Goal: Task Accomplishment & Management: Complete application form

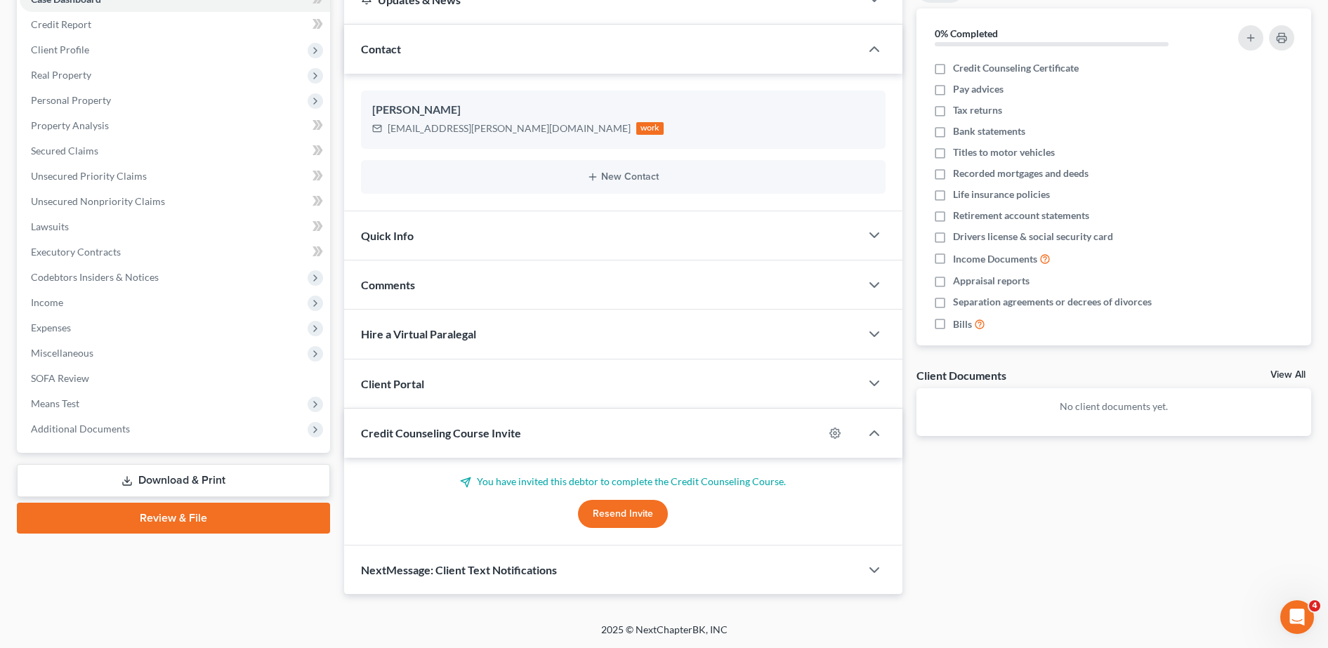
click at [220, 476] on link "Download & Print" at bounding box center [173, 480] width 313 height 33
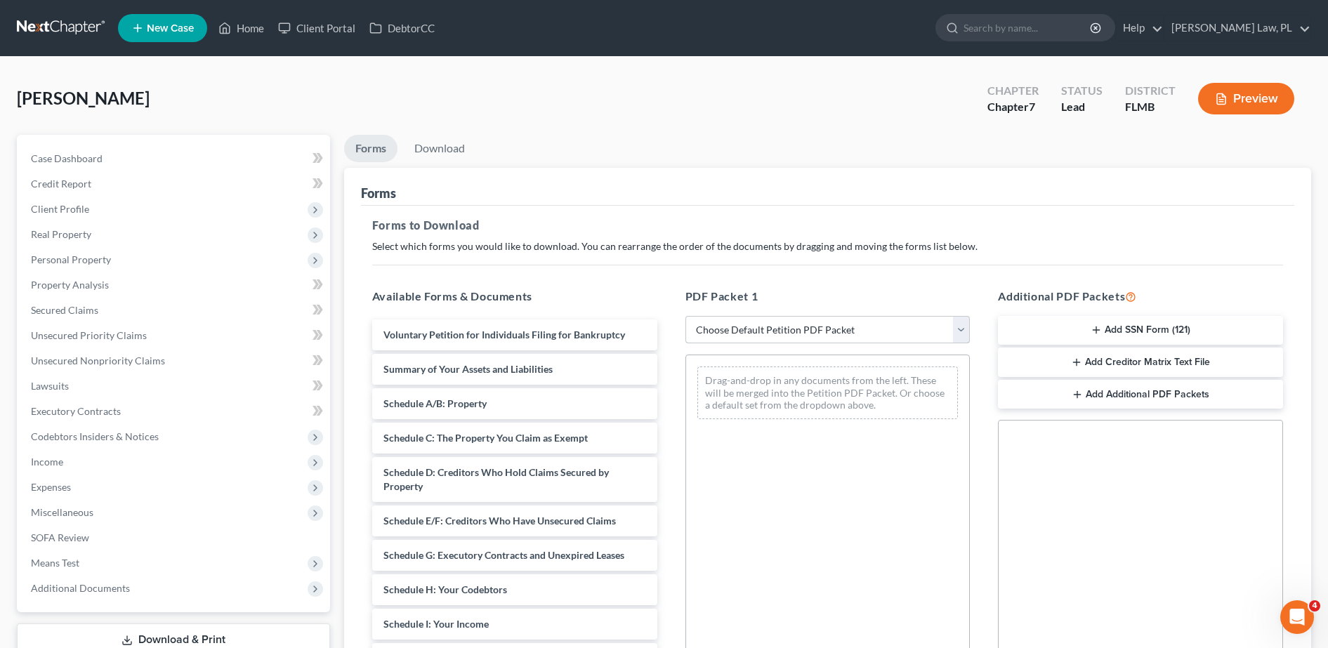
click at [819, 328] on select "Choose Default Petition PDF Packet Complete Bankruptcy Petition (all forms and …" at bounding box center [828, 330] width 285 height 28
select select "0"
click at [692, 316] on select "Choose Default Petition PDF Packet Complete Bankruptcy Petition (all forms and …" at bounding box center [828, 330] width 285 height 28
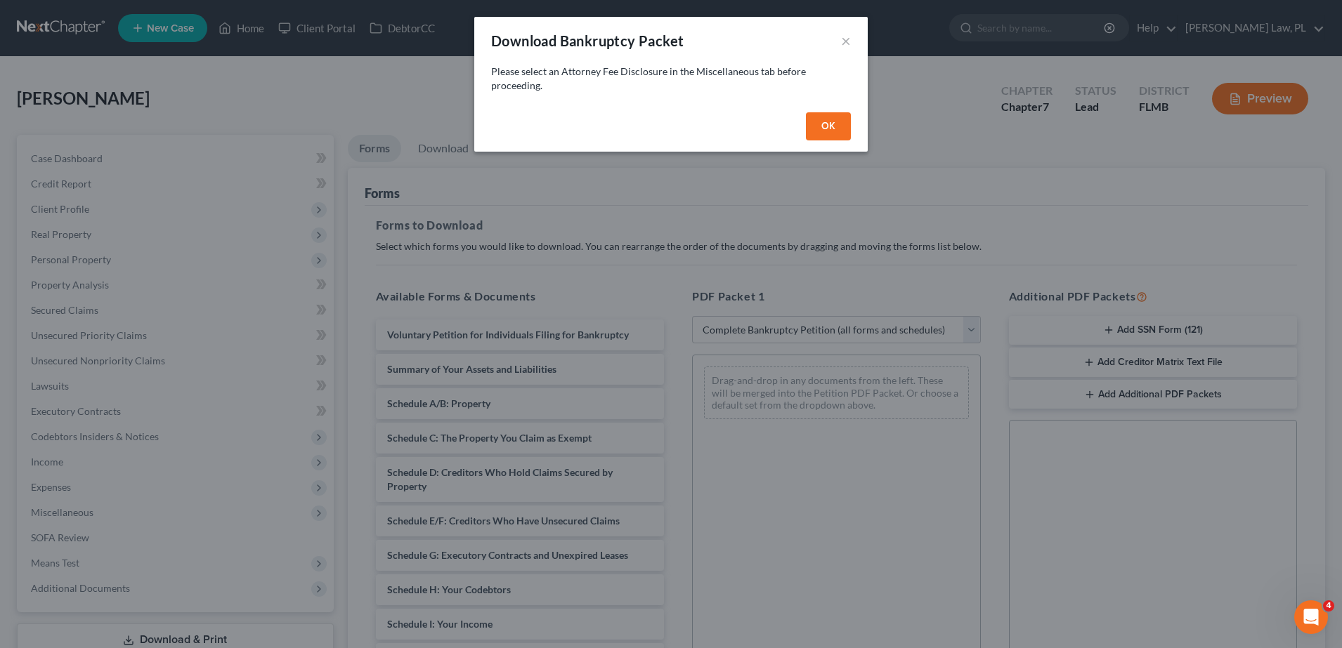
click at [827, 136] on button "OK" at bounding box center [828, 126] width 45 height 28
select select
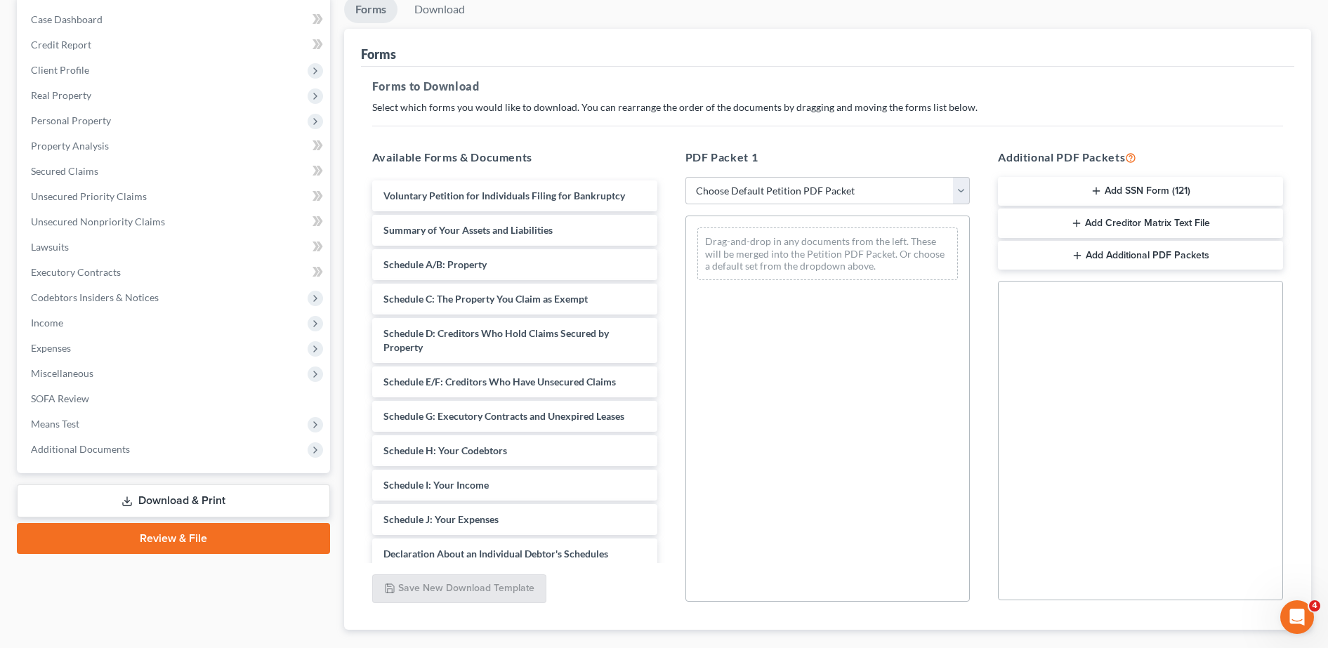
scroll to position [150, 0]
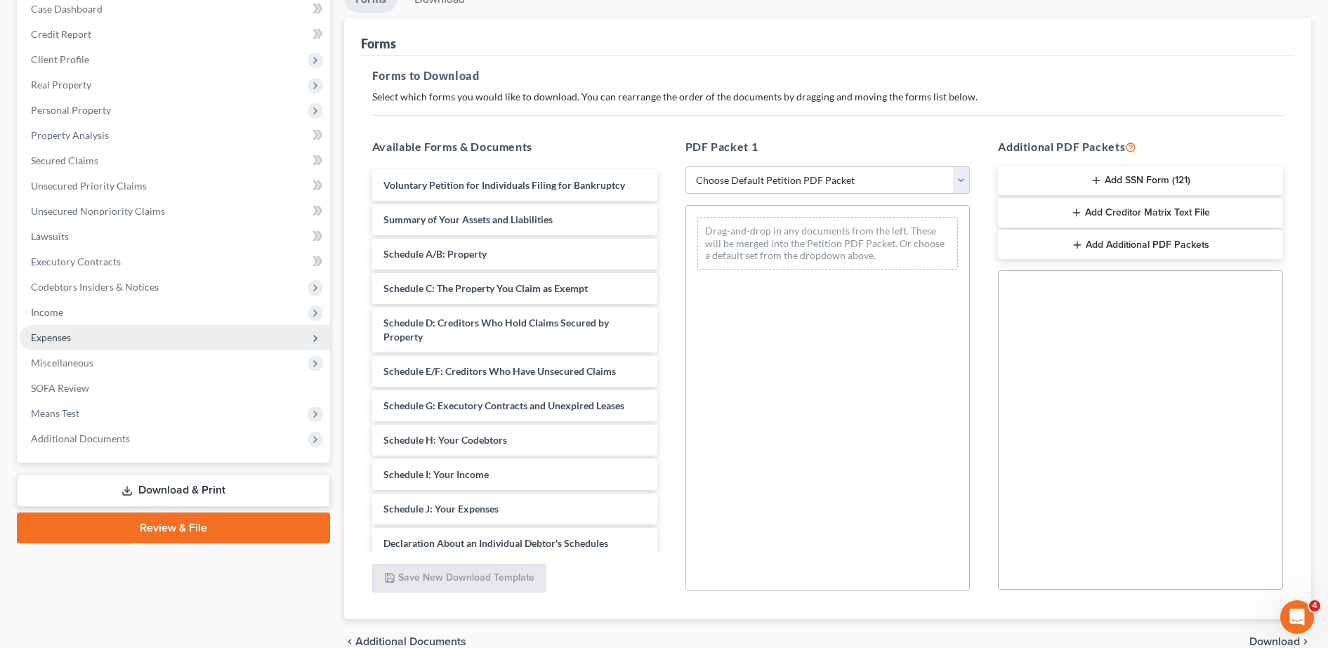
click at [158, 336] on span "Expenses" at bounding box center [175, 337] width 310 height 25
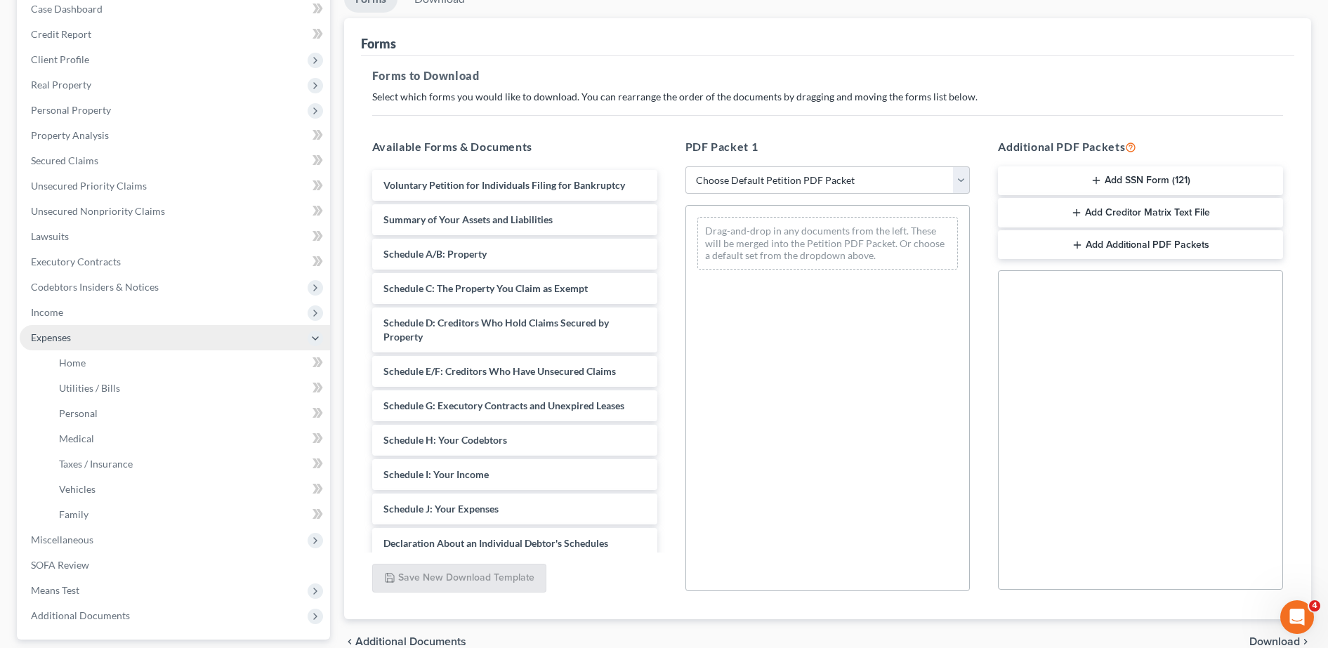
scroll to position [230, 0]
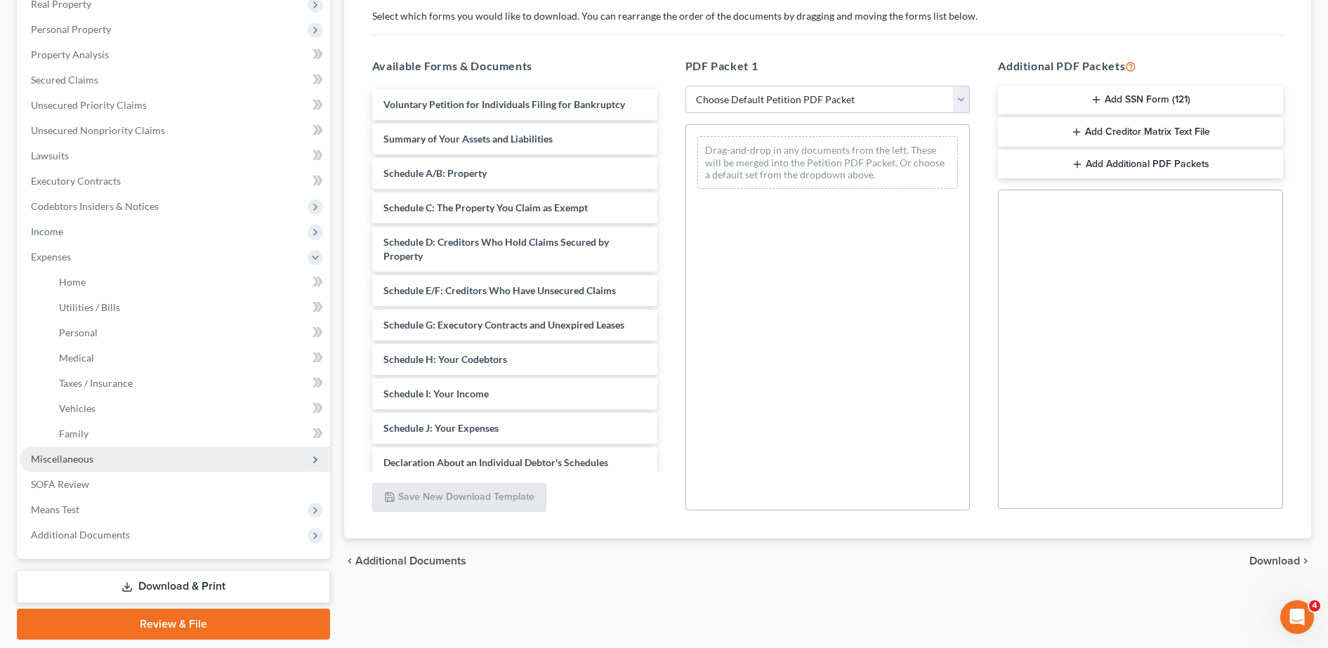
click at [101, 466] on span "Miscellaneous" at bounding box center [175, 459] width 310 height 25
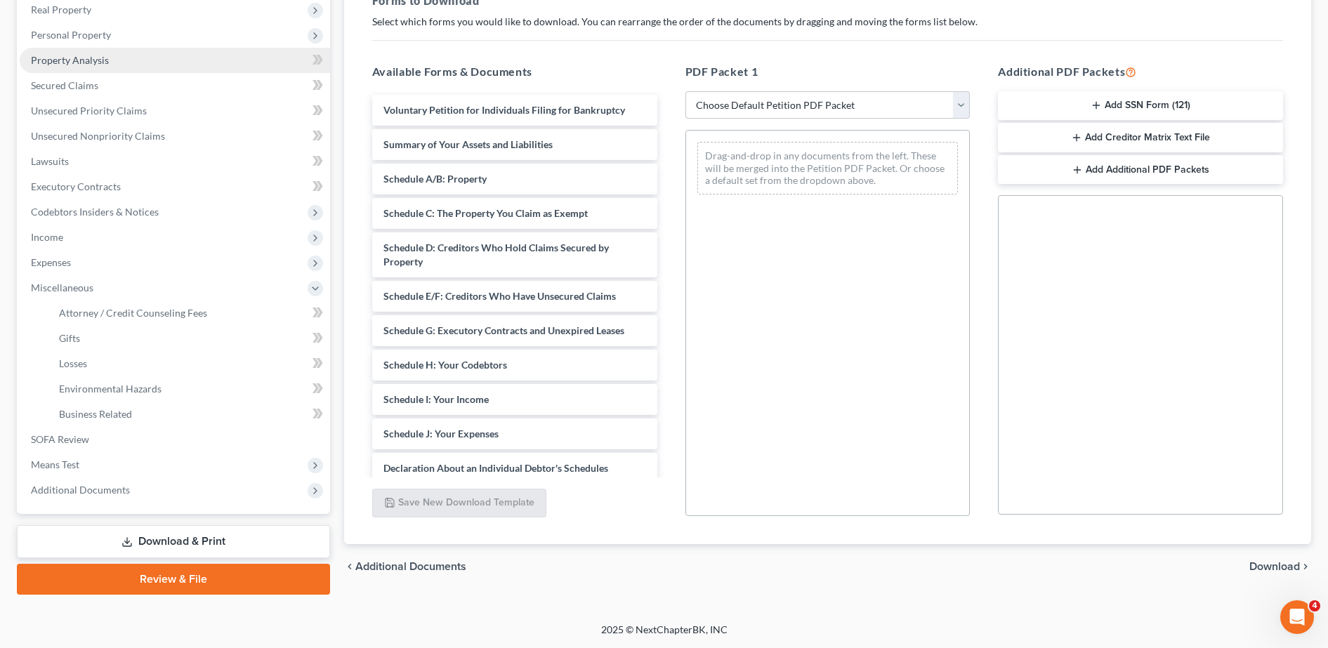
scroll to position [0, 0]
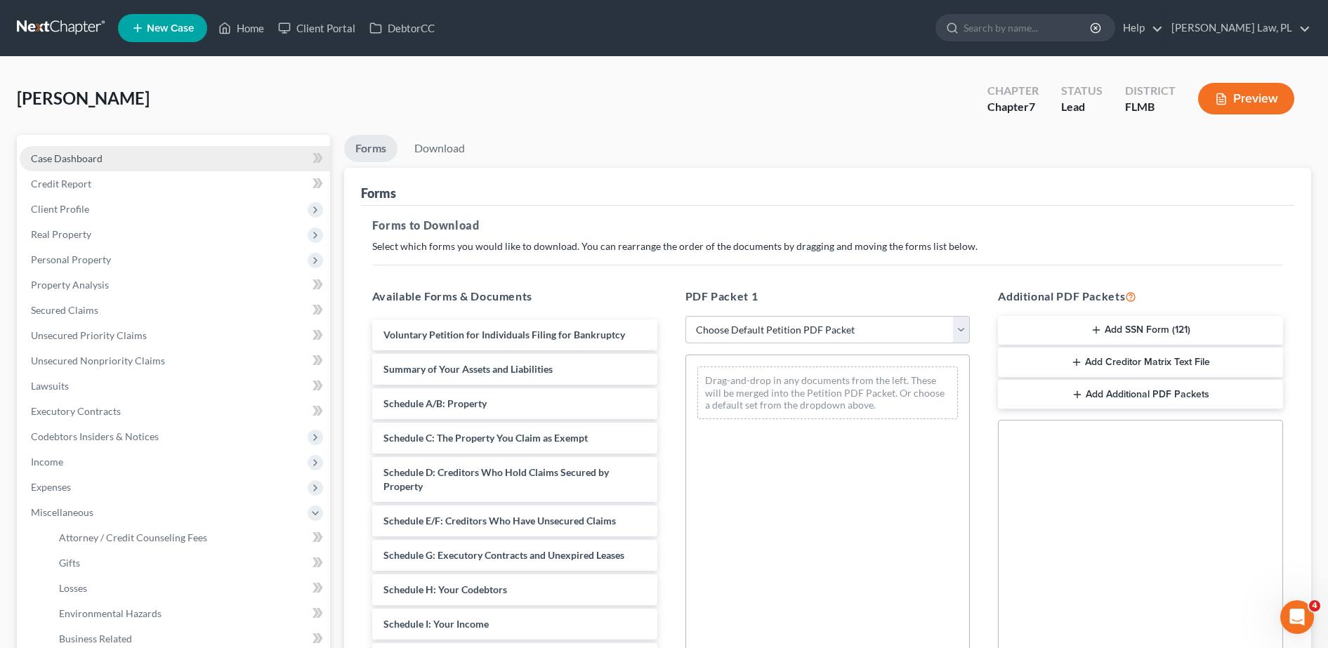
click at [109, 154] on link "Case Dashboard" at bounding box center [175, 158] width 310 height 25
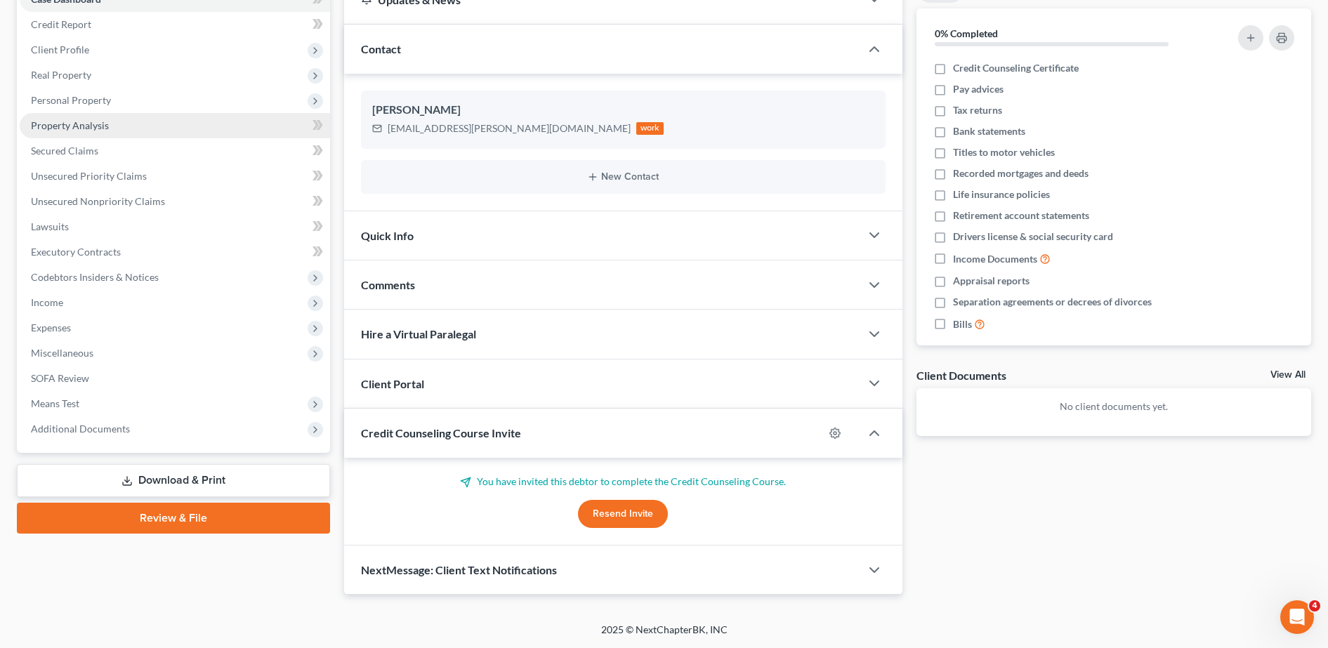
scroll to position [49, 0]
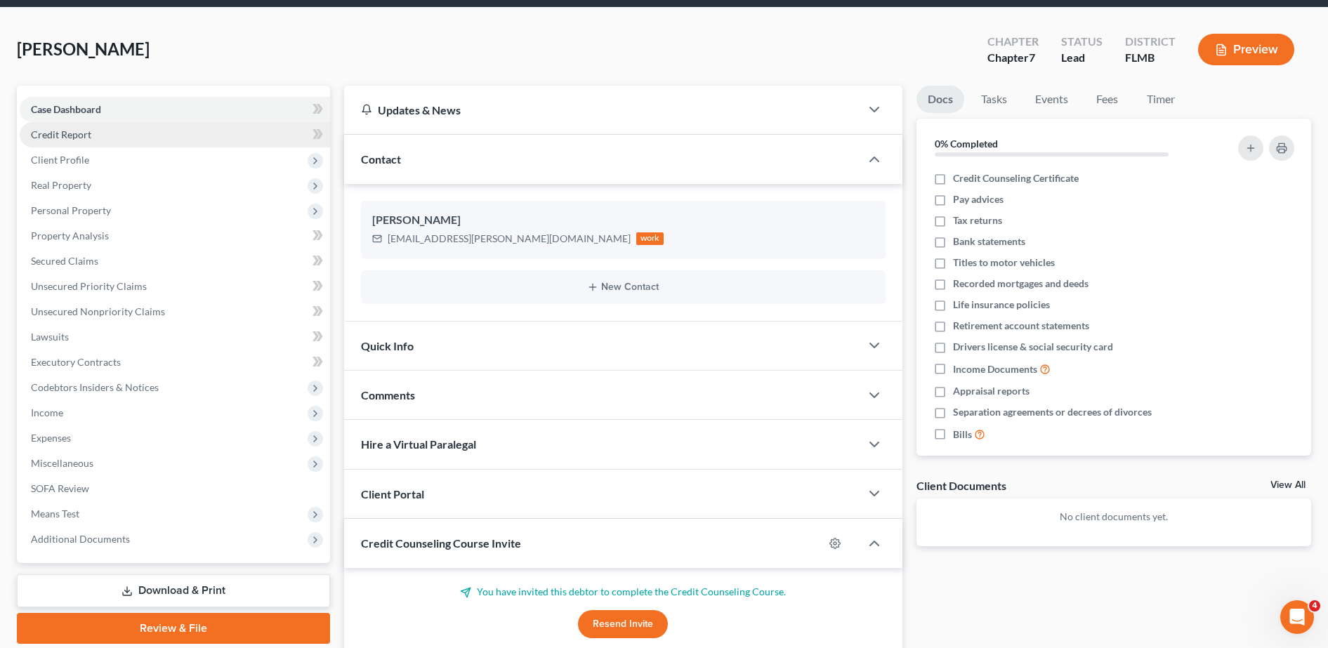
click at [166, 126] on link "Credit Report" at bounding box center [175, 134] width 310 height 25
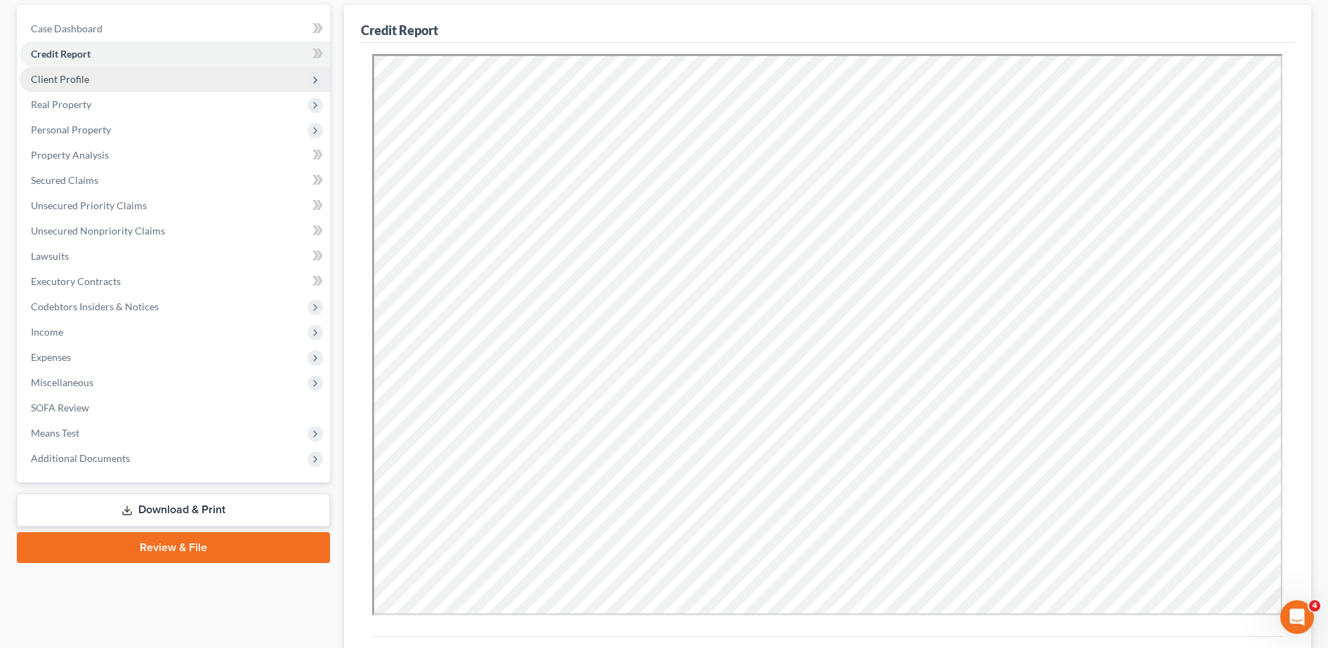
scroll to position [124, 0]
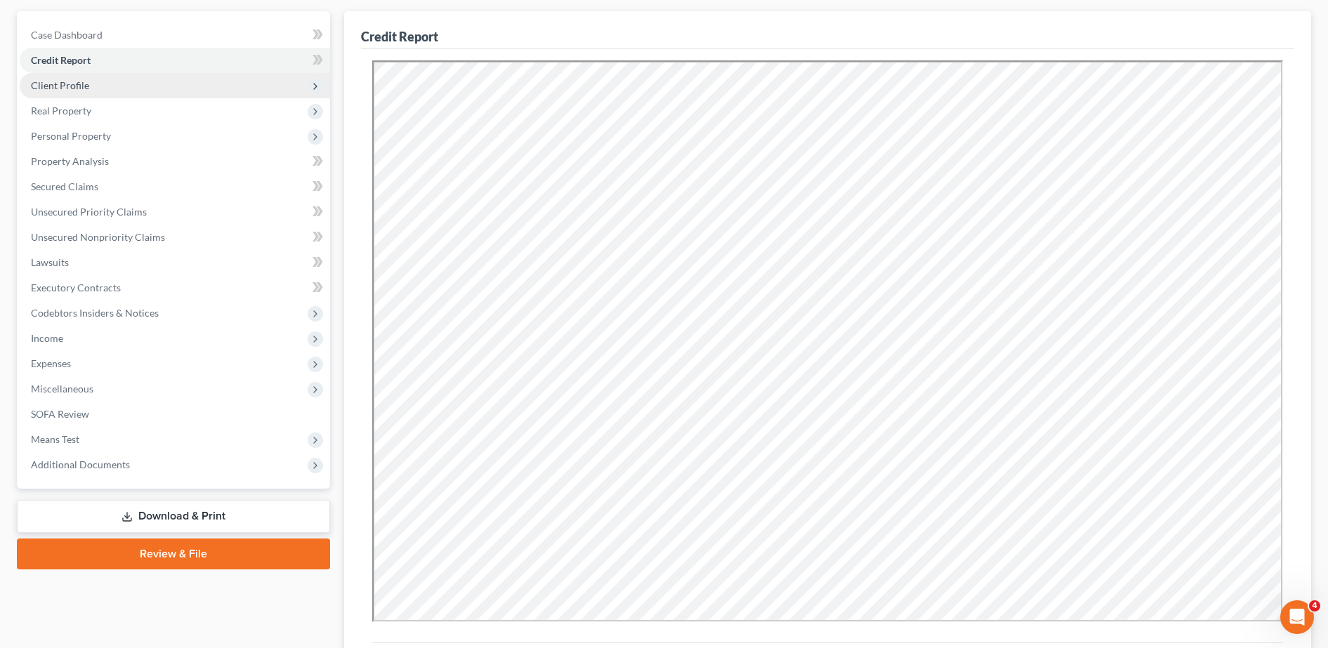
click at [131, 77] on span "Client Profile" at bounding box center [175, 85] width 310 height 25
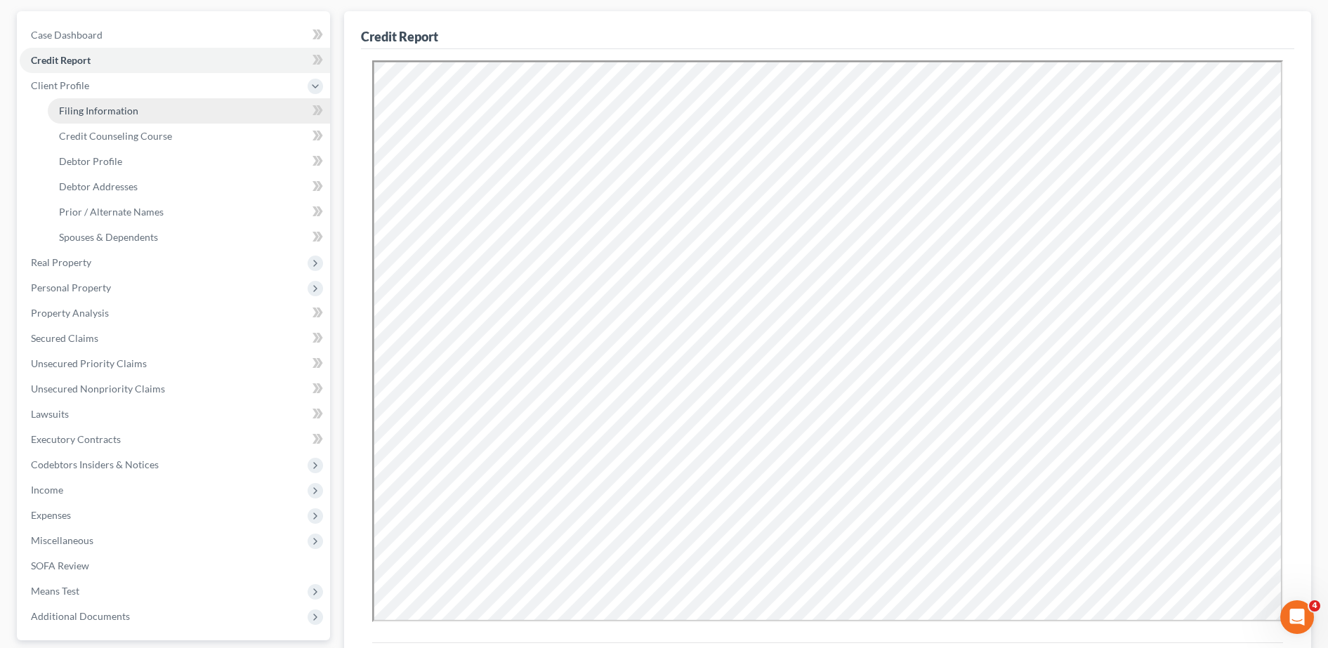
click at [135, 113] on span "Filing Information" at bounding box center [98, 111] width 79 height 12
select select "1"
select select "0"
select select "9"
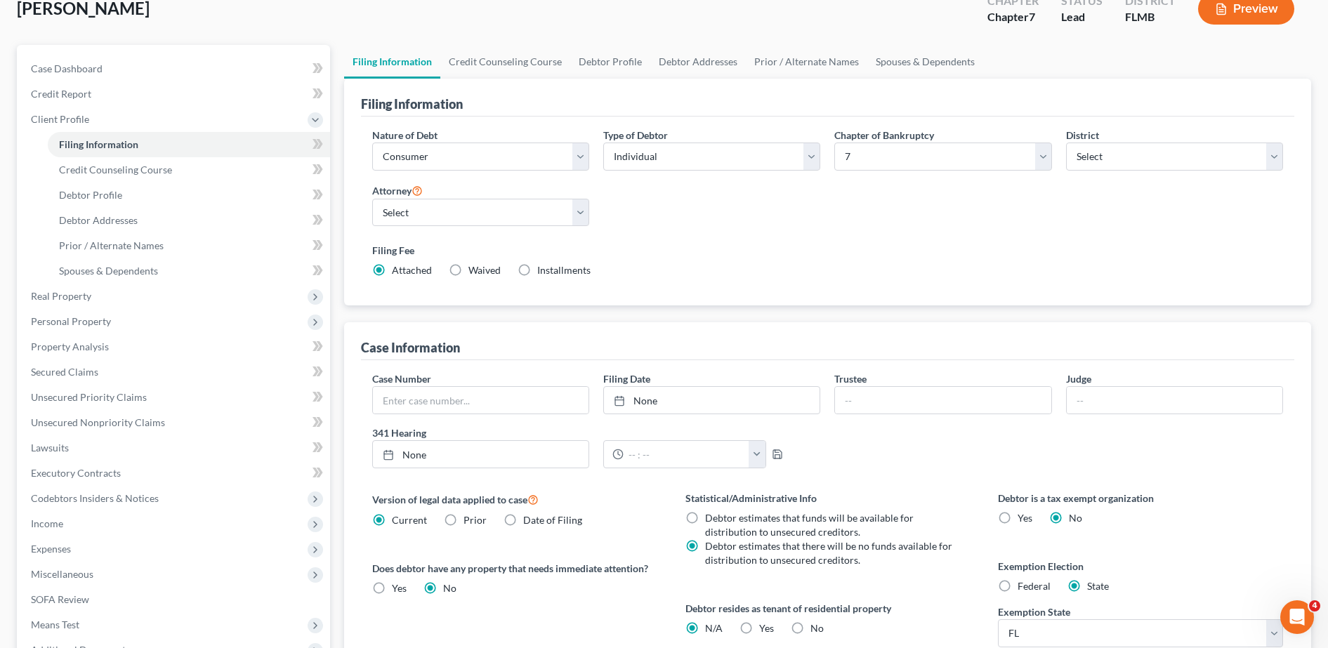
scroll to position [193, 0]
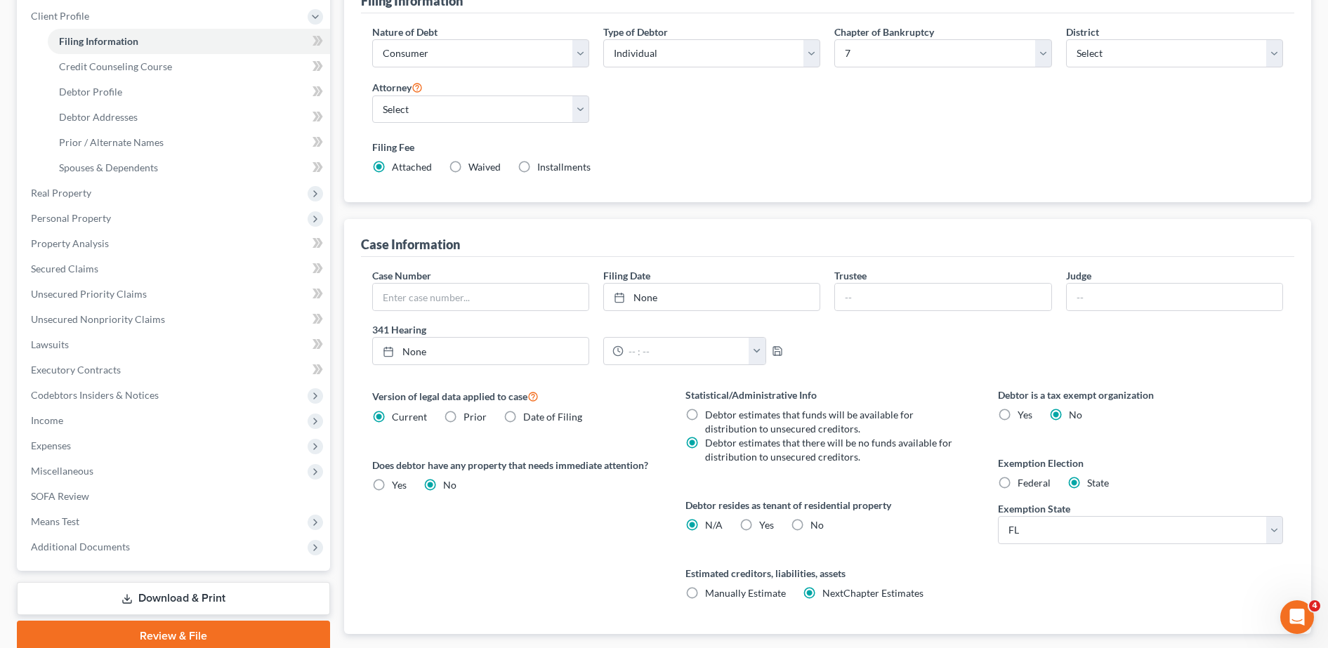
click at [759, 526] on label "Yes Yes" at bounding box center [766, 525] width 15 height 14
click at [765, 526] on input "Yes Yes" at bounding box center [769, 522] width 9 height 9
radio input "true"
radio input "false"
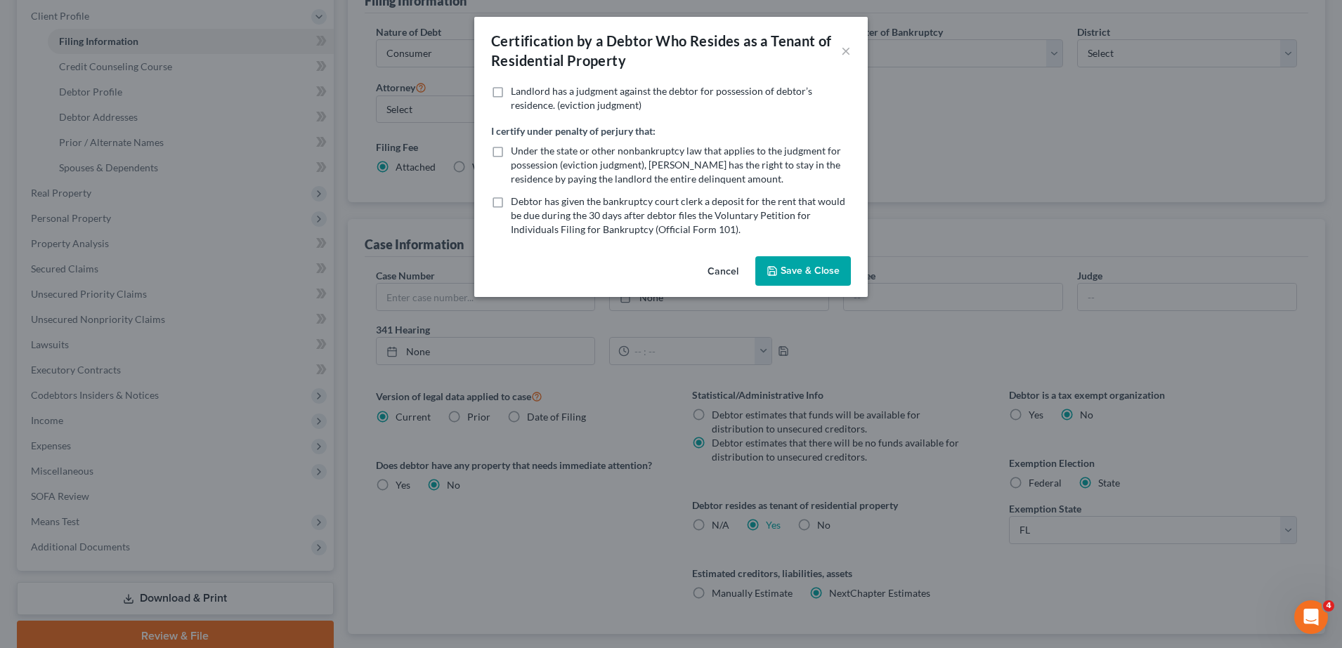
click at [794, 273] on button "Save & Close" at bounding box center [803, 271] width 96 height 30
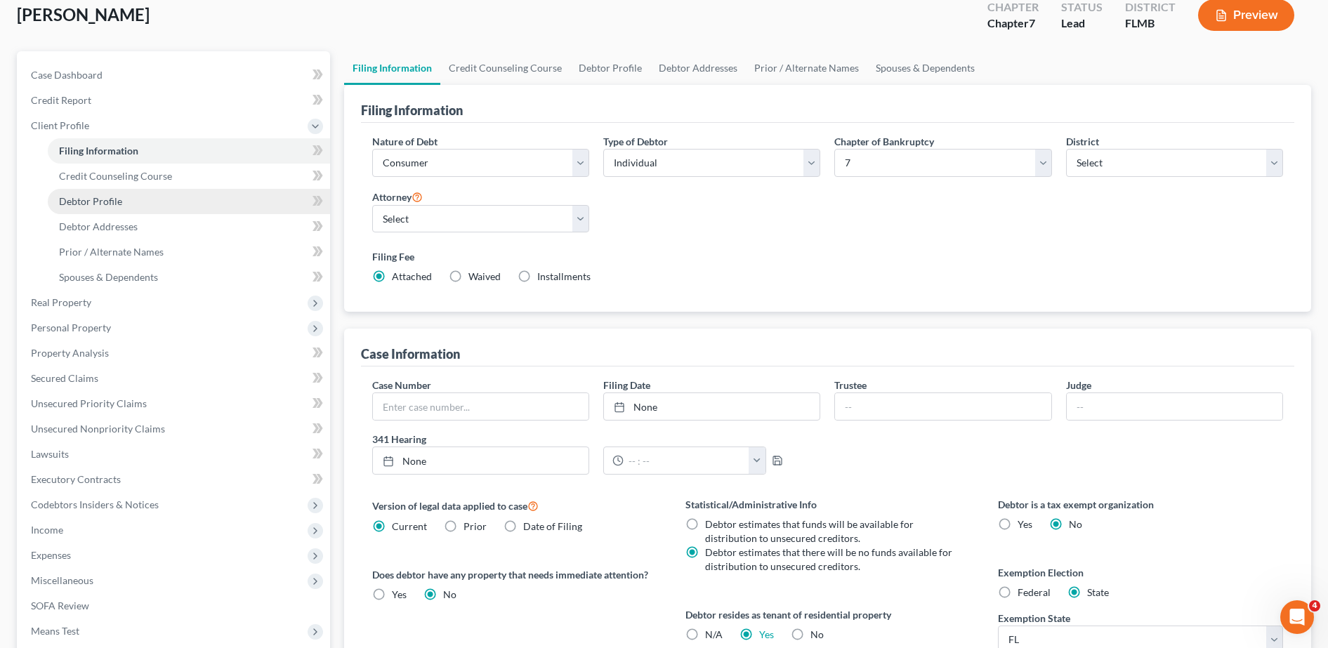
scroll to position [81, 0]
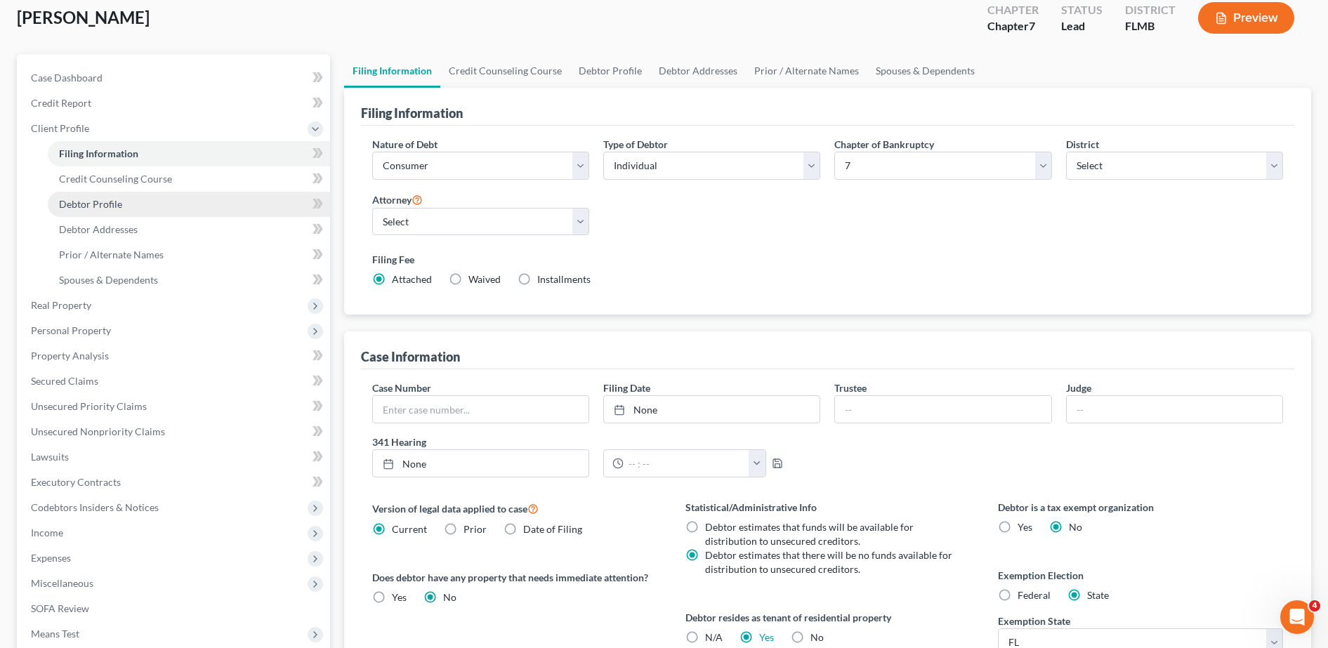
click at [218, 192] on link "Debtor Profile" at bounding box center [189, 204] width 282 height 25
select select "0"
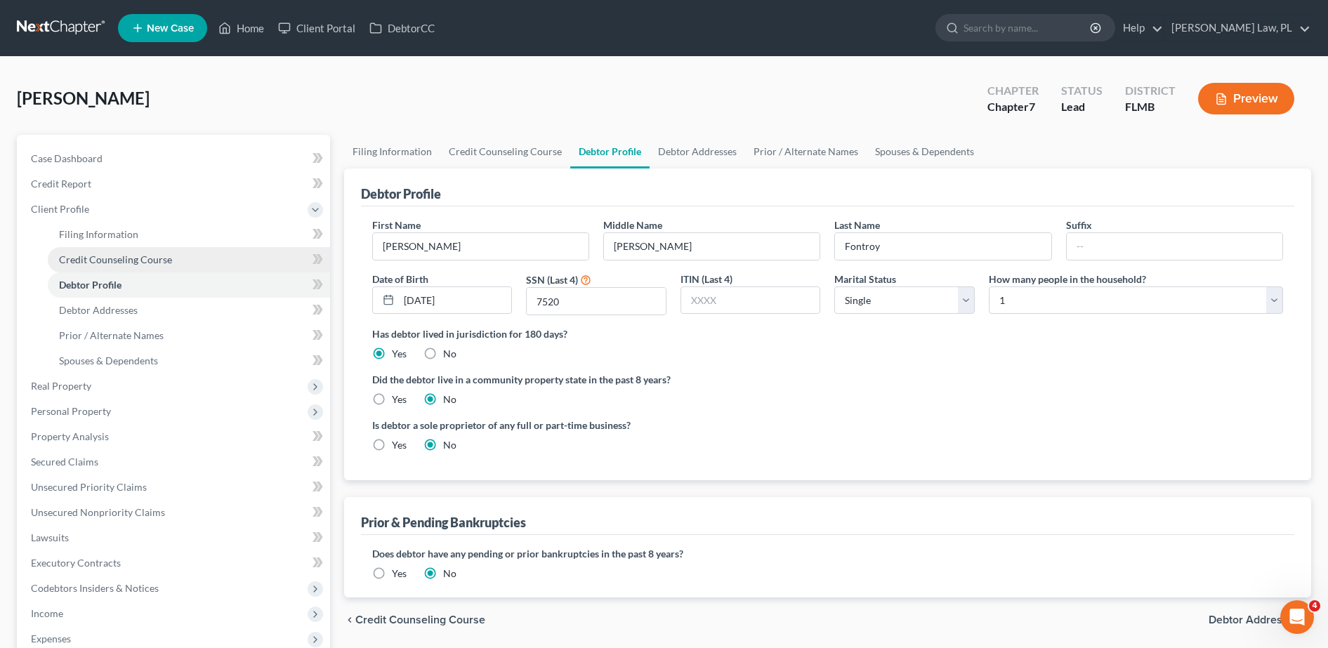
click at [155, 258] on span "Credit Counseling Course" at bounding box center [115, 260] width 113 height 12
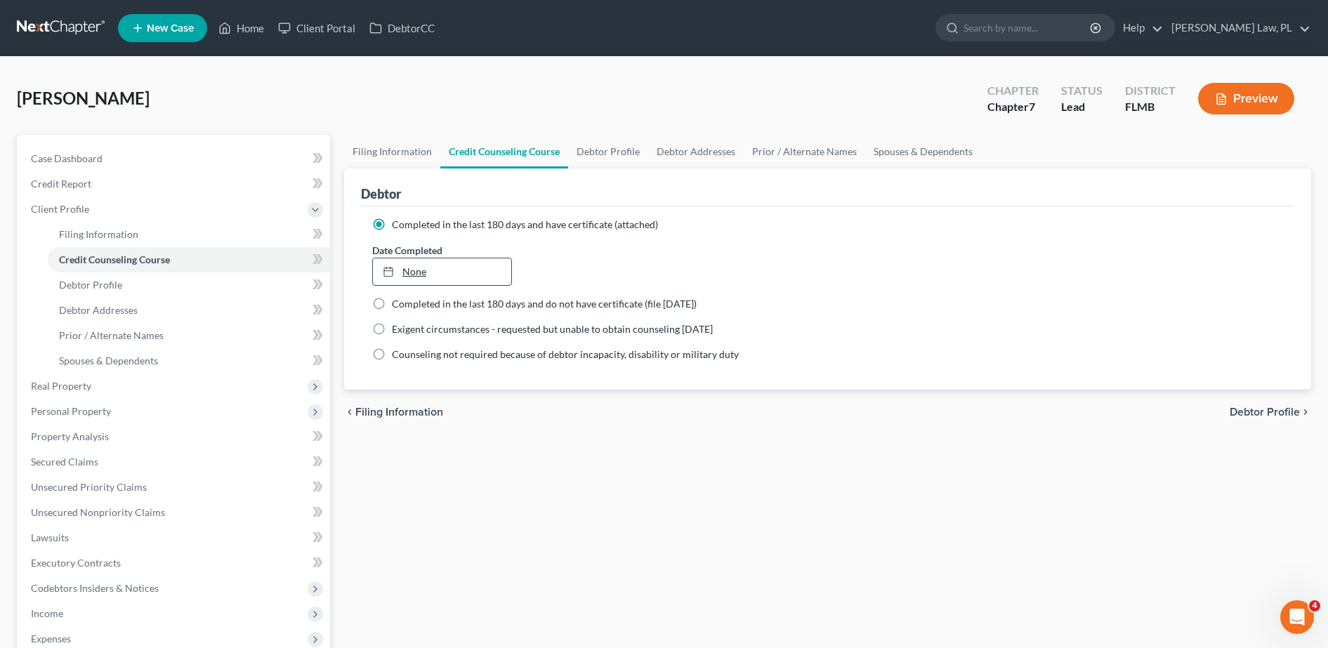
type input "[DATE]"
click at [403, 270] on link "None" at bounding box center [442, 271] width 139 height 27
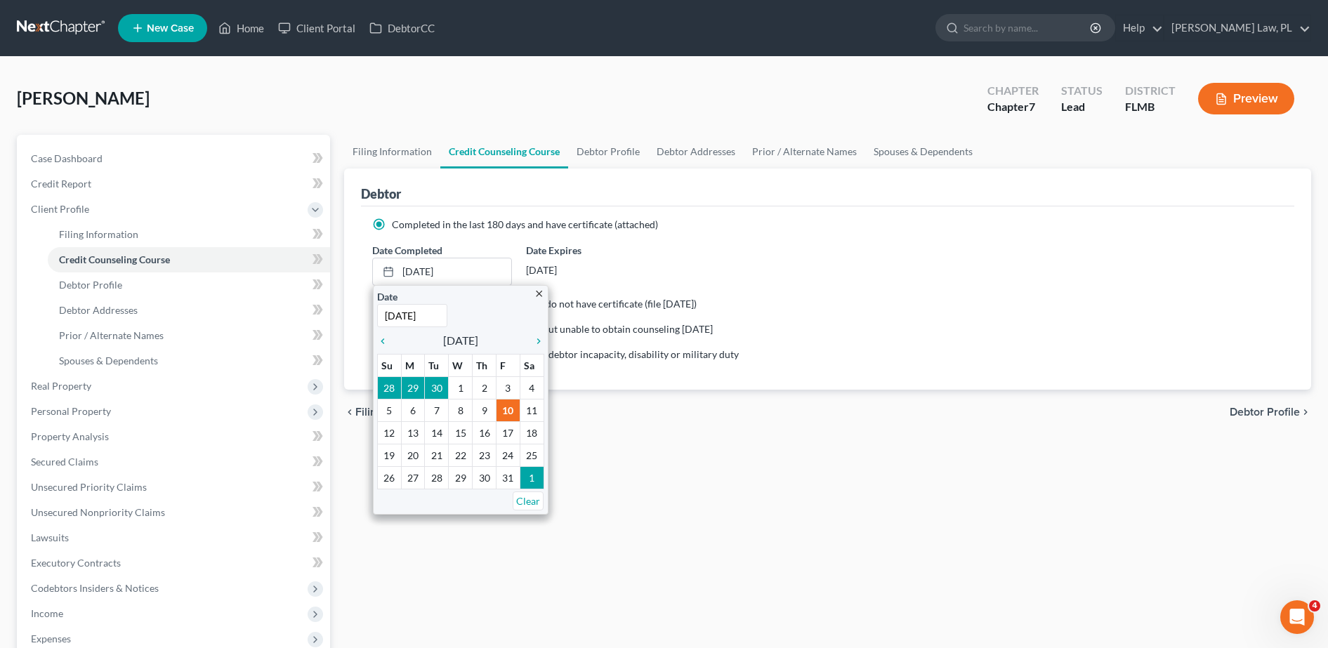
click at [710, 315] on ng-include "Completed in the last 180 days and have certificate (attached) Date Completed […" at bounding box center [827, 290] width 911 height 144
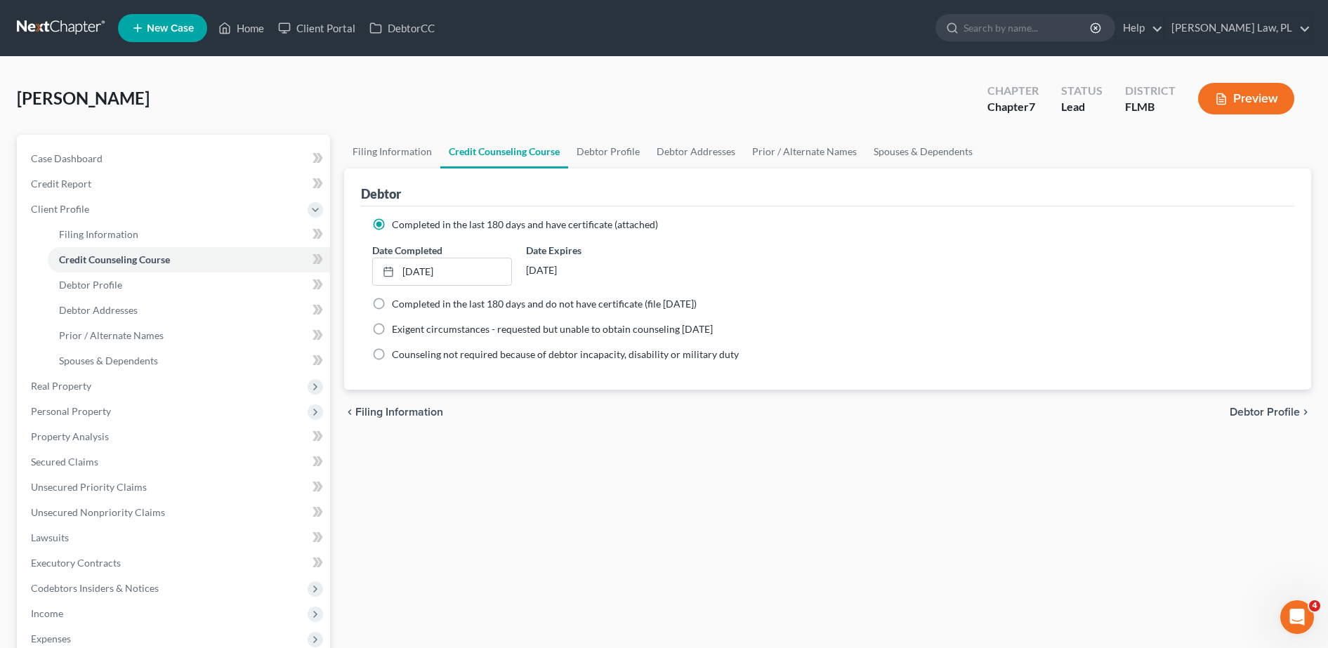
scroll to position [250, 0]
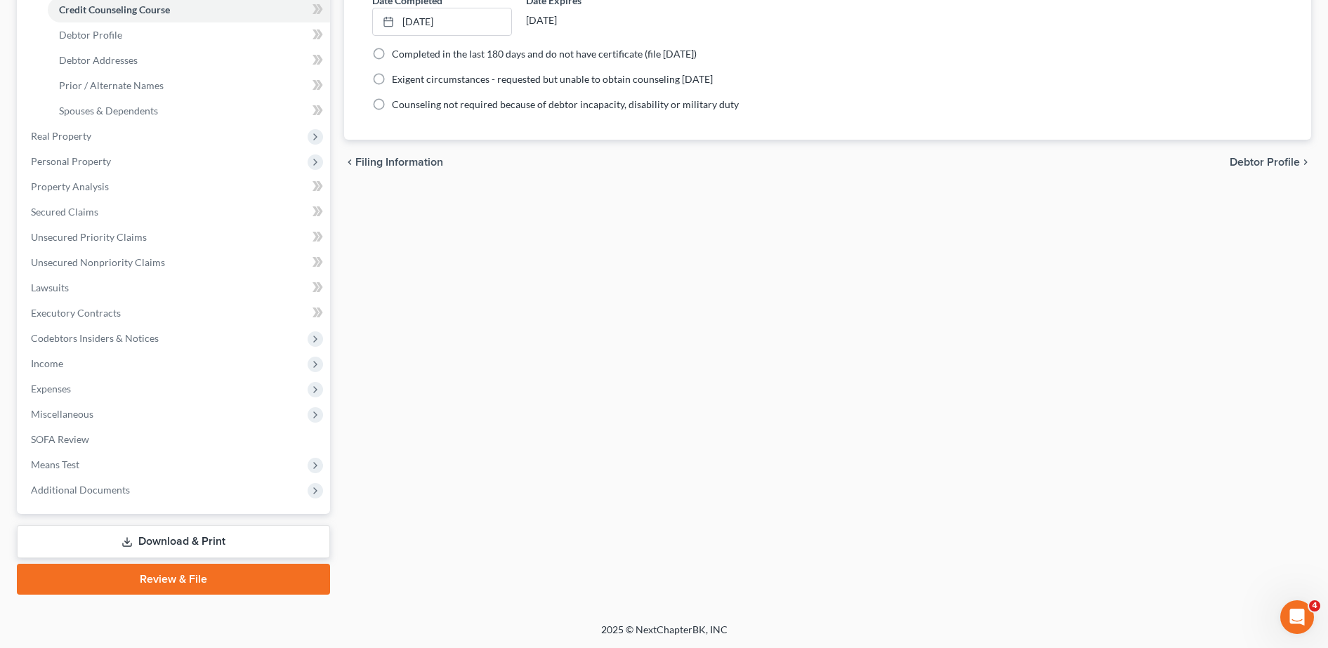
click at [157, 544] on link "Download & Print" at bounding box center [173, 541] width 313 height 33
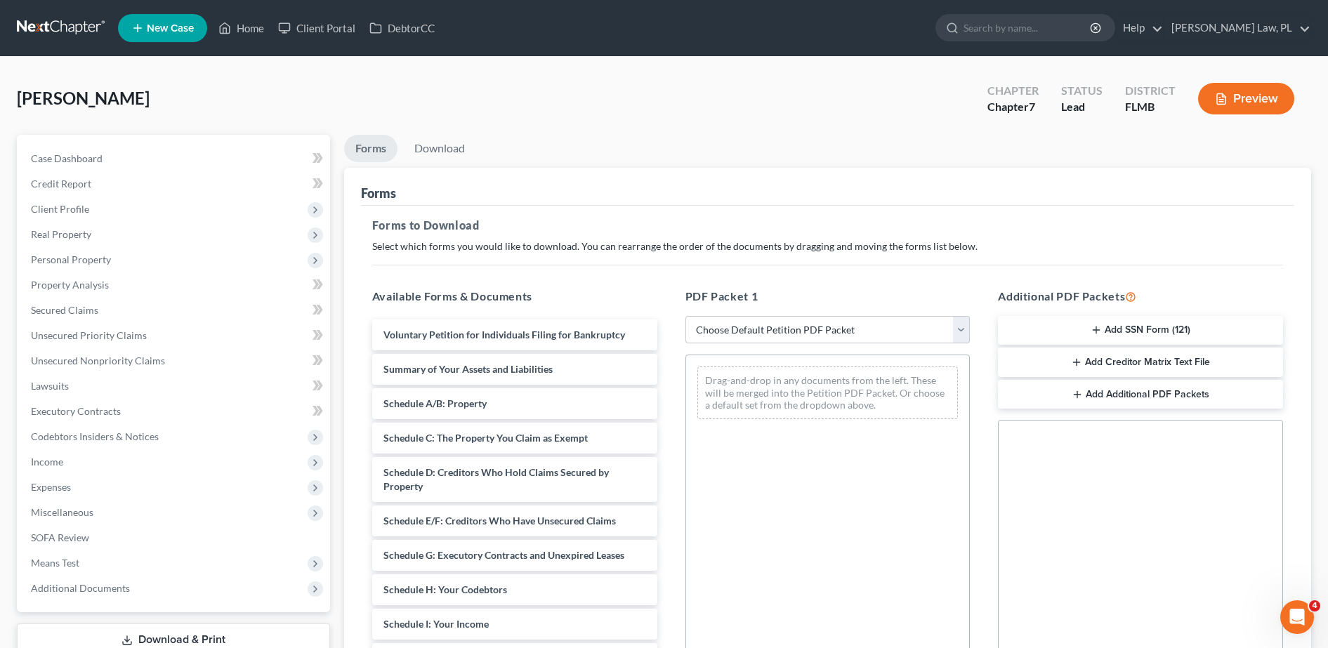
click at [1148, 333] on button "Add SSN Form (121)" at bounding box center [1140, 331] width 285 height 30
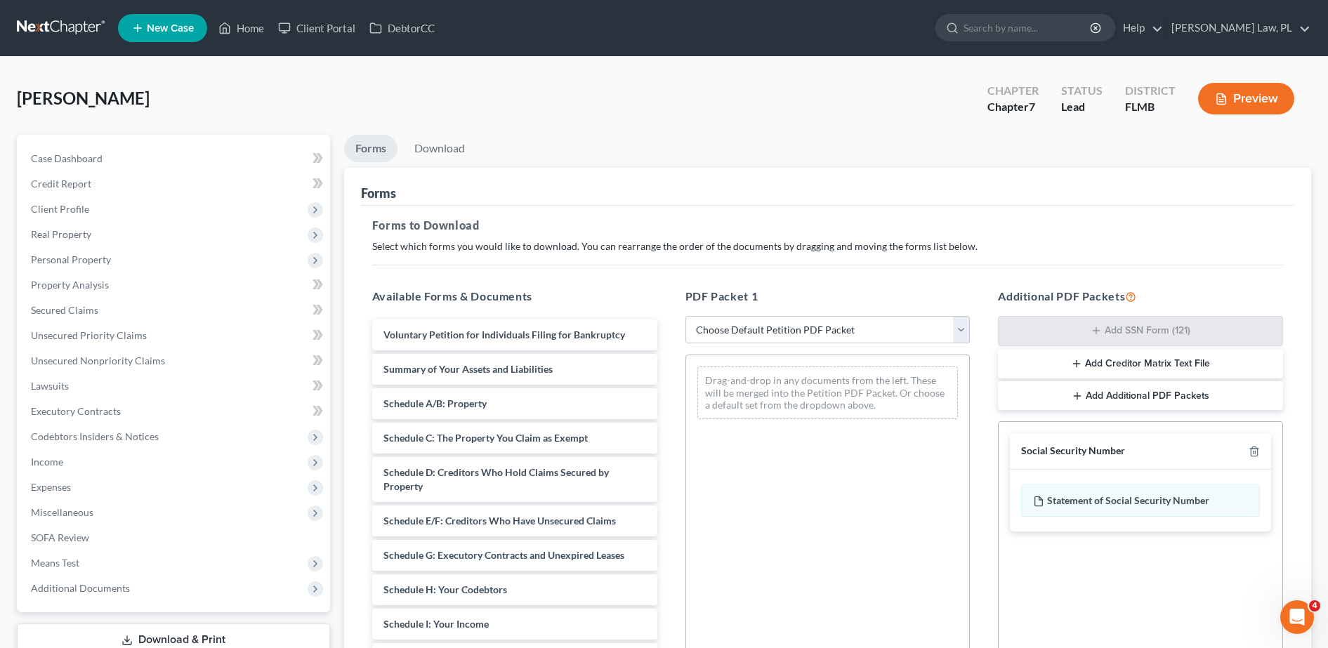
scroll to position [219, 0]
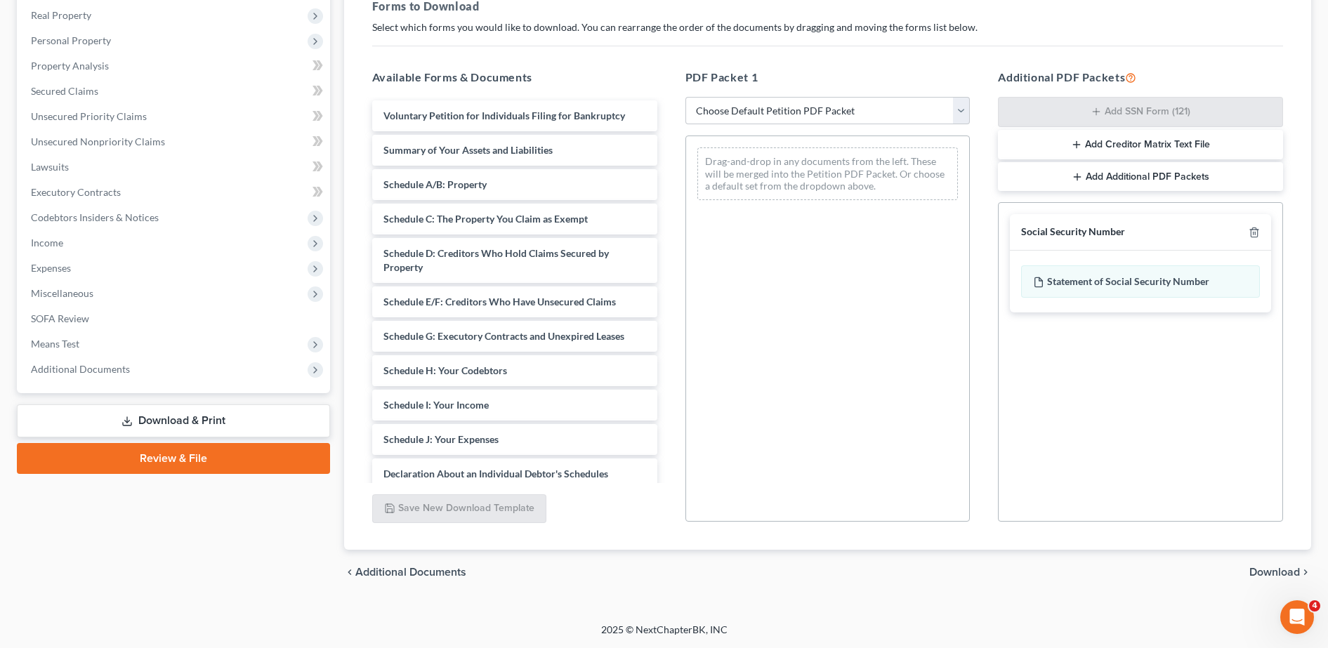
click at [1277, 568] on span "Download" at bounding box center [1275, 572] width 51 height 11
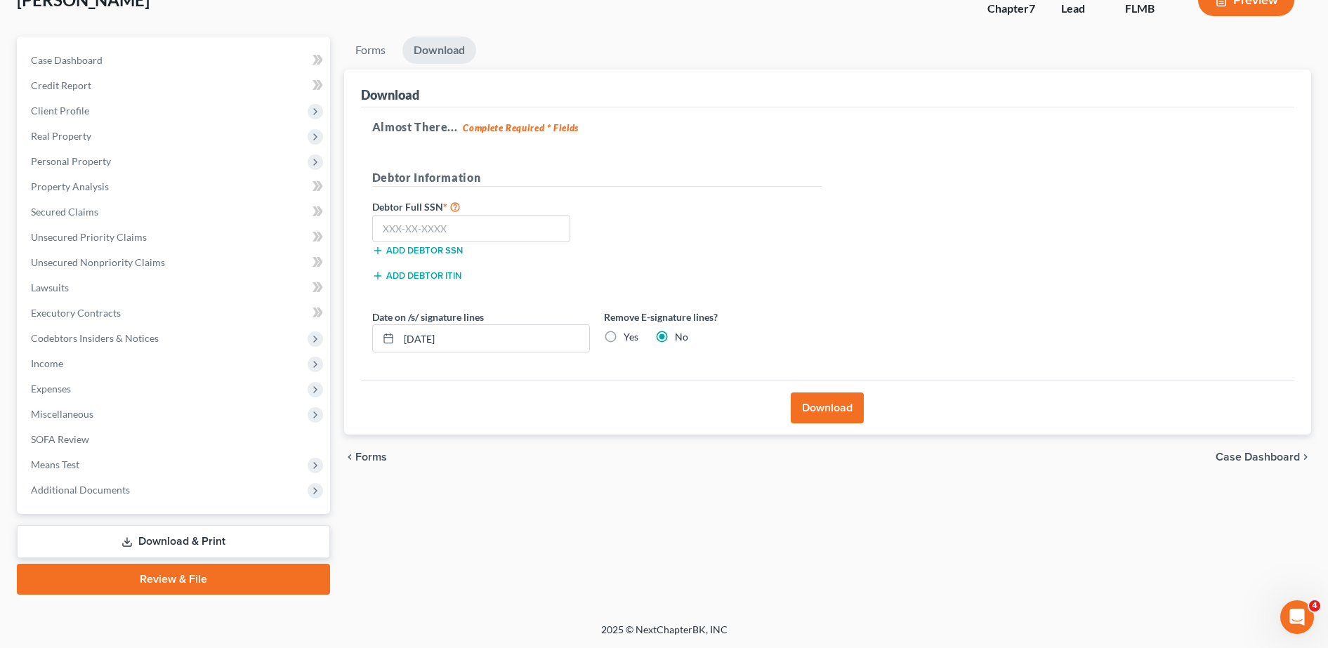
scroll to position [98, 0]
click at [522, 235] on input "text" at bounding box center [471, 229] width 199 height 28
type input "281-02-7520"
click at [625, 335] on label "Yes" at bounding box center [631, 337] width 15 height 14
click at [629, 335] on input "Yes" at bounding box center [633, 334] width 9 height 9
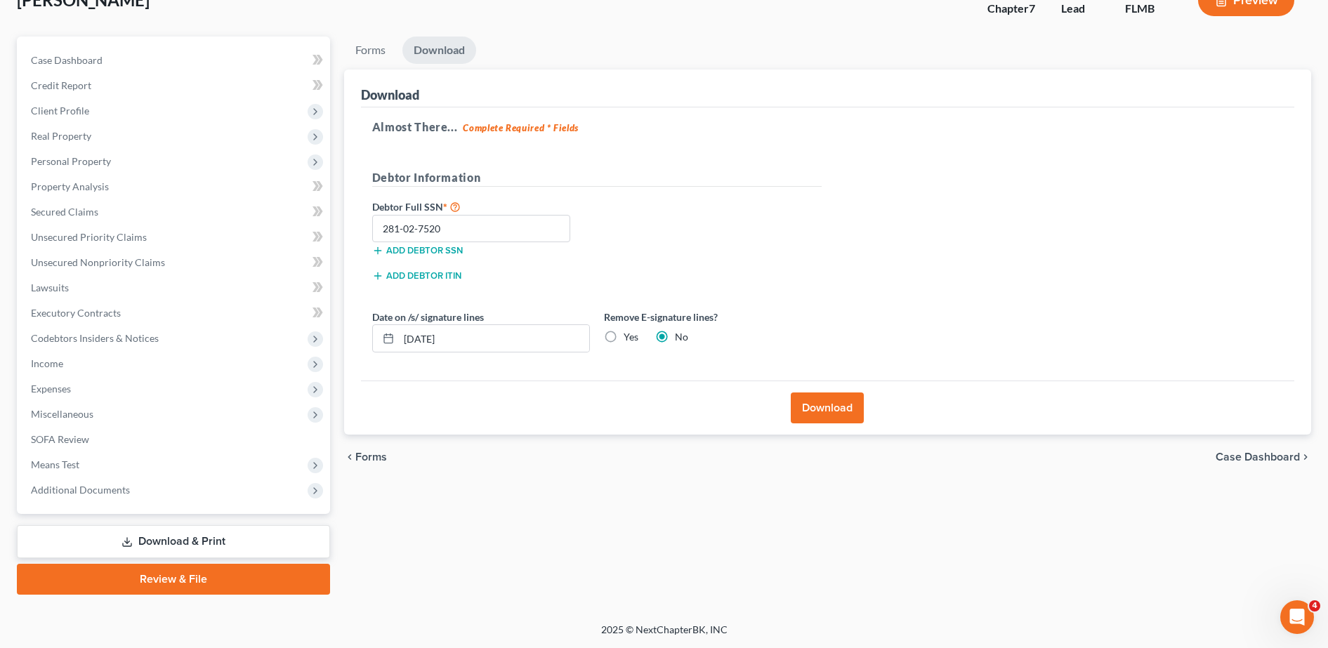
radio input "true"
radio input "false"
click at [813, 408] on button "Download" at bounding box center [827, 408] width 73 height 31
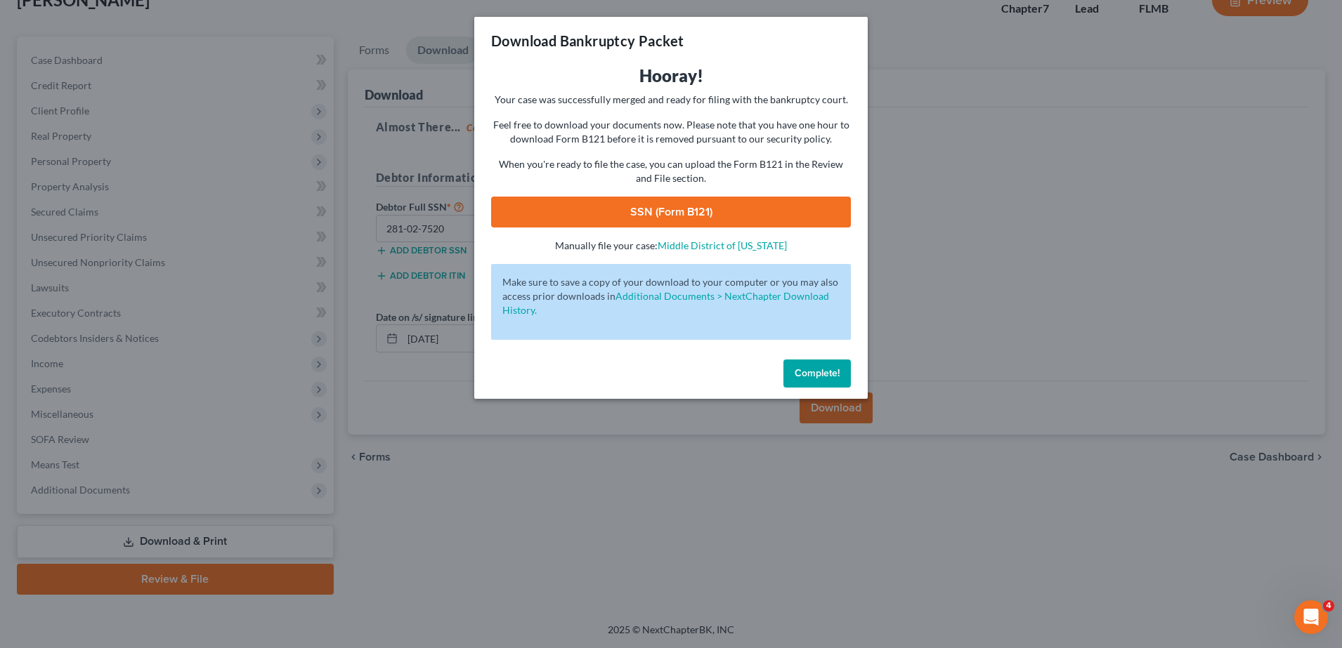
click at [730, 207] on link "SSN (Form B121)" at bounding box center [671, 212] width 360 height 31
click at [1007, 251] on div "Download Bankruptcy Packet Hooray! Your case was successfully merged and ready …" at bounding box center [671, 324] width 1342 height 648
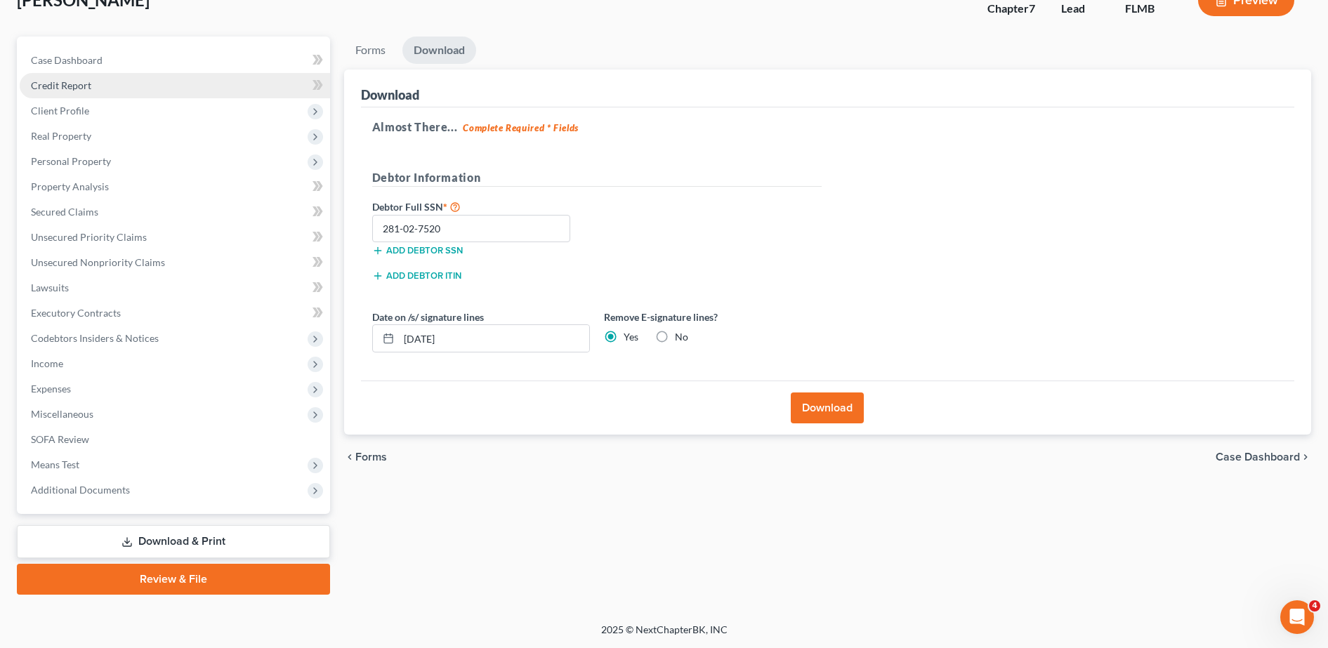
click at [105, 86] on link "Credit Report" at bounding box center [175, 85] width 310 height 25
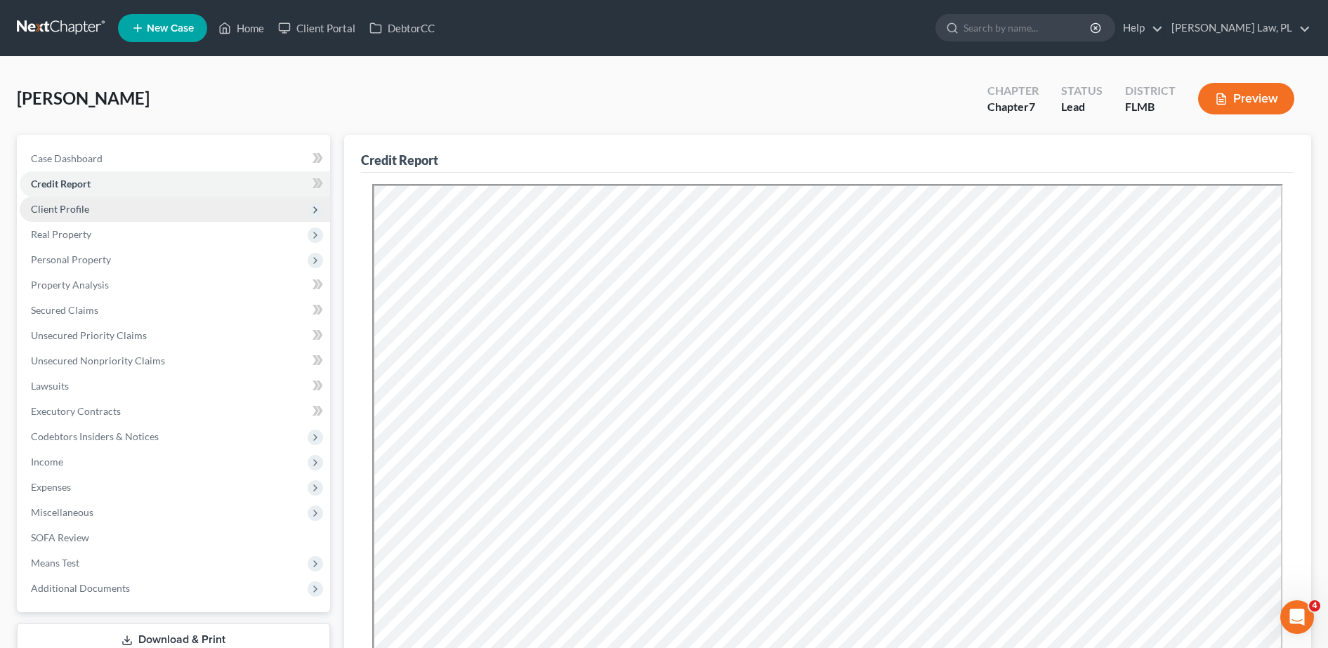
click at [85, 203] on span "Client Profile" at bounding box center [60, 209] width 58 height 12
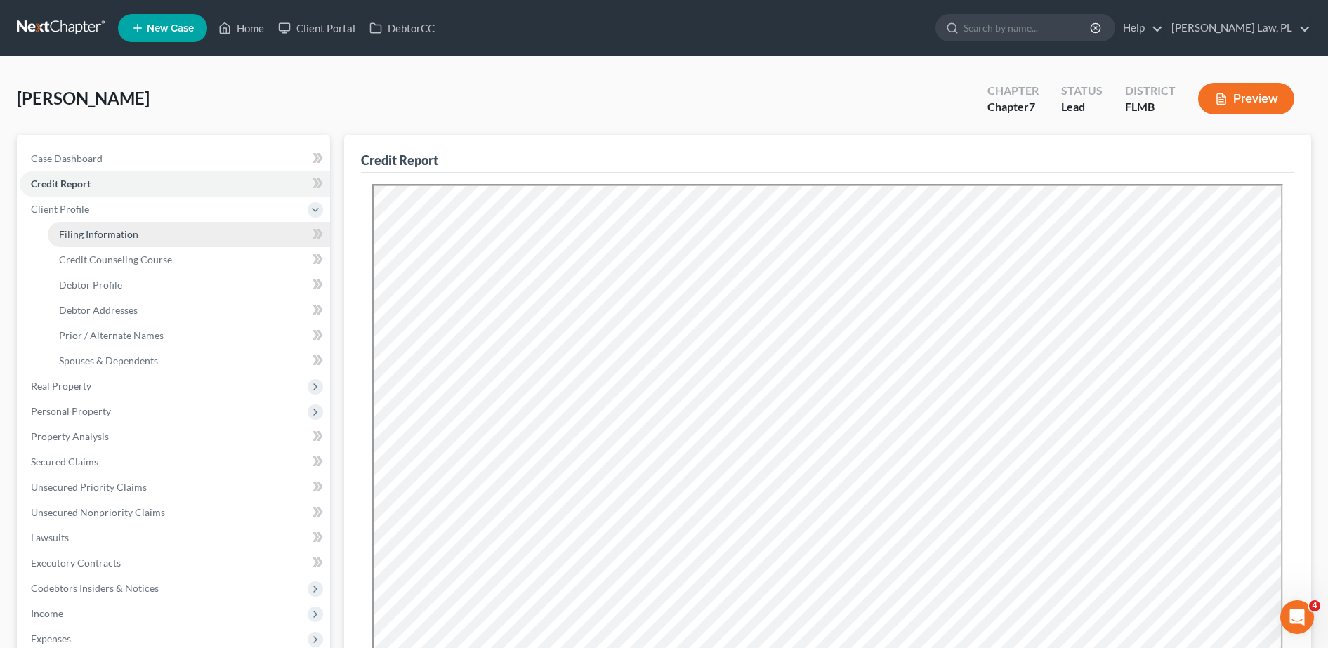
click at [96, 229] on span "Filing Information" at bounding box center [98, 234] width 79 height 12
select select "1"
select select "0"
select select "15"
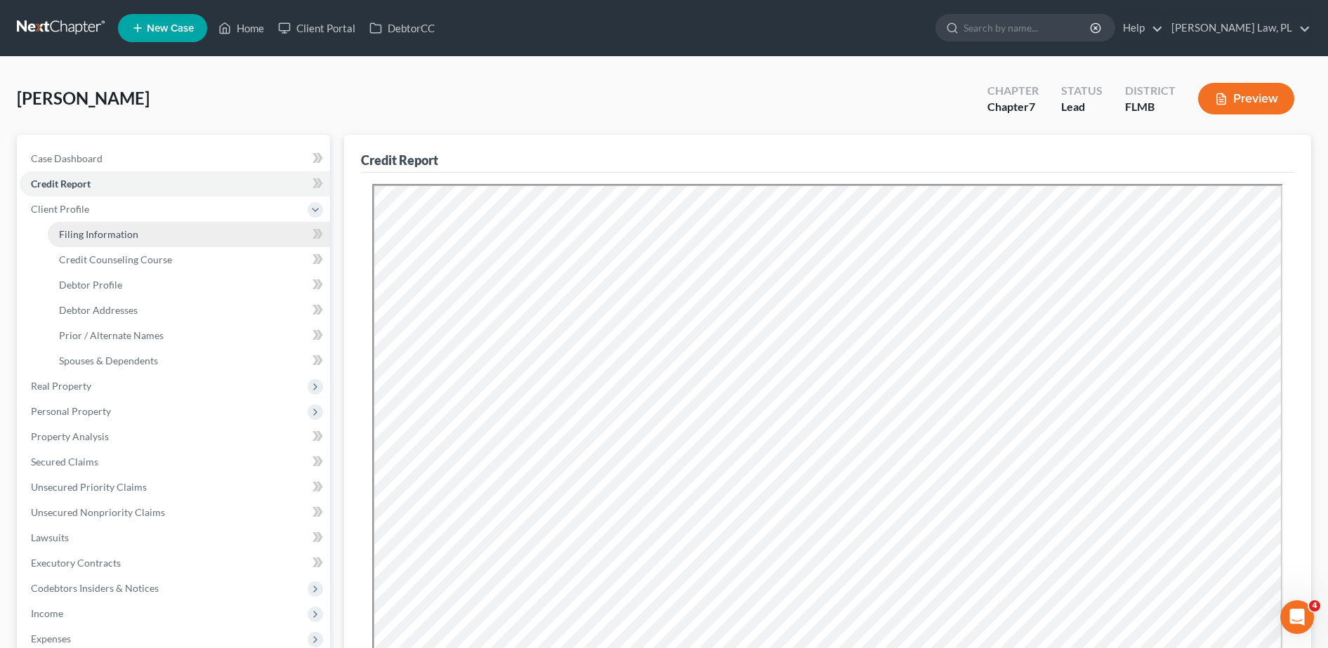
select select "0"
select select "9"
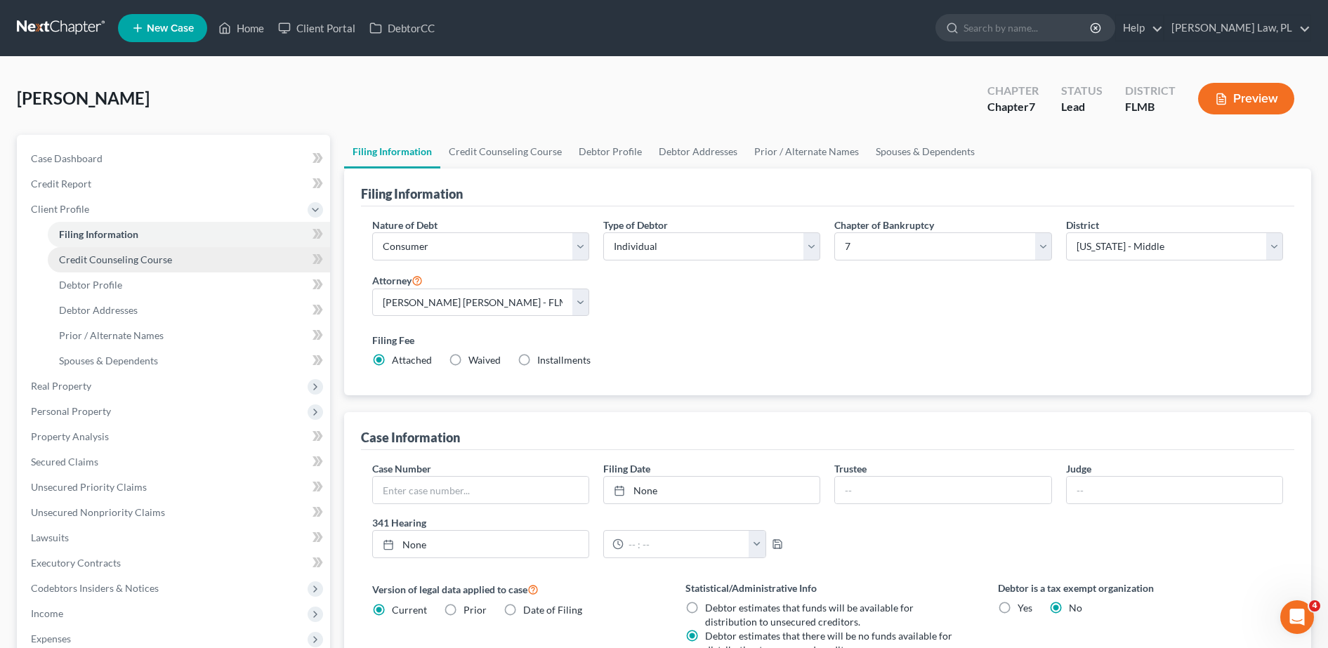
click at [110, 263] on span "Credit Counseling Course" at bounding box center [115, 260] width 113 height 12
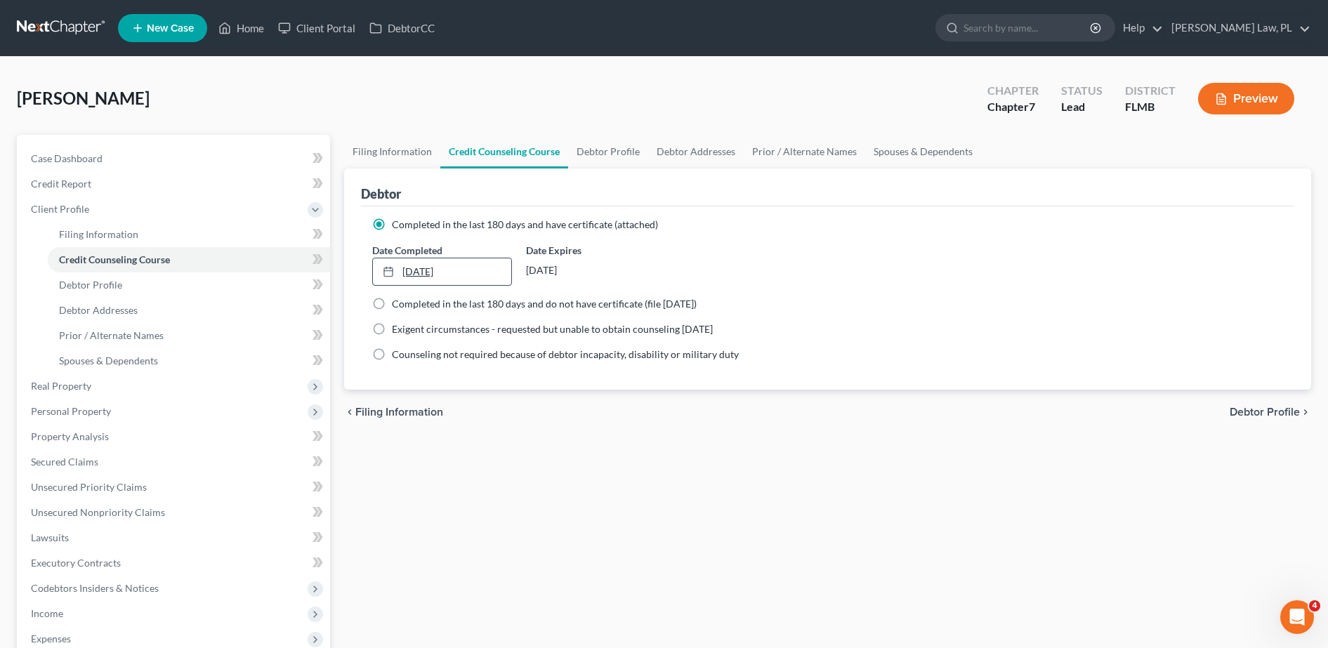
click at [448, 277] on link "[DATE]" at bounding box center [442, 271] width 139 height 27
click at [153, 284] on link "Debtor Profile" at bounding box center [189, 285] width 282 height 25
select select "0"
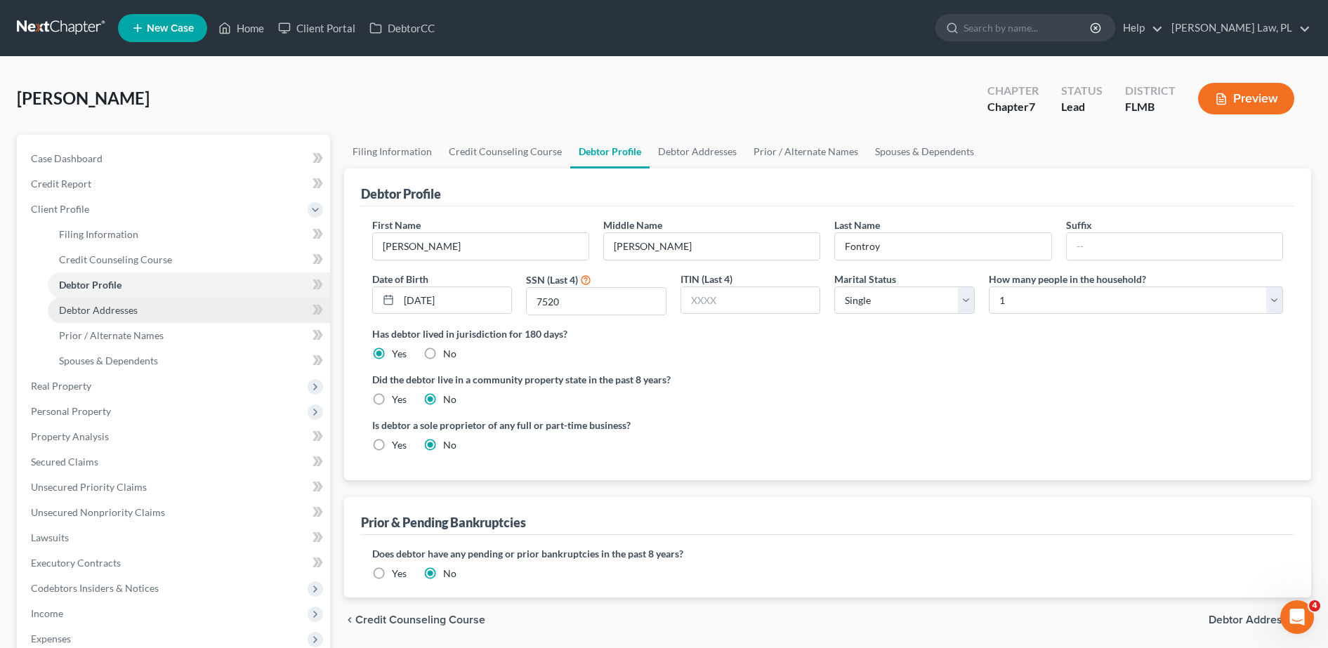
click at [159, 310] on link "Debtor Addresses" at bounding box center [189, 310] width 282 height 25
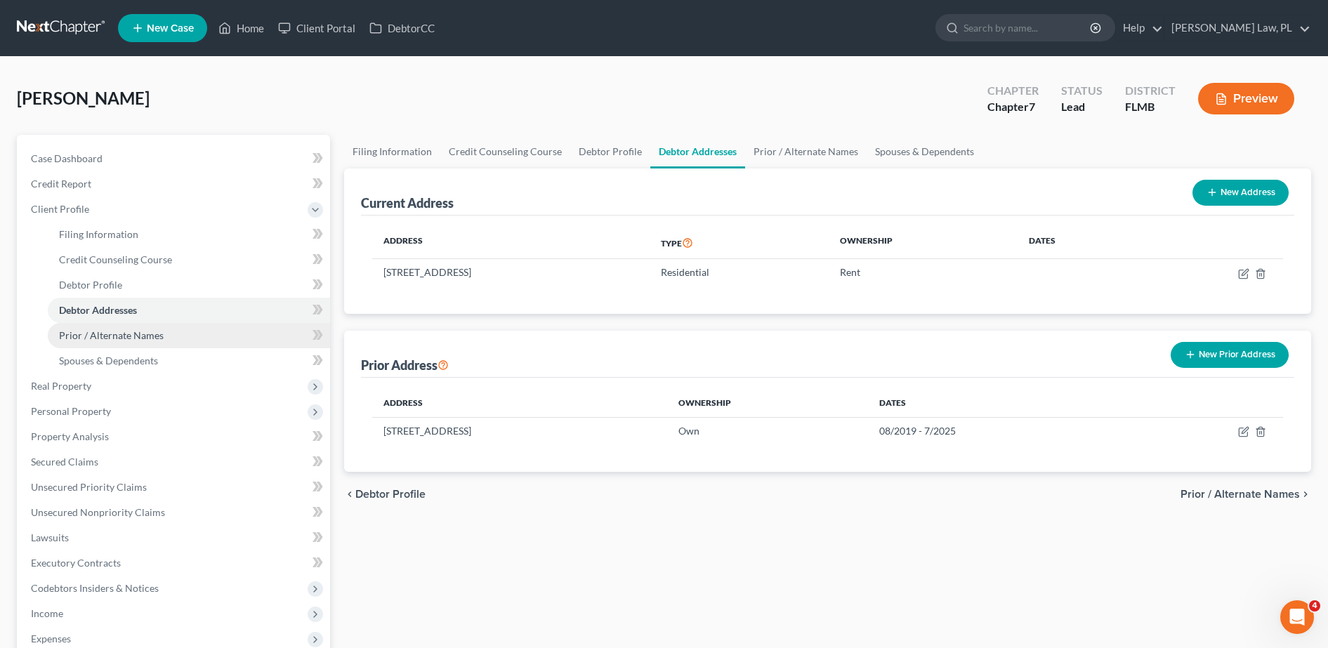
click at [101, 332] on span "Prior / Alternate Names" at bounding box center [111, 335] width 105 height 12
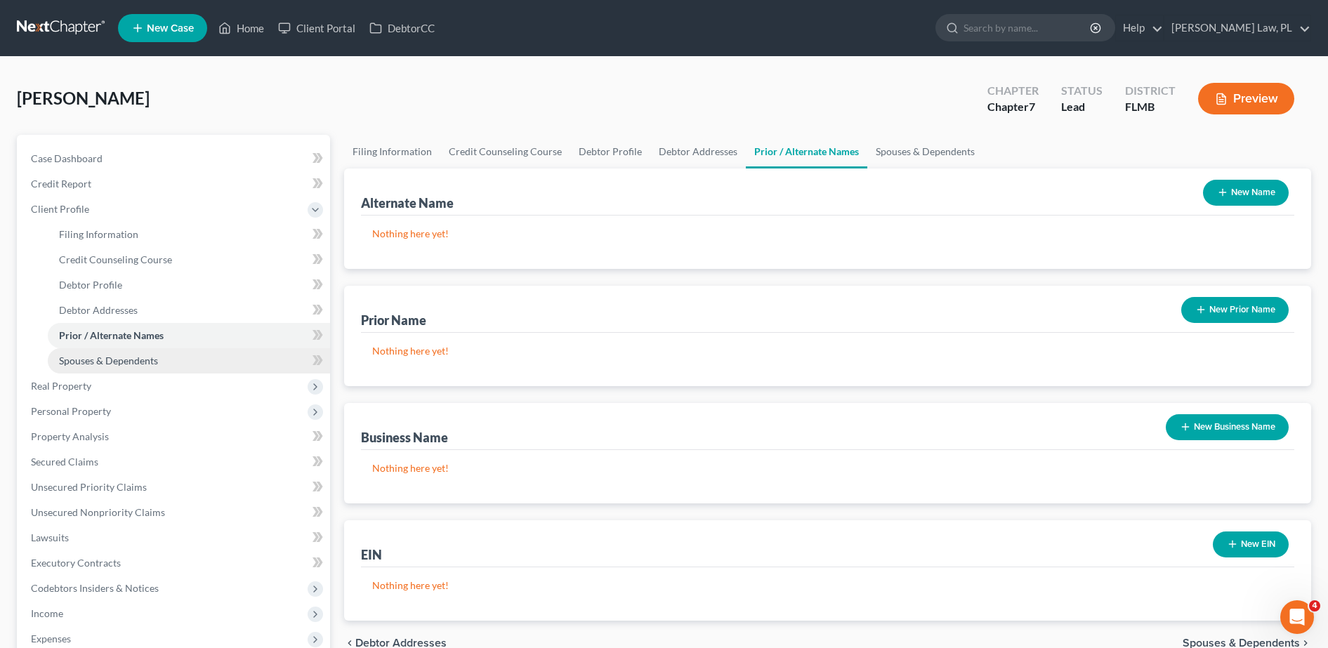
click at [108, 362] on span "Spouses & Dependents" at bounding box center [108, 361] width 99 height 12
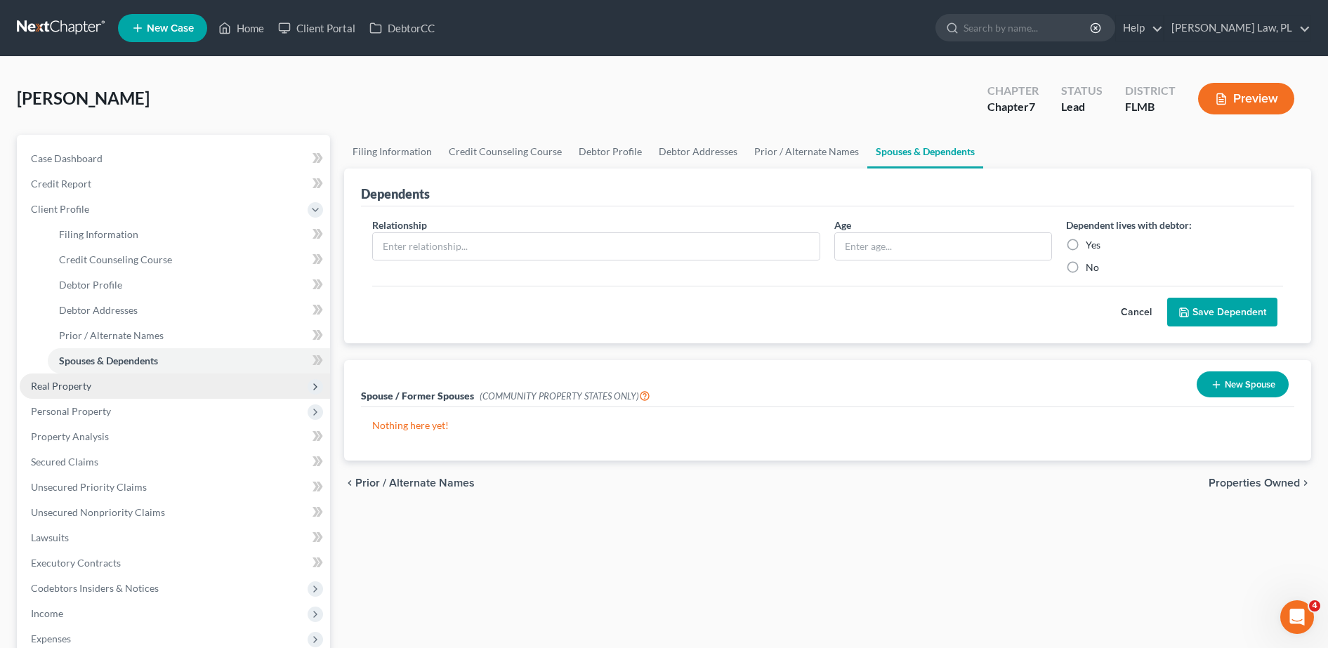
click at [82, 384] on span "Real Property" at bounding box center [61, 386] width 60 height 12
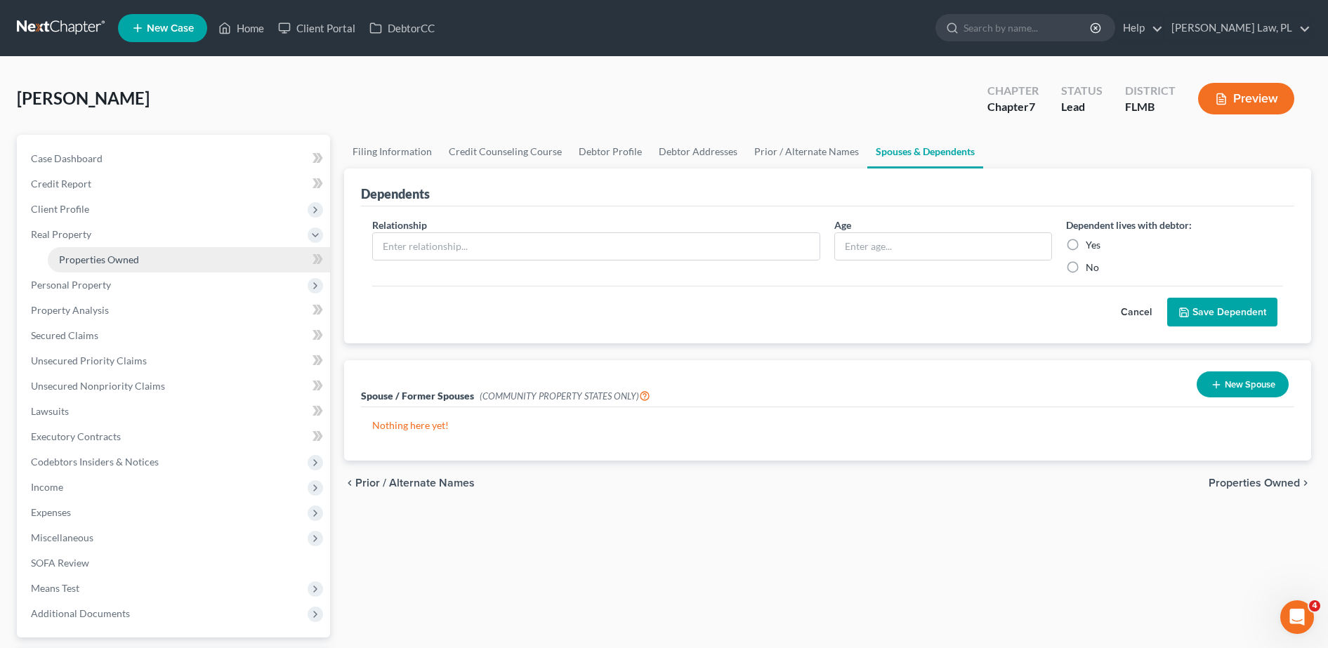
click at [114, 268] on link "Properties Owned" at bounding box center [189, 259] width 282 height 25
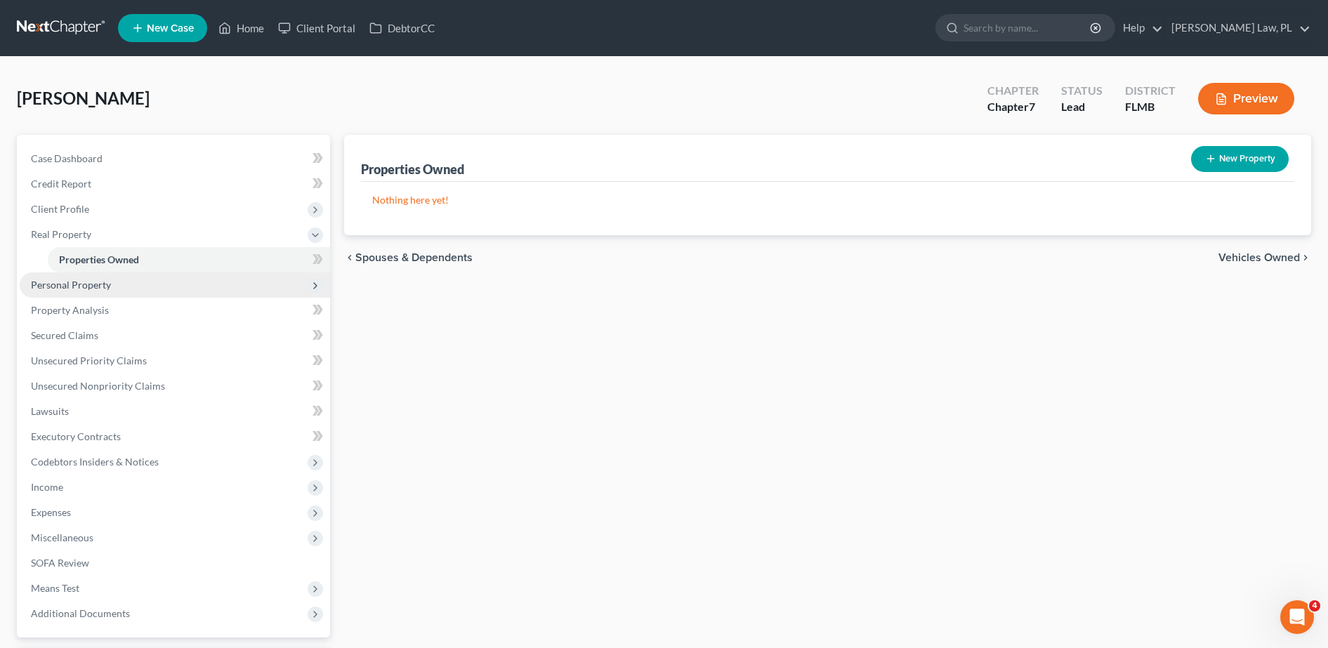
click at [93, 283] on span "Personal Property" at bounding box center [71, 285] width 80 height 12
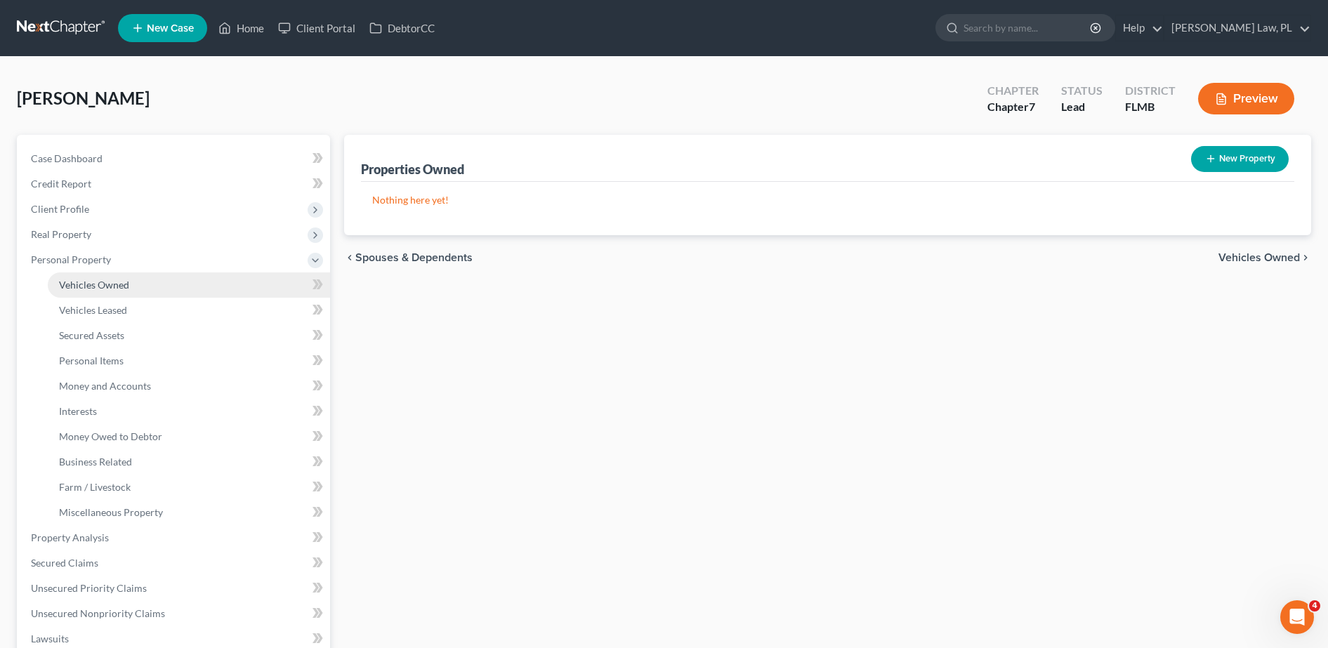
click at [113, 291] on link "Vehicles Owned" at bounding box center [189, 285] width 282 height 25
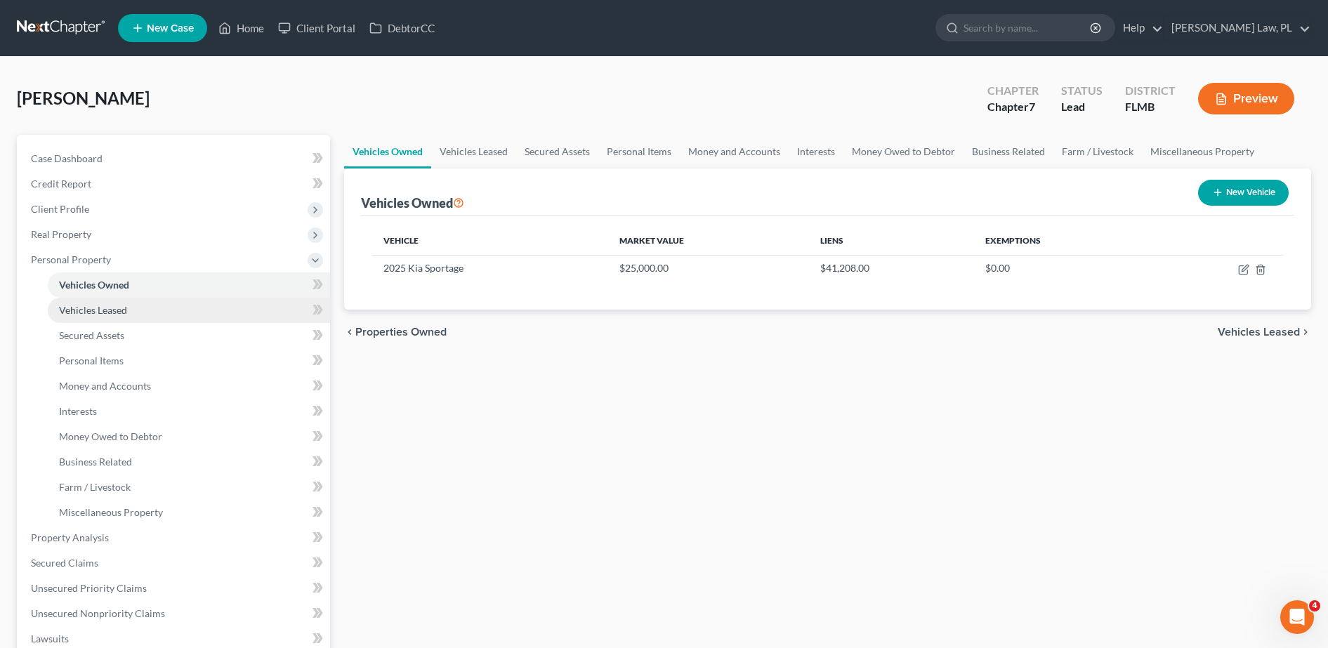
click at [117, 315] on span "Vehicles Leased" at bounding box center [93, 310] width 68 height 12
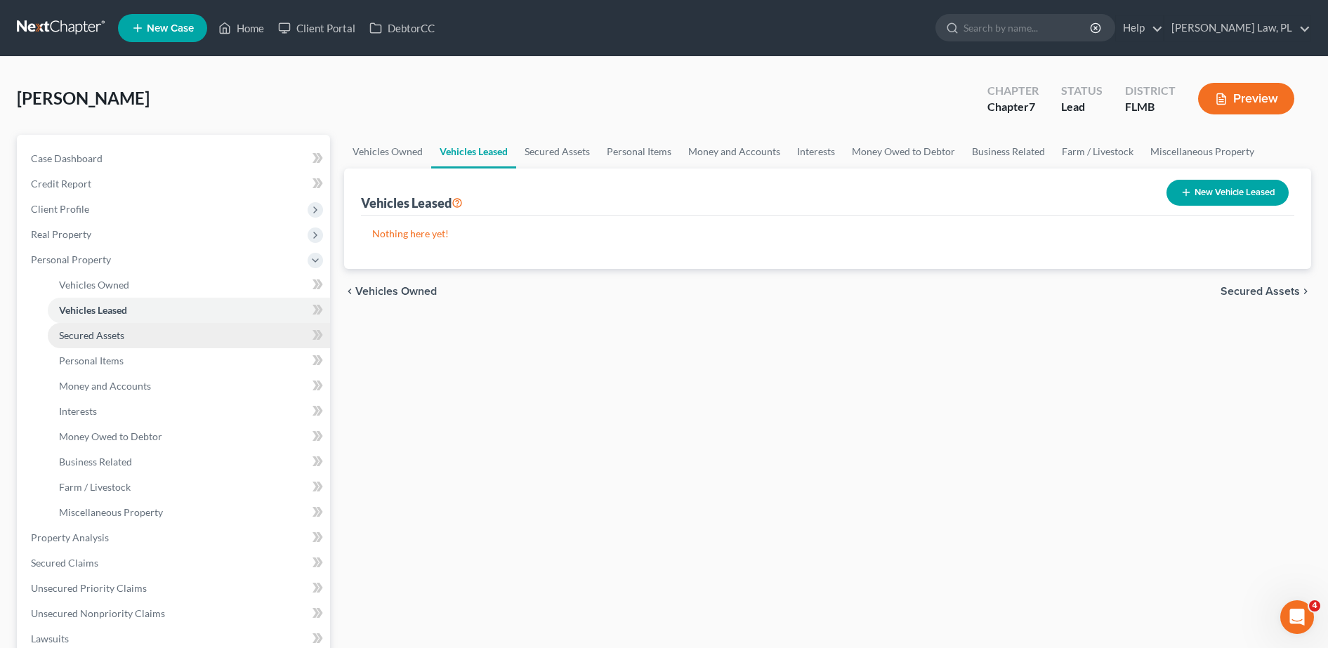
click at [118, 336] on span "Secured Assets" at bounding box center [91, 335] width 65 height 12
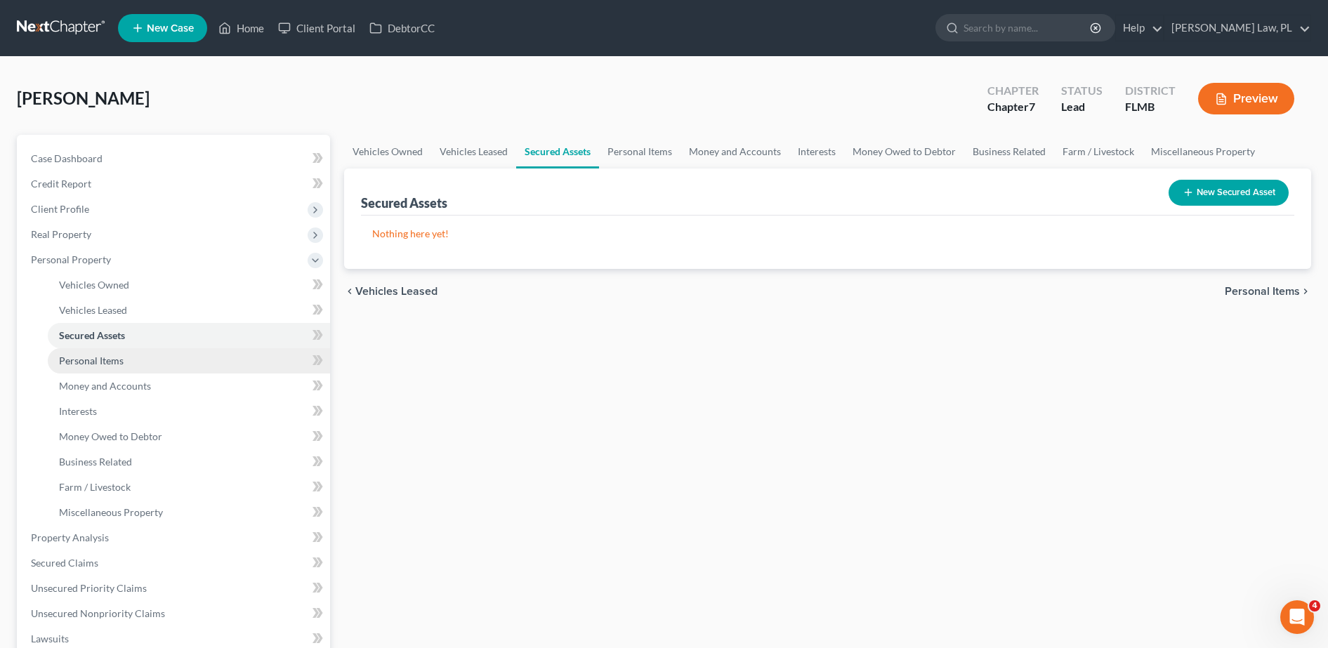
click at [119, 360] on span "Personal Items" at bounding box center [91, 361] width 65 height 12
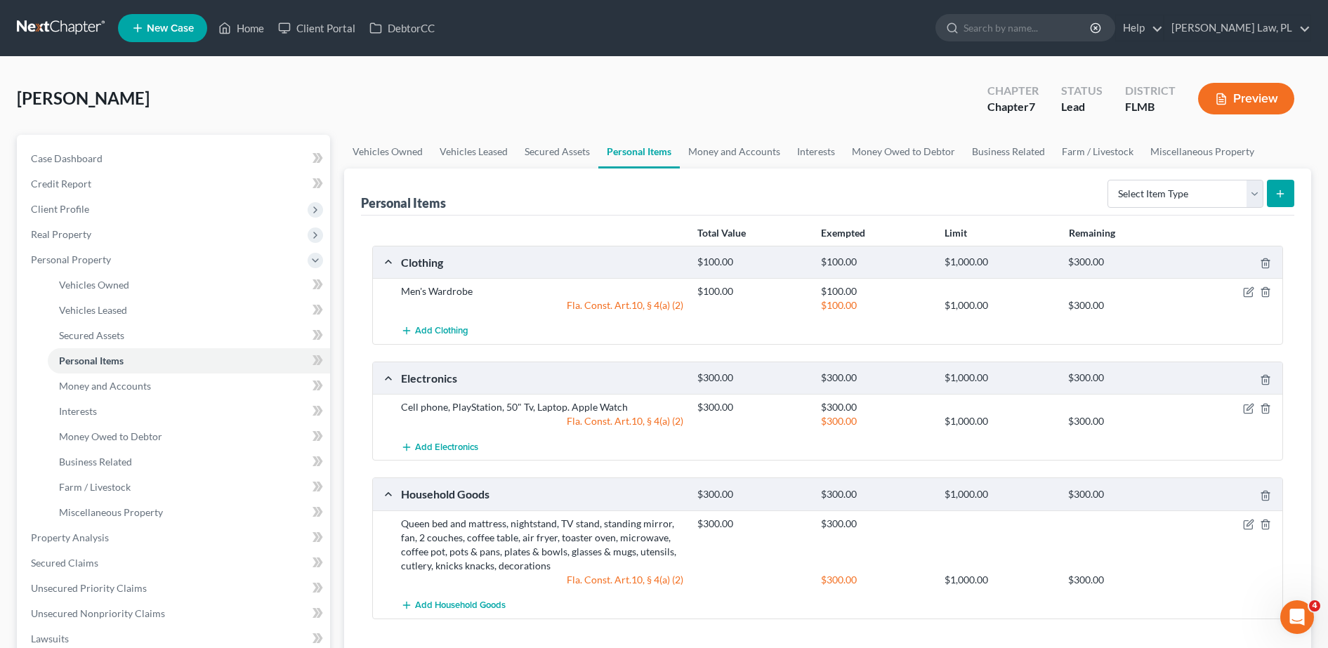
scroll to position [119, 0]
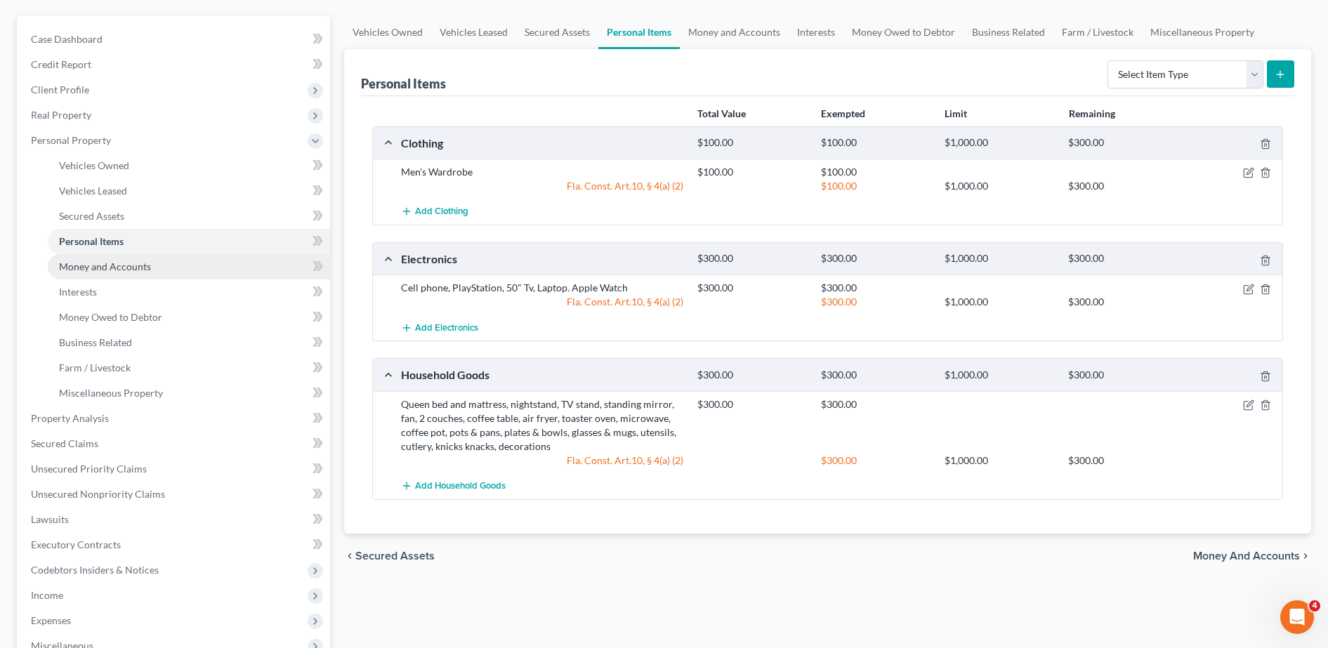
click at [177, 261] on link "Money and Accounts" at bounding box center [189, 266] width 282 height 25
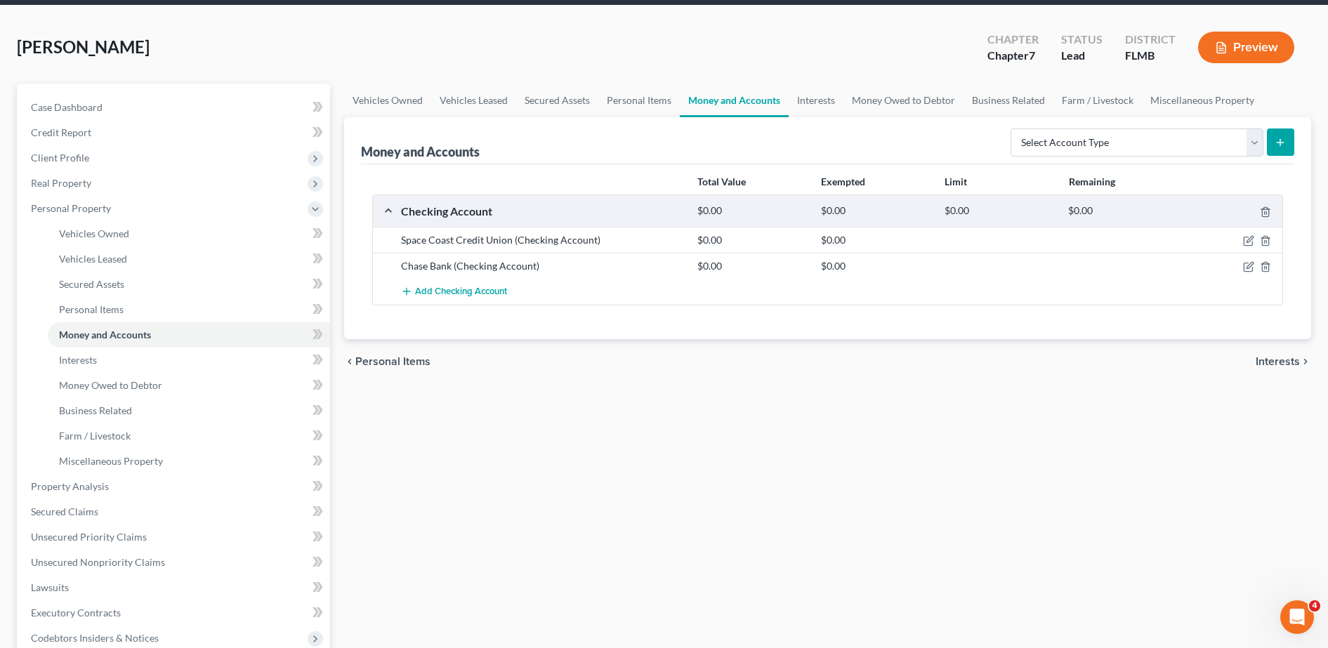
scroll to position [53, 0]
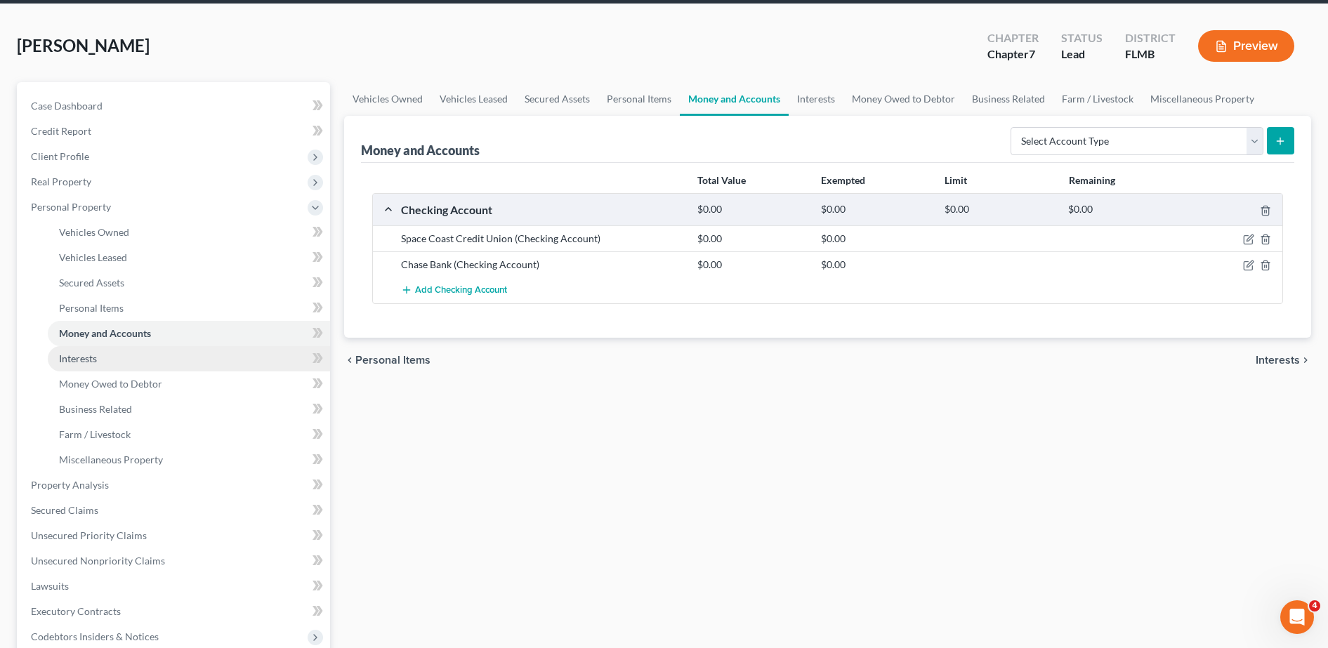
click at [177, 355] on link "Interests" at bounding box center [189, 358] width 282 height 25
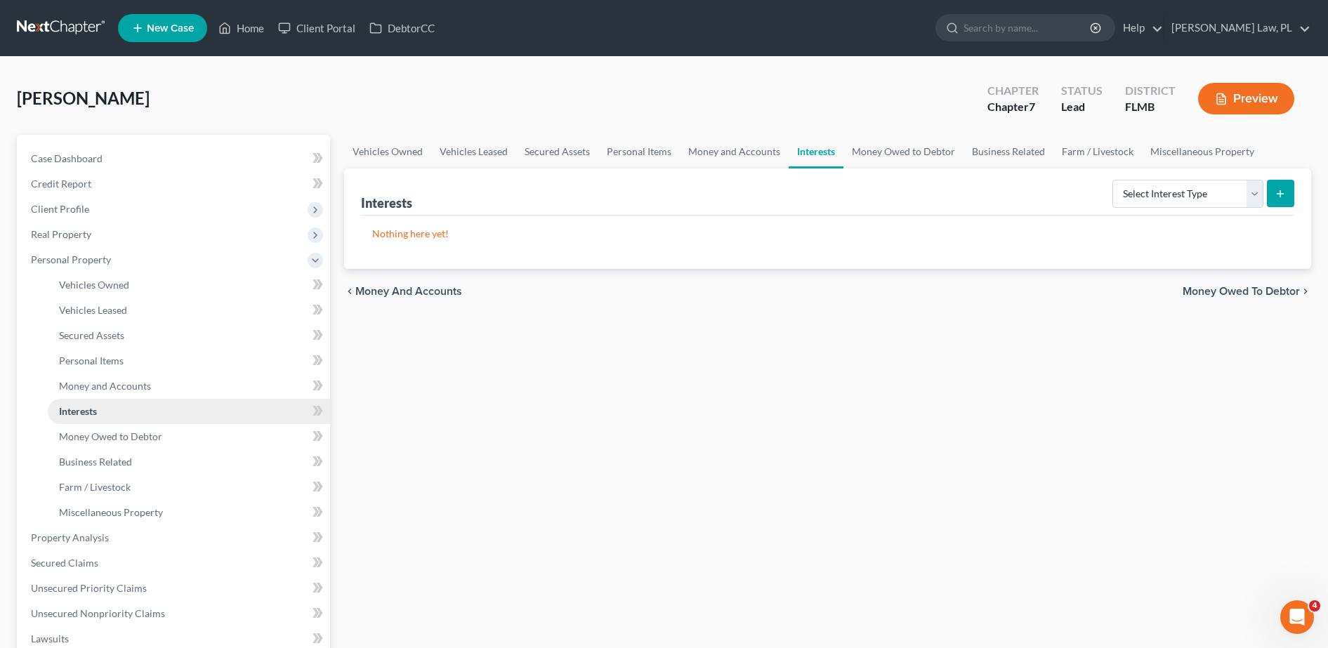
scroll to position [20, 0]
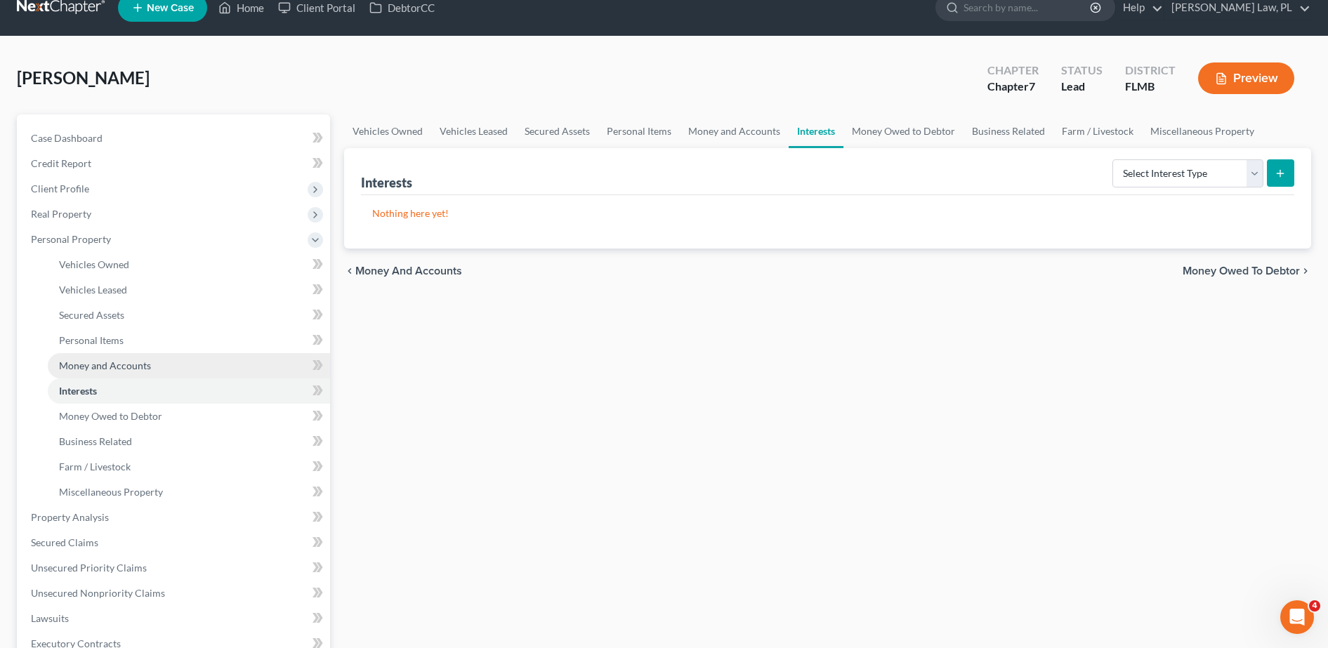
click at [129, 358] on link "Money and Accounts" at bounding box center [189, 365] width 282 height 25
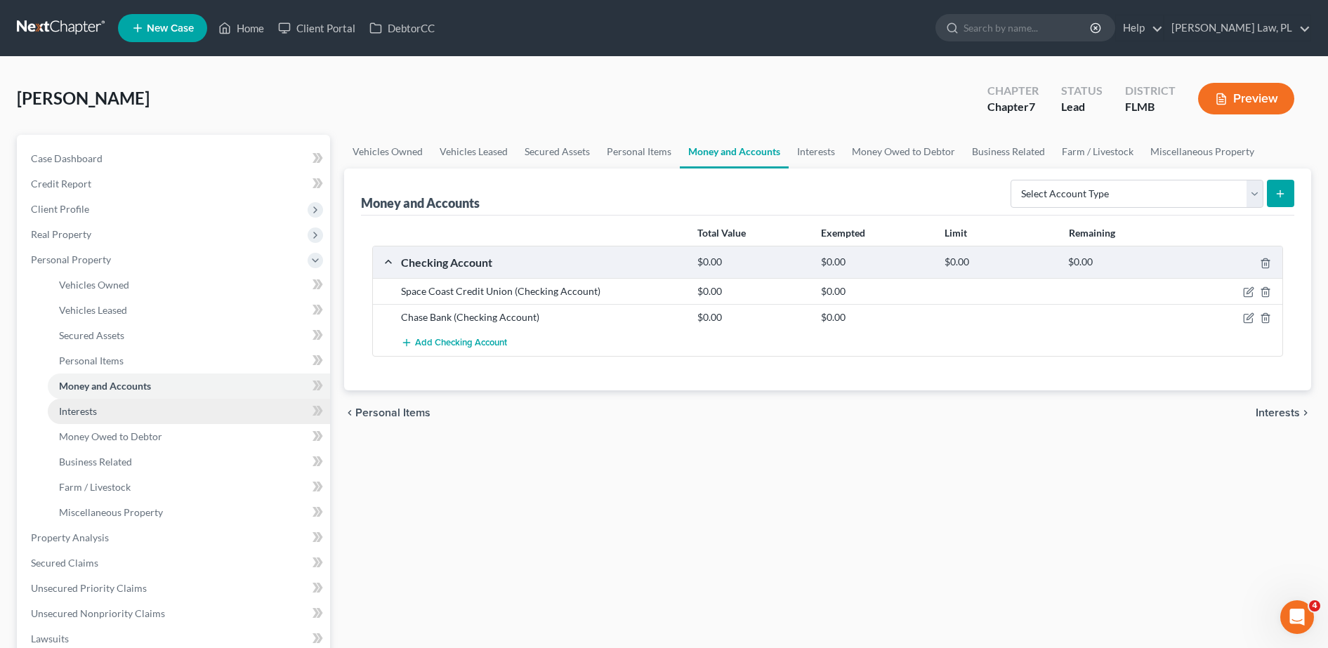
click at [148, 410] on link "Interests" at bounding box center [189, 411] width 282 height 25
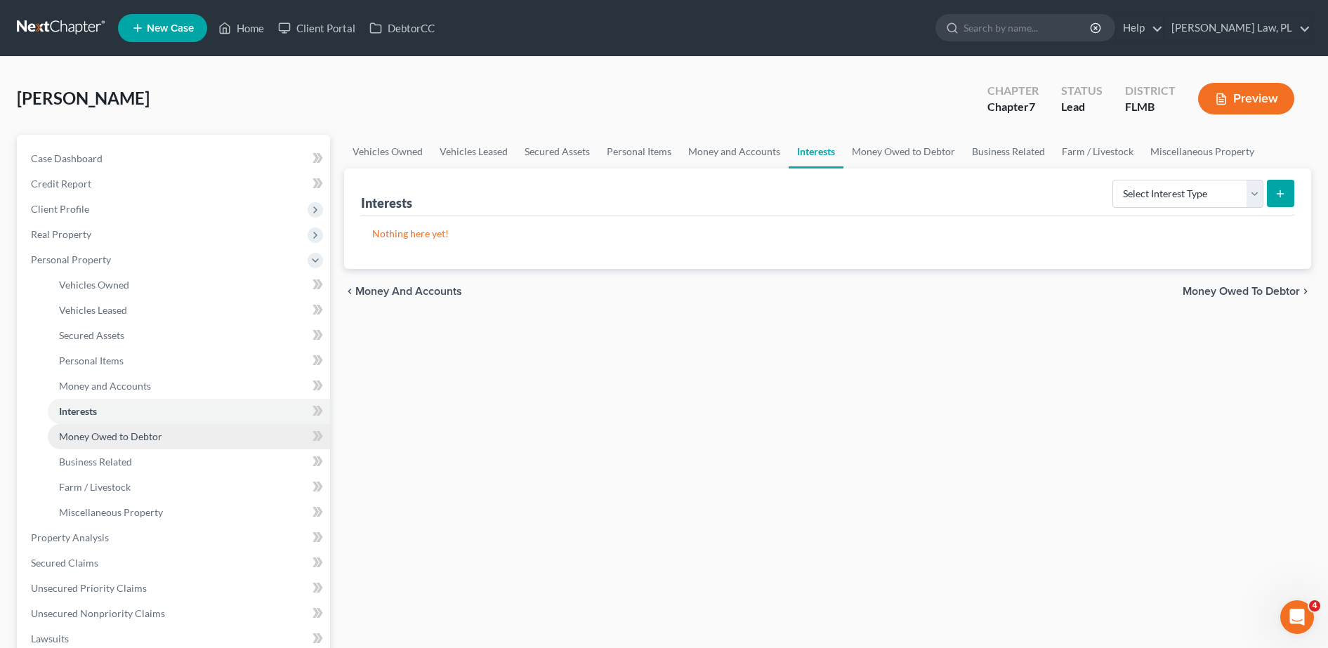
click at [136, 436] on span "Money Owed to Debtor" at bounding box center [110, 437] width 103 height 12
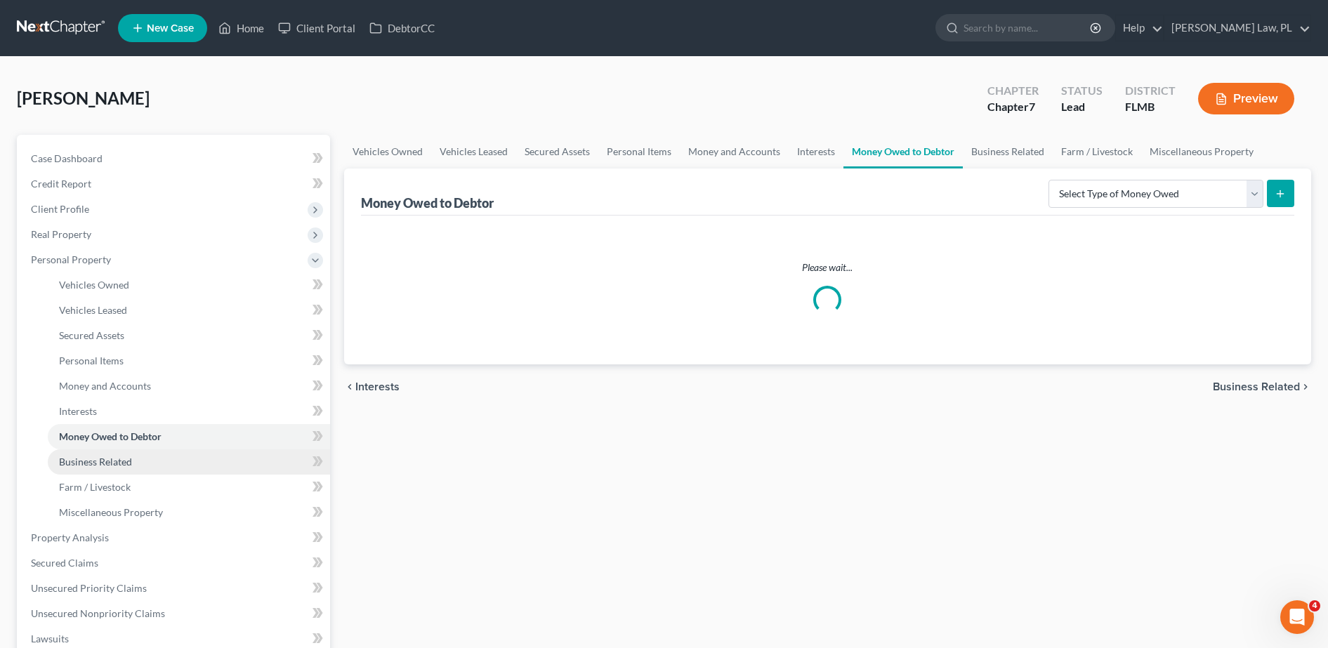
click at [118, 457] on span "Business Related" at bounding box center [95, 462] width 73 height 12
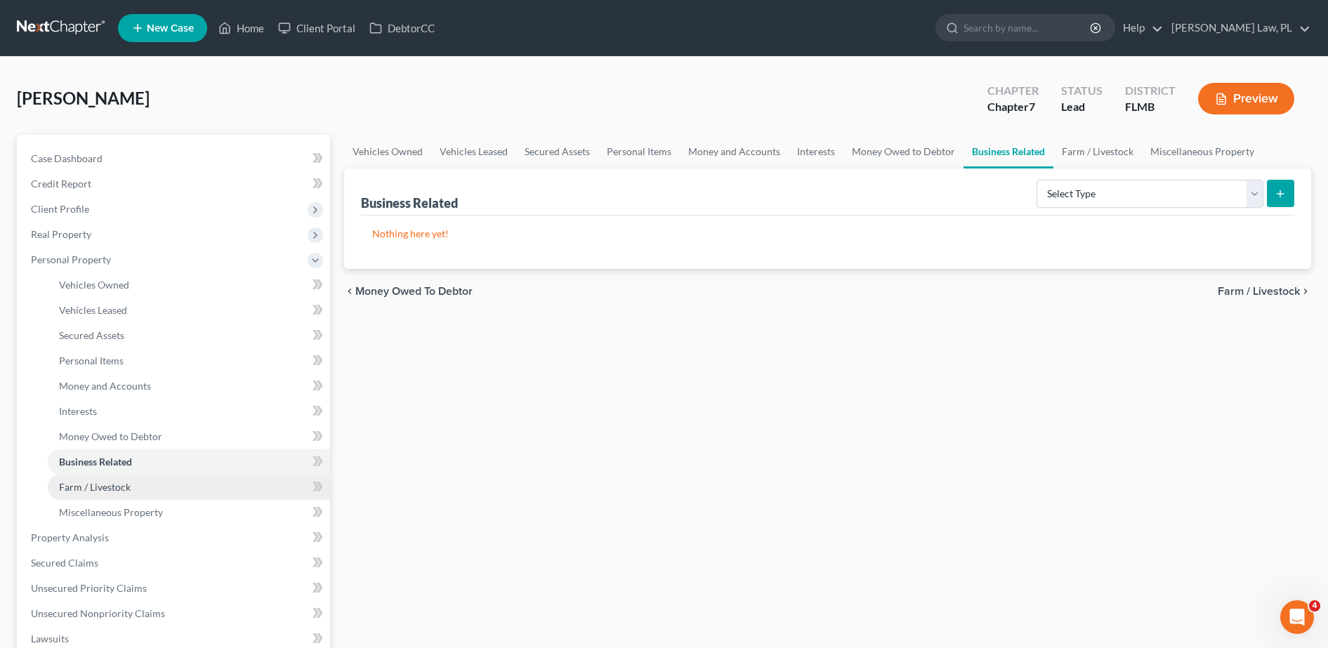
click at [100, 485] on span "Farm / Livestock" at bounding box center [95, 487] width 72 height 12
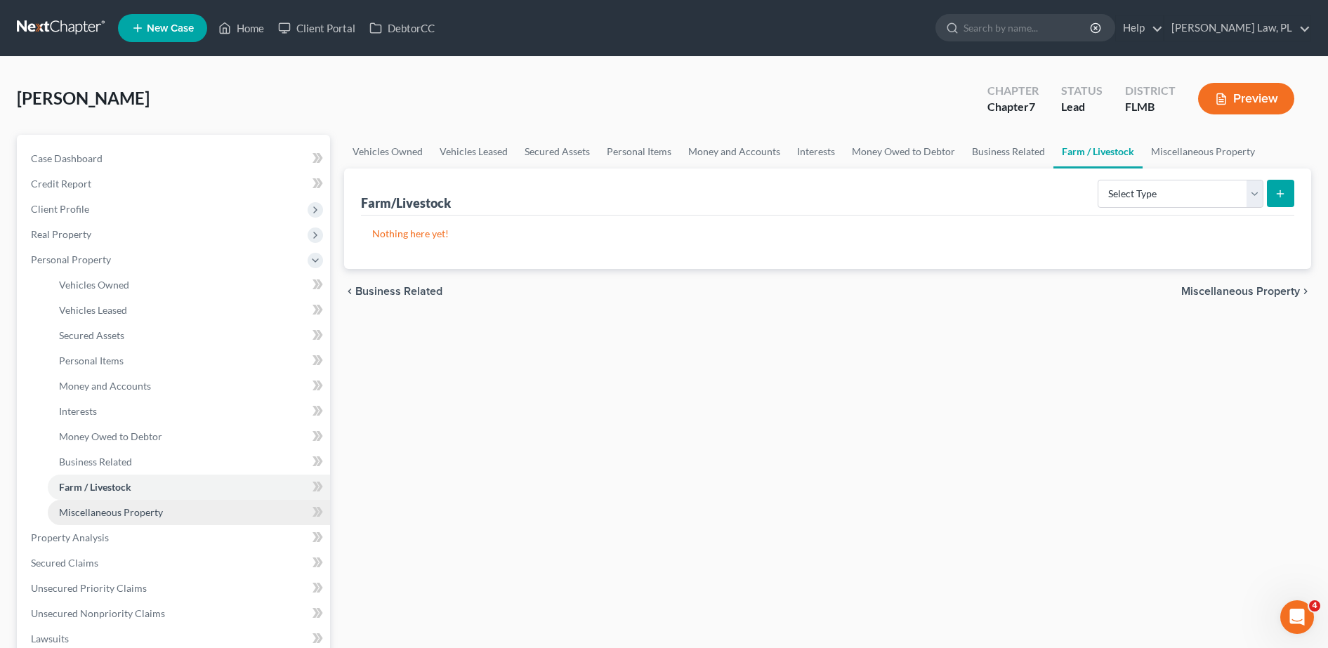
click at [110, 513] on span "Miscellaneous Property" at bounding box center [111, 512] width 104 height 12
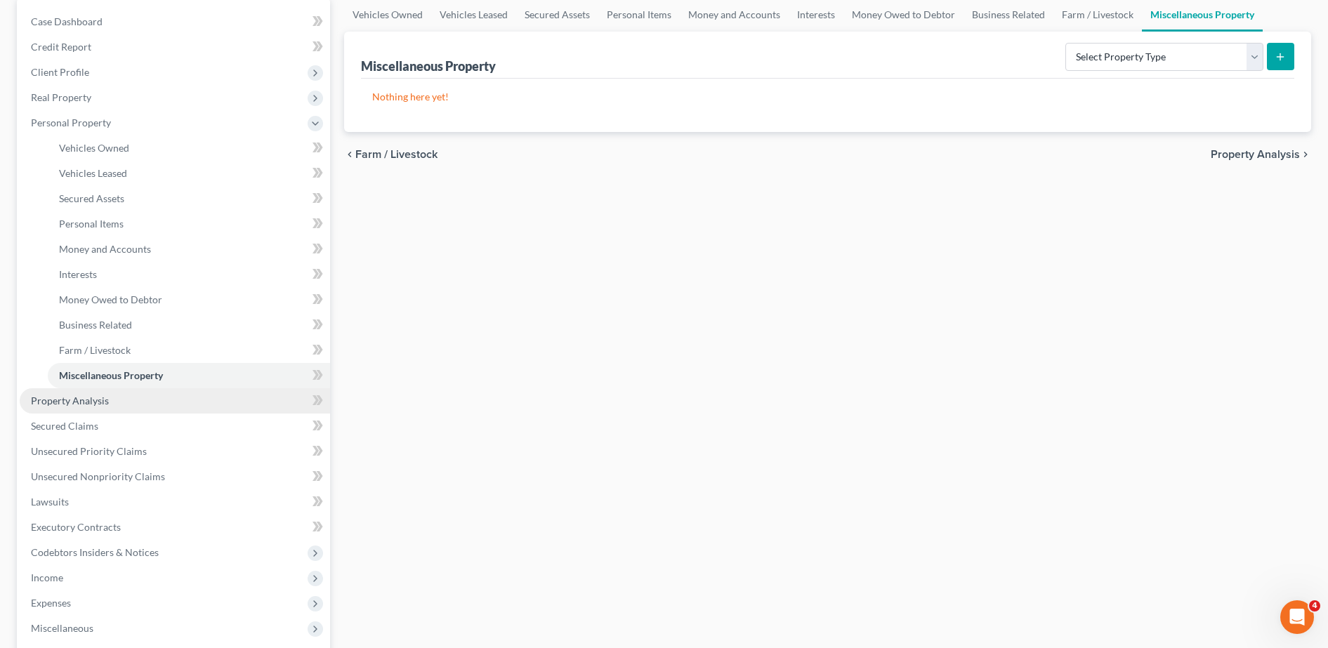
click at [92, 400] on span "Property Analysis" at bounding box center [70, 401] width 78 height 12
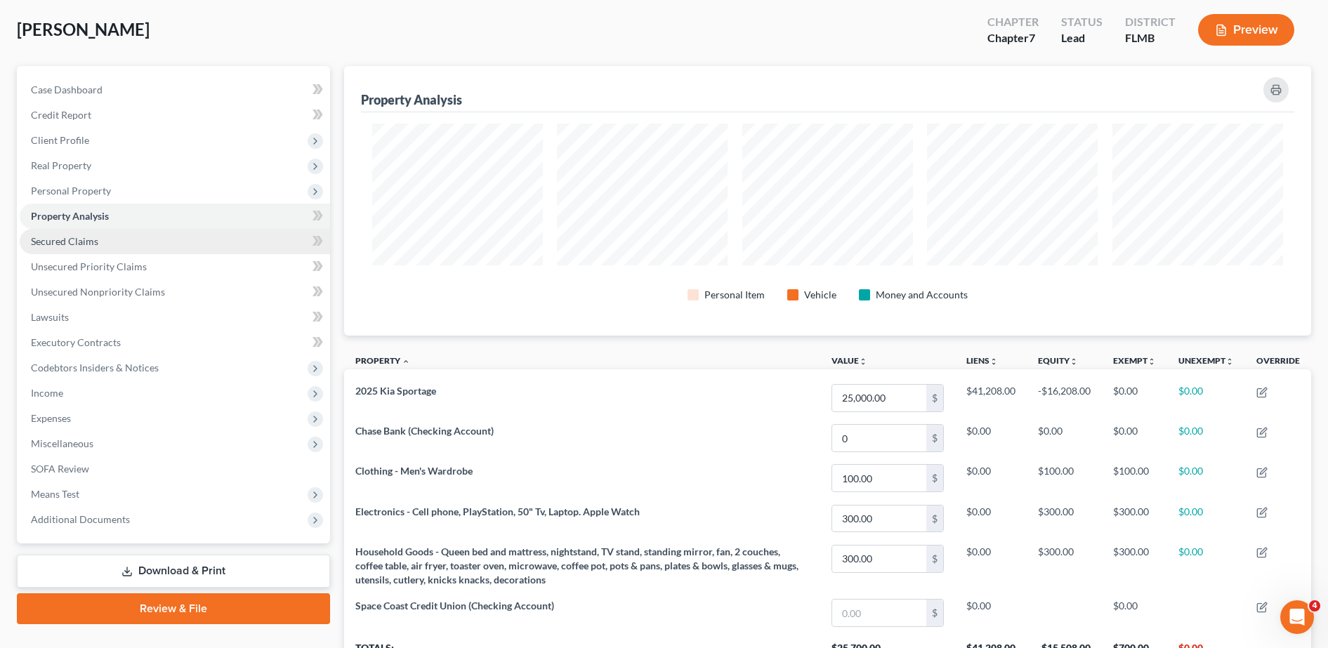
click at [131, 244] on link "Secured Claims" at bounding box center [175, 241] width 310 height 25
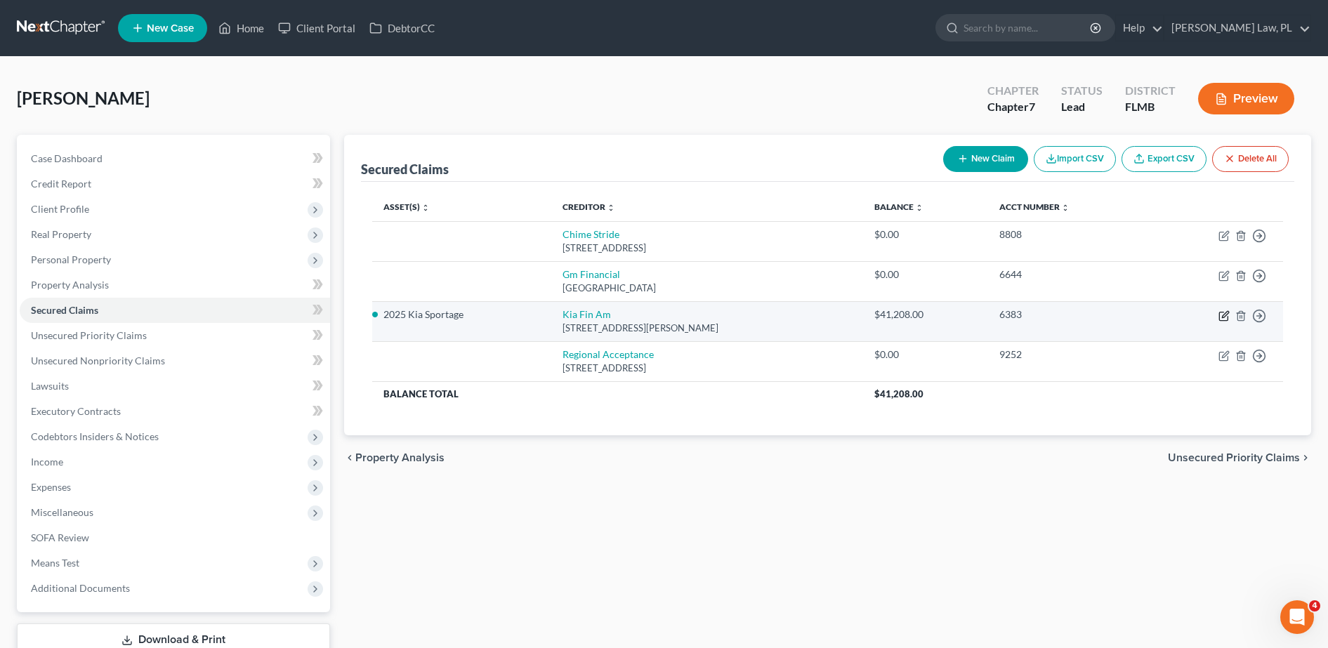
click at [1229, 315] on icon "button" at bounding box center [1224, 315] width 11 height 11
select select "4"
select select "2"
select select "0"
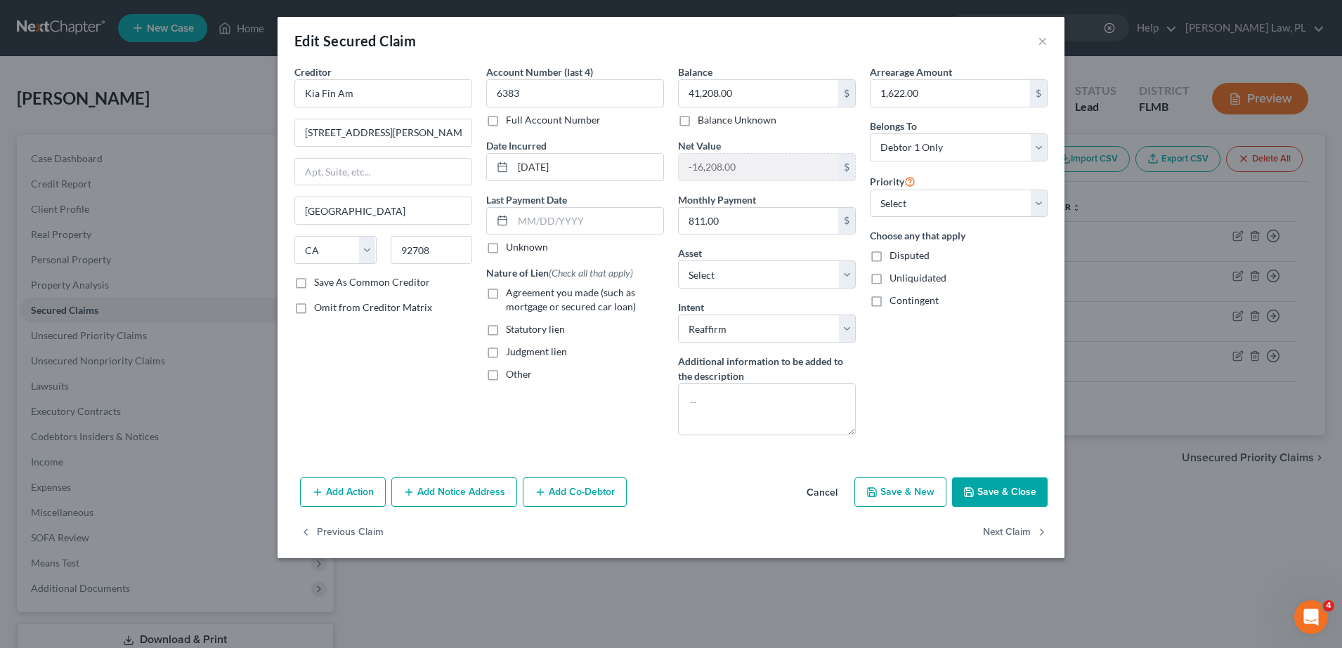
click at [997, 489] on button "Save & Close" at bounding box center [1000, 493] width 96 height 30
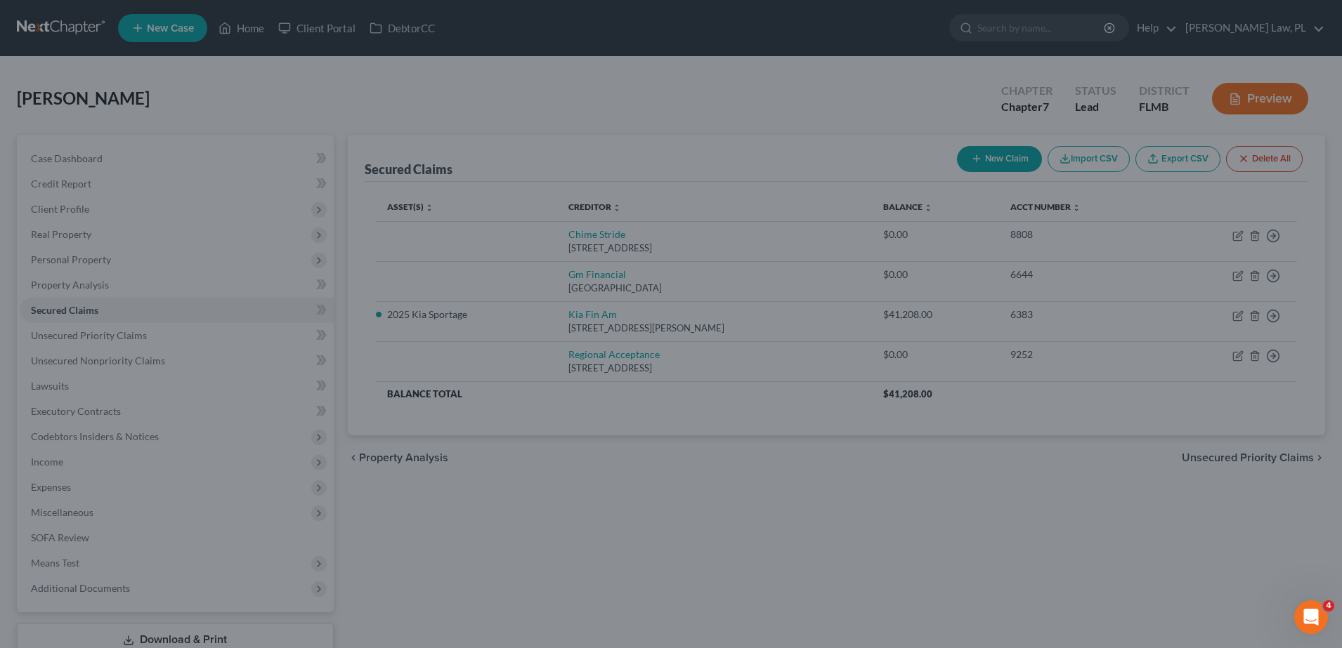
select select "3"
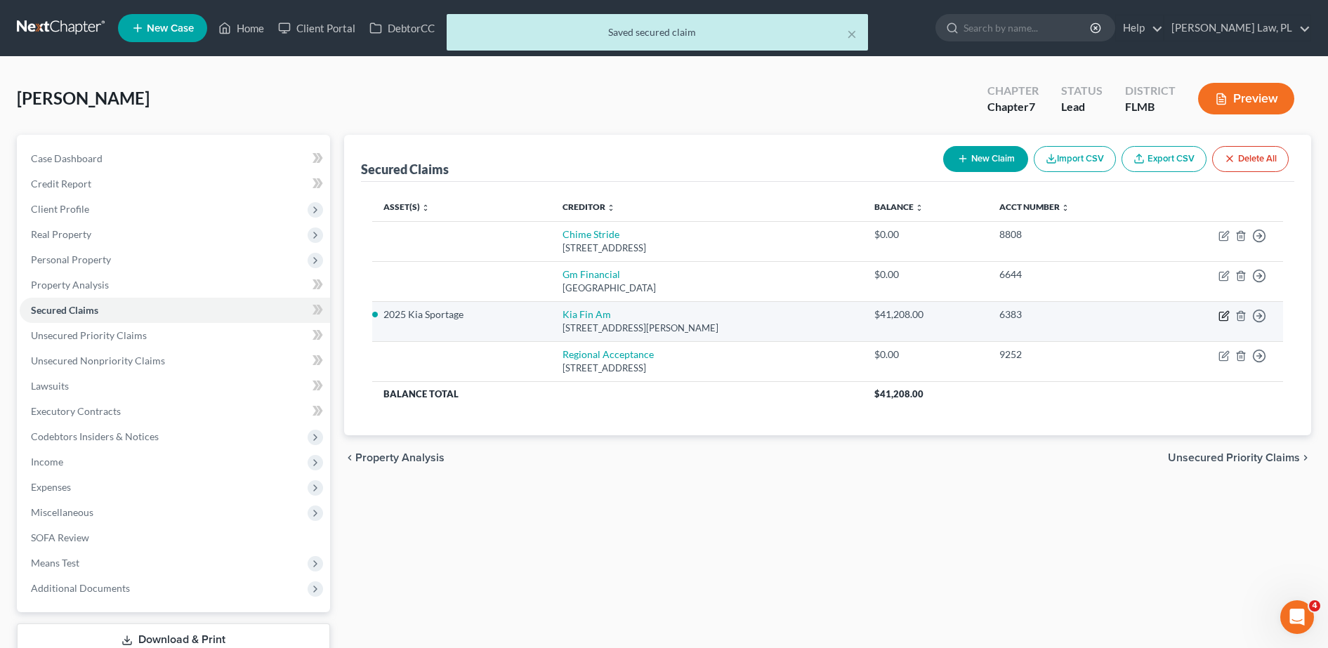
click at [1225, 318] on icon "button" at bounding box center [1224, 315] width 11 height 11
select select "4"
select select "2"
select select "0"
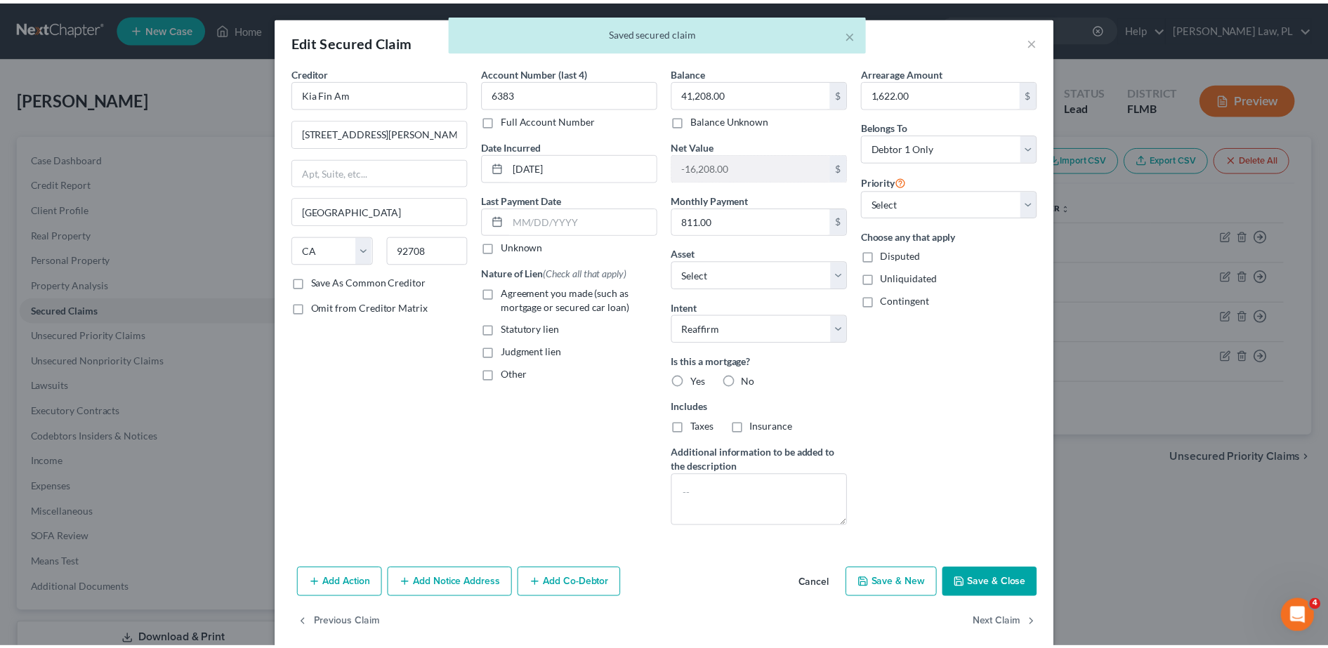
scroll to position [18, 0]
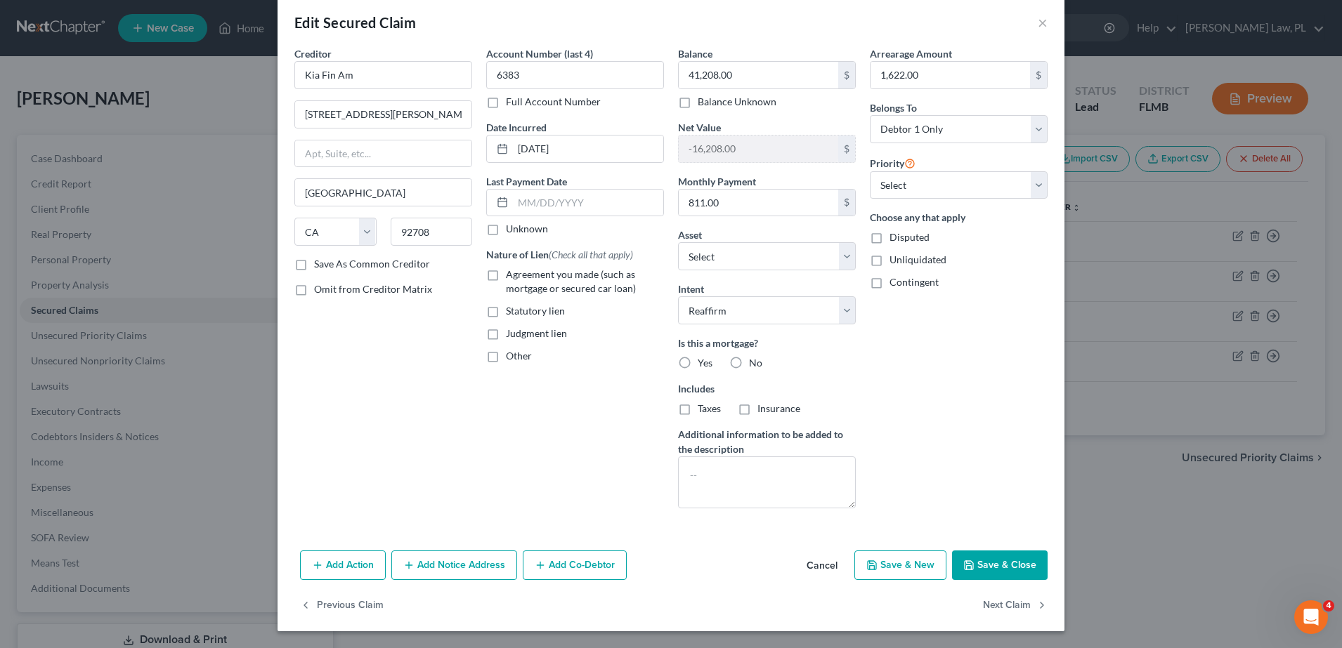
click at [926, 168] on div "Priority Select 1st 2nd 3rd 4th 5th 6th 7th 8th 9th 10th 11th 12th 13th 14th 15…" at bounding box center [959, 177] width 178 height 45
click at [926, 178] on select "Select 1st 2nd 3rd 4th 5th 6th 7th 8th 9th 10th 11th 12th 13th 14th 15th 16th 1…" at bounding box center [959, 185] width 178 height 28
click at [931, 182] on select "Select 1st 2nd 3rd 4th 5th 6th 7th 8th 9th 10th 11th 12th 13th 14th 15th 16th 1…" at bounding box center [959, 185] width 178 height 28
click at [999, 553] on button "Save & Close" at bounding box center [1000, 566] width 96 height 30
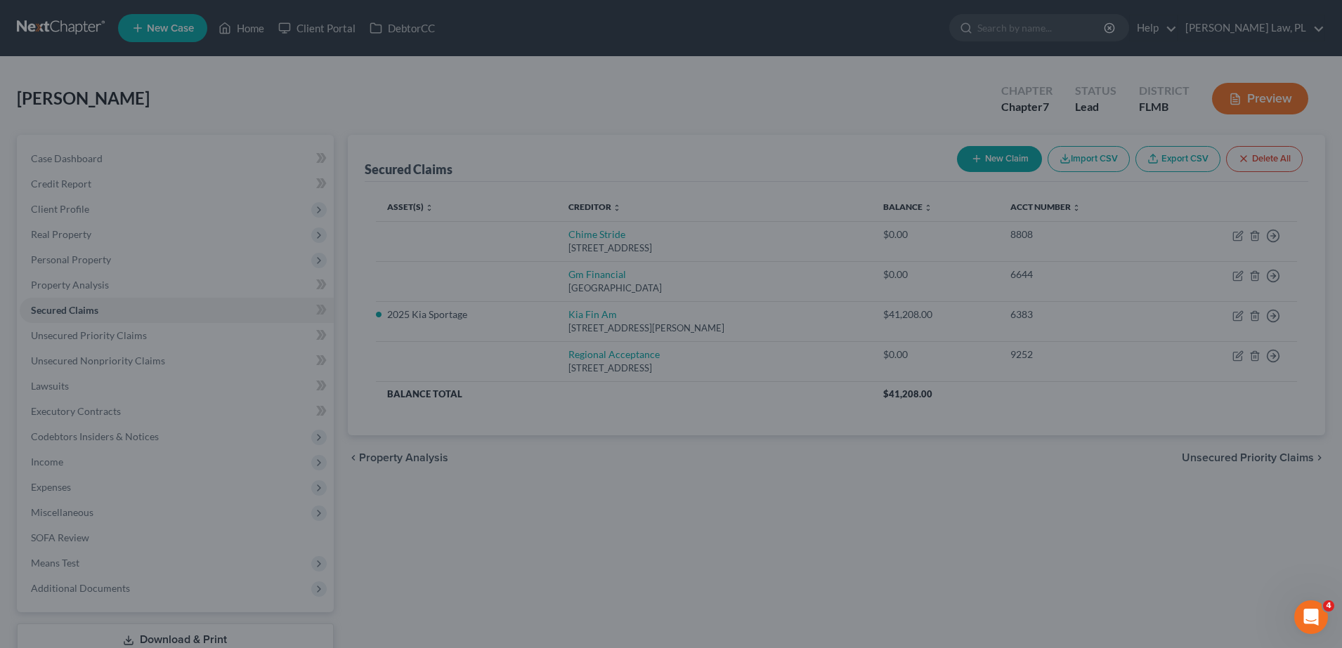
select select "3"
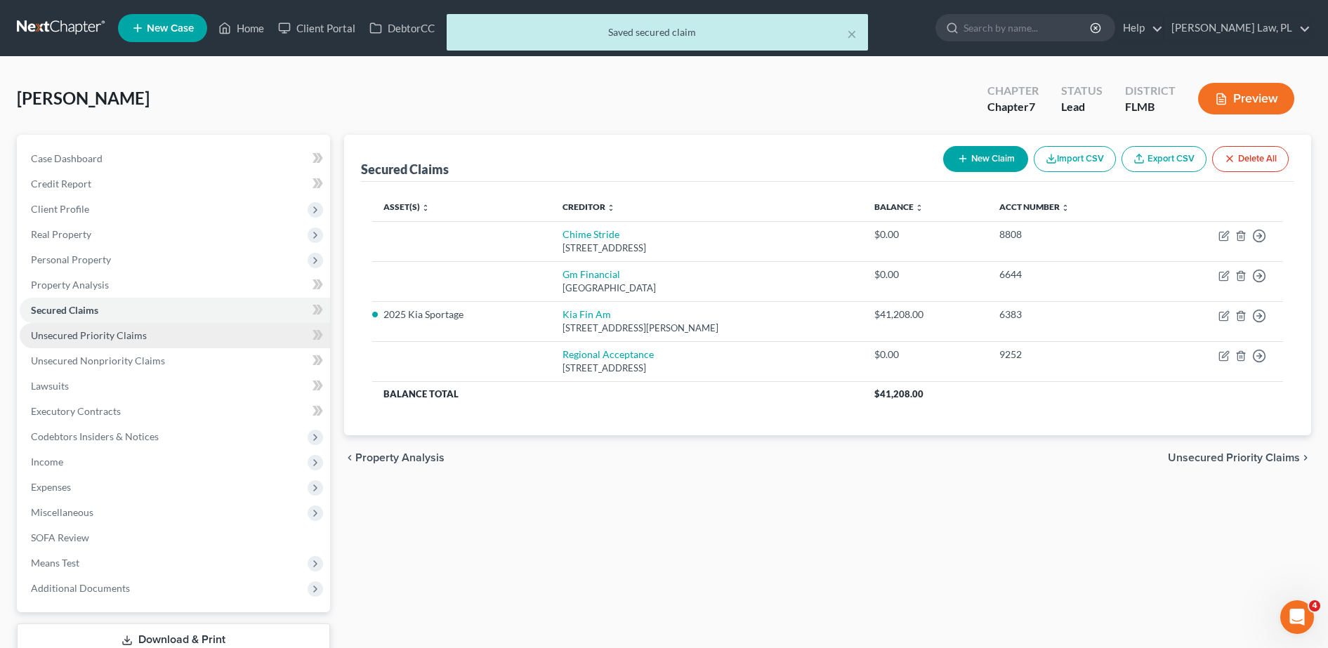
click at [136, 329] on span "Unsecured Priority Claims" at bounding box center [89, 335] width 116 height 12
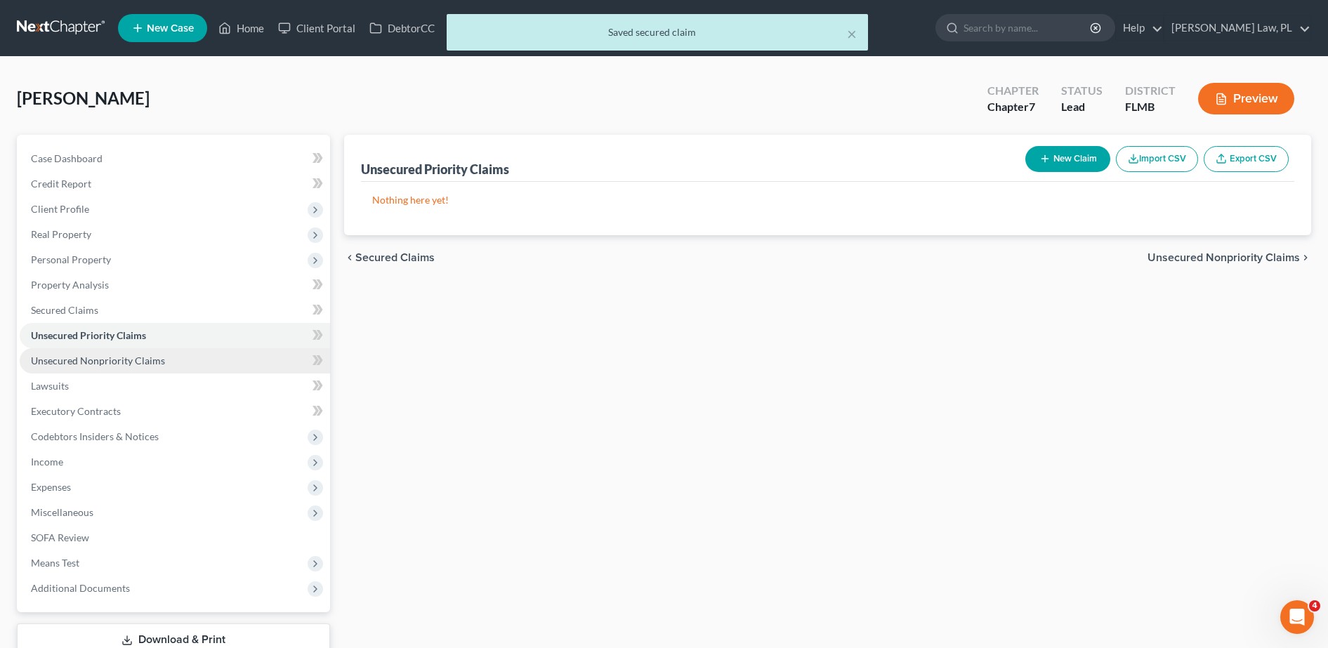
click at [129, 349] on link "Unsecured Nonpriority Claims" at bounding box center [175, 360] width 310 height 25
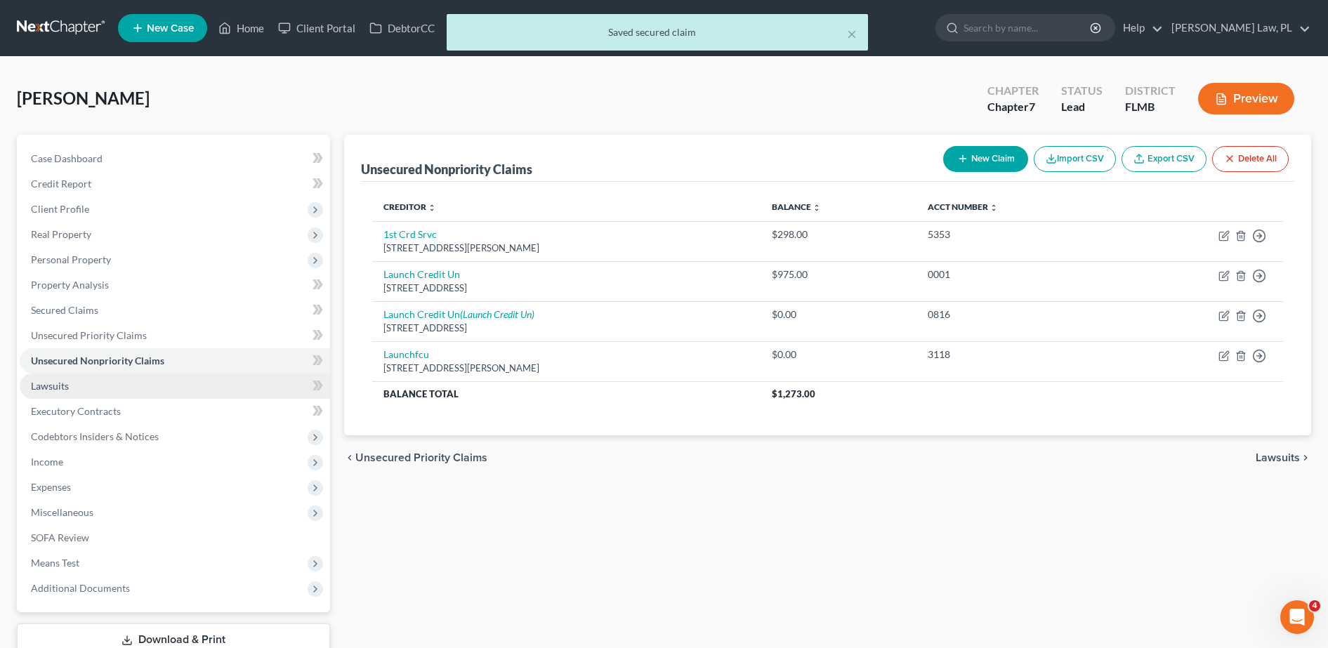
click at [107, 376] on link "Lawsuits" at bounding box center [175, 386] width 310 height 25
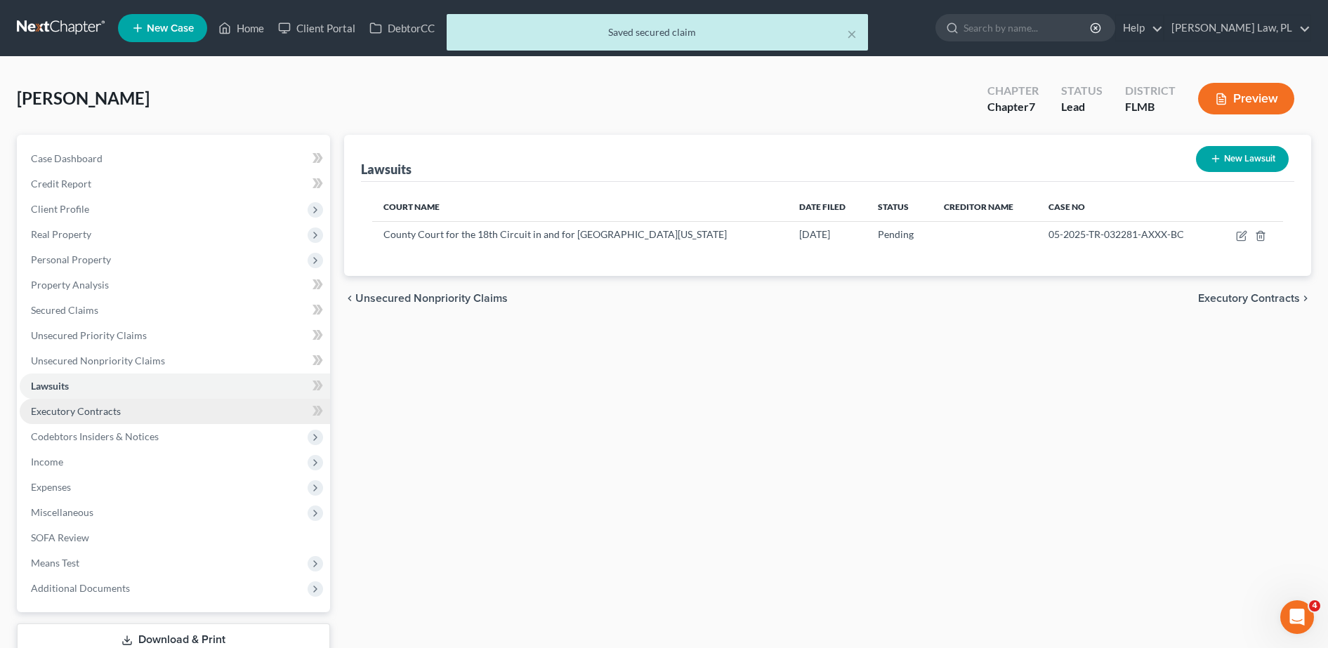
click at [105, 412] on span "Executory Contracts" at bounding box center [76, 411] width 90 height 12
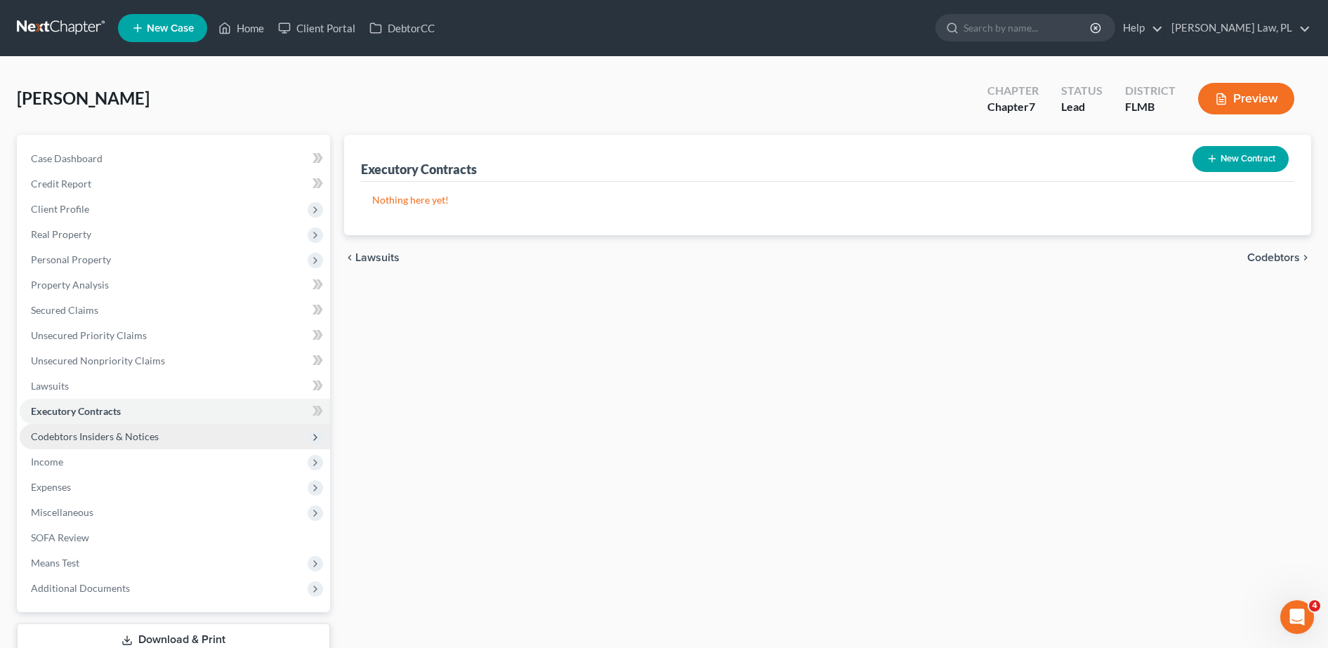
click at [107, 436] on span "Codebtors Insiders & Notices" at bounding box center [95, 437] width 128 height 12
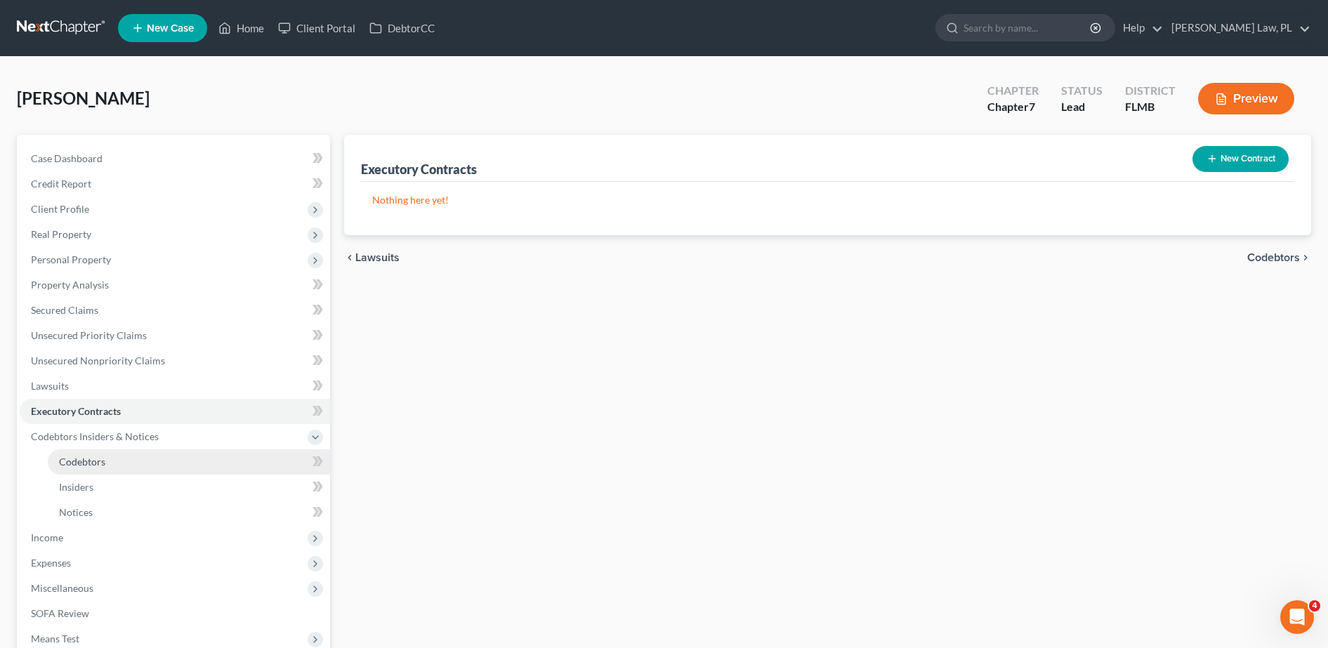
click at [94, 452] on link "Codebtors" at bounding box center [189, 462] width 282 height 25
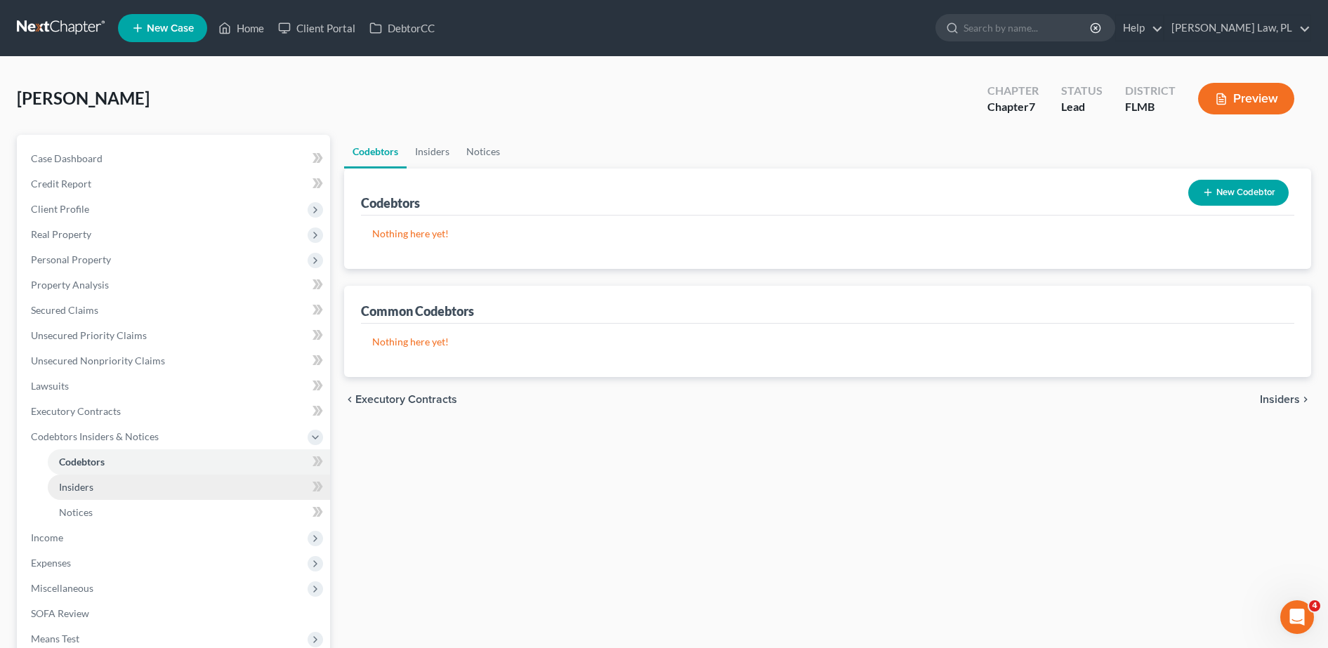
click at [90, 488] on span "Insiders" at bounding box center [76, 487] width 34 height 12
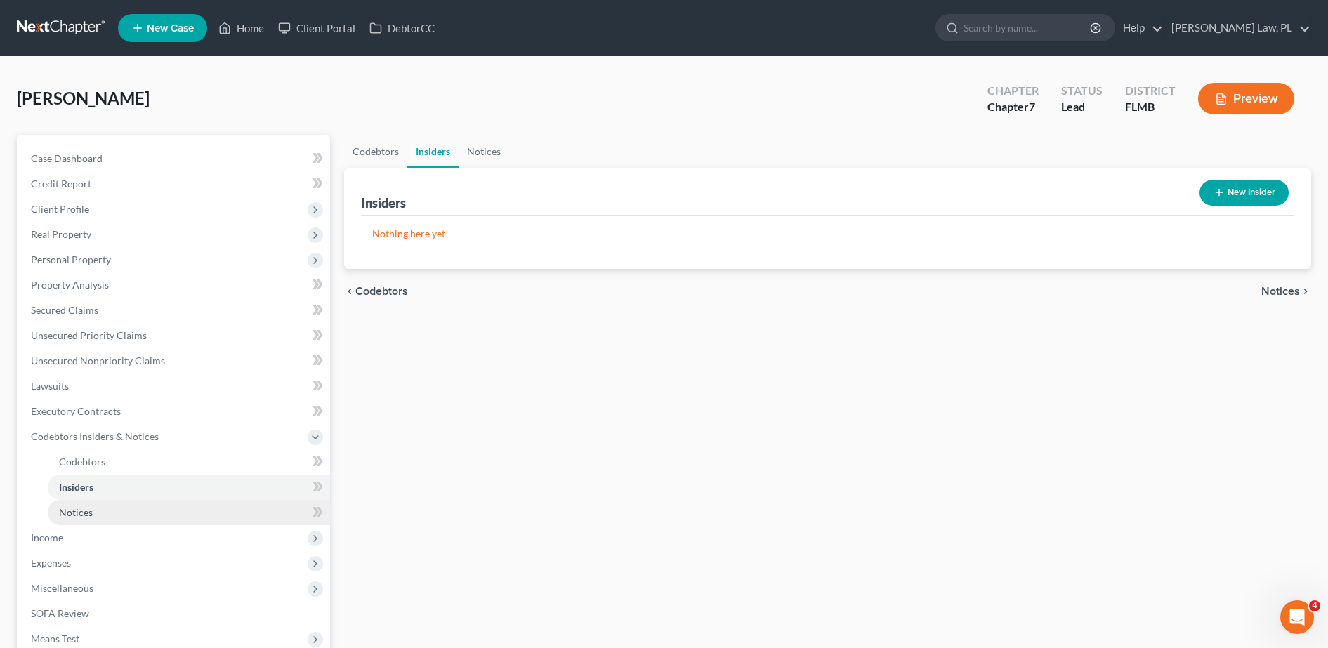
click at [91, 502] on link "Notices" at bounding box center [189, 512] width 282 height 25
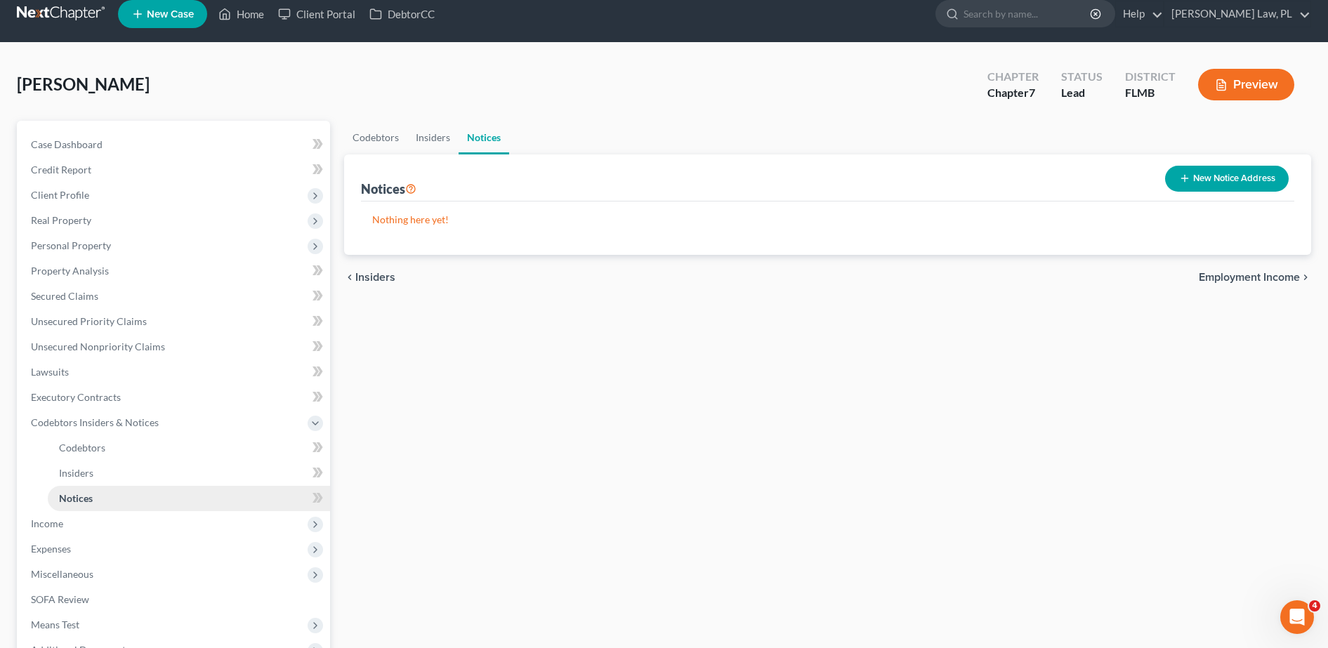
scroll to position [15, 0]
click at [94, 389] on link "Executory Contracts" at bounding box center [175, 396] width 310 height 25
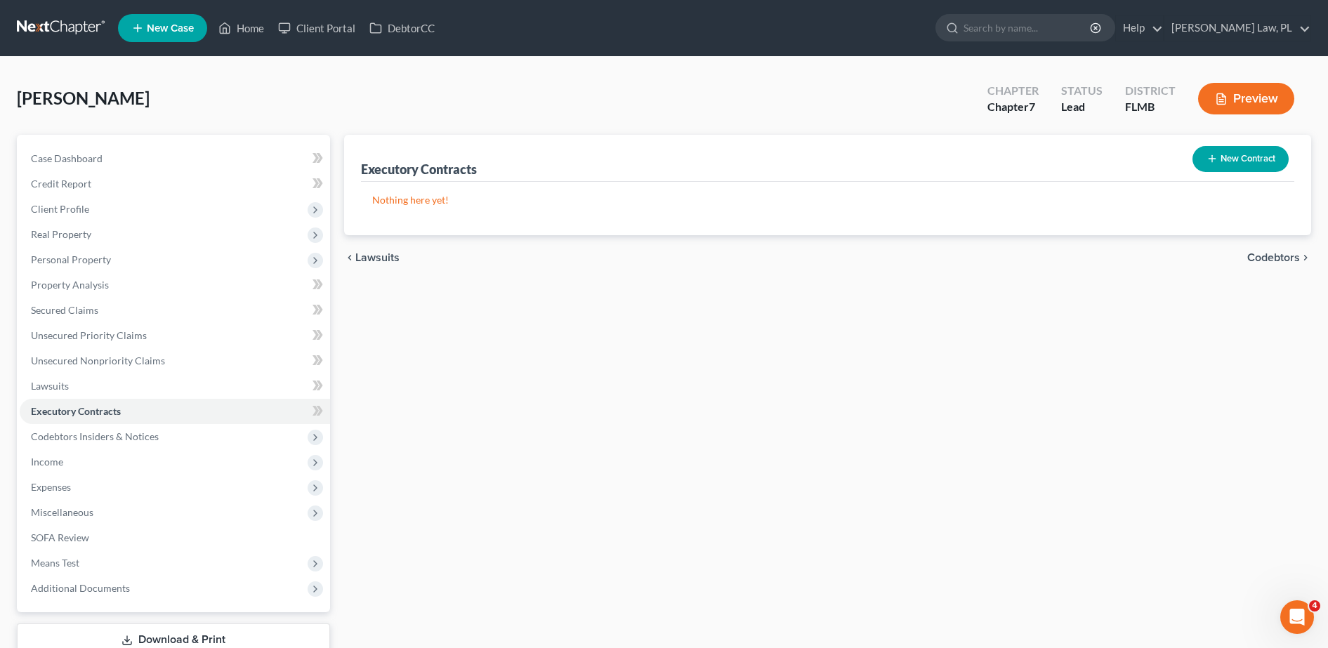
click at [1237, 155] on button "New Contract" at bounding box center [1241, 159] width 96 height 26
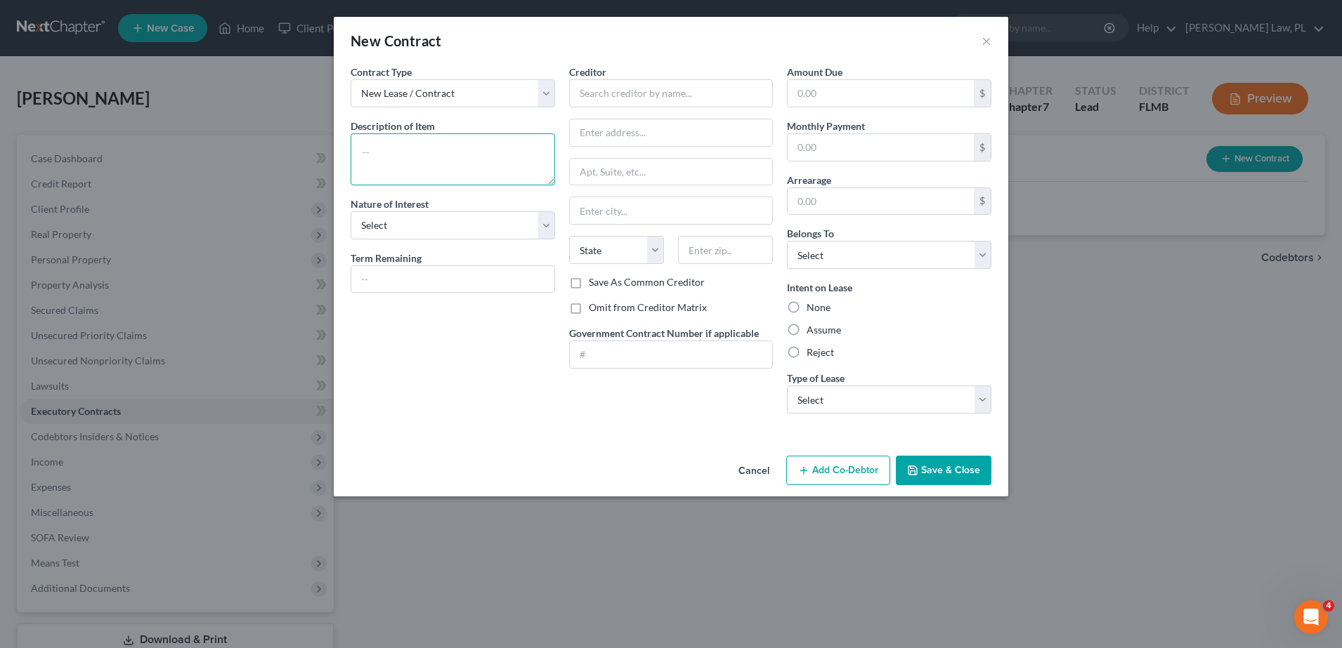
click at [469, 149] on textarea at bounding box center [453, 159] width 204 height 52
click at [754, 465] on button "Cancel" at bounding box center [753, 471] width 53 height 28
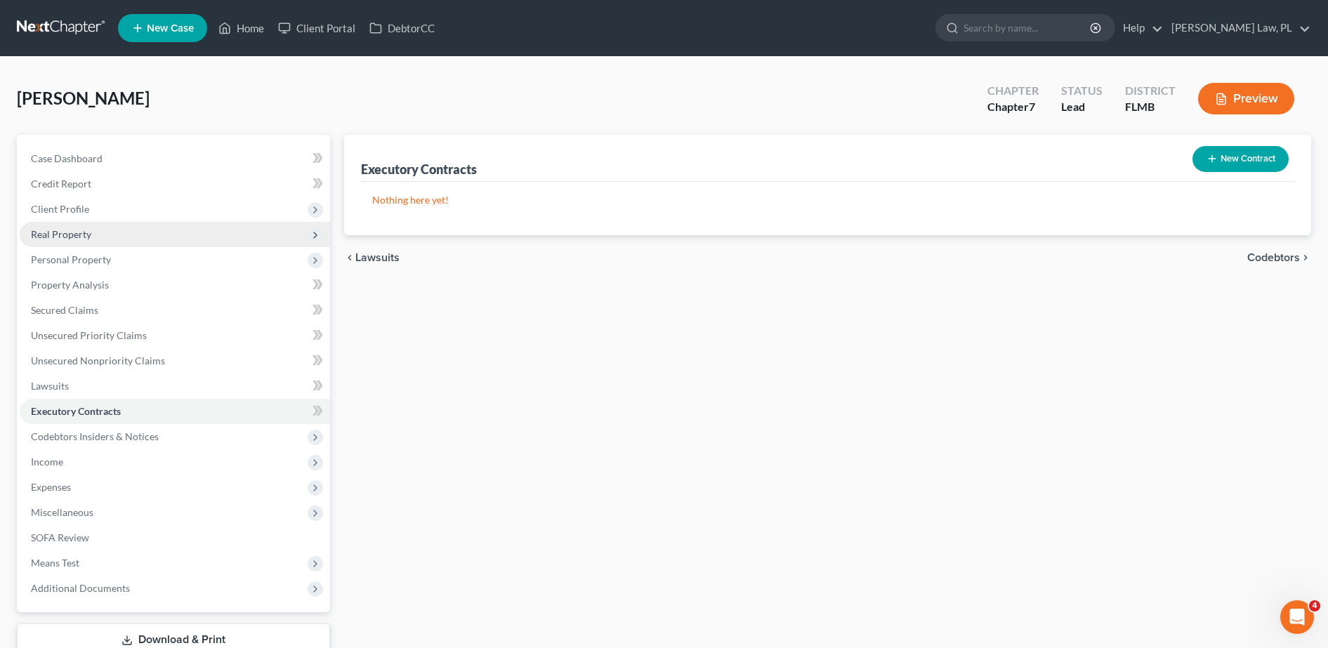
click at [123, 224] on span "Real Property" at bounding box center [175, 234] width 310 height 25
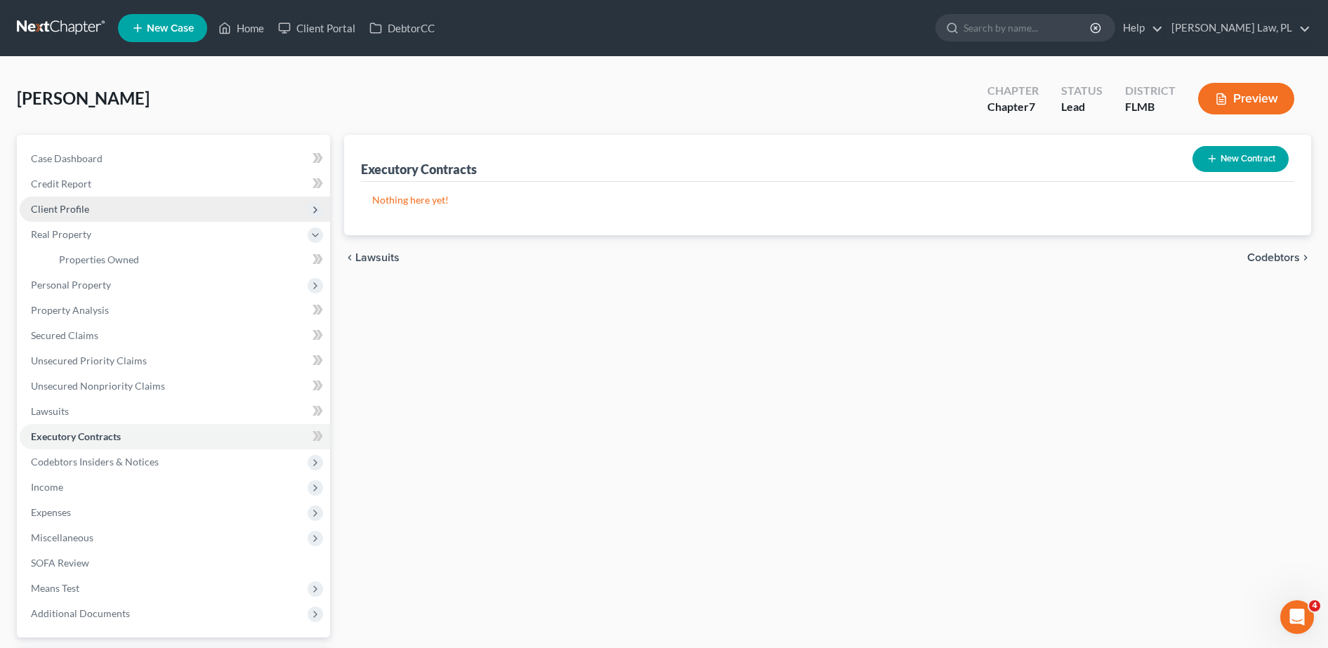
click at [116, 207] on span "Client Profile" at bounding box center [175, 209] width 310 height 25
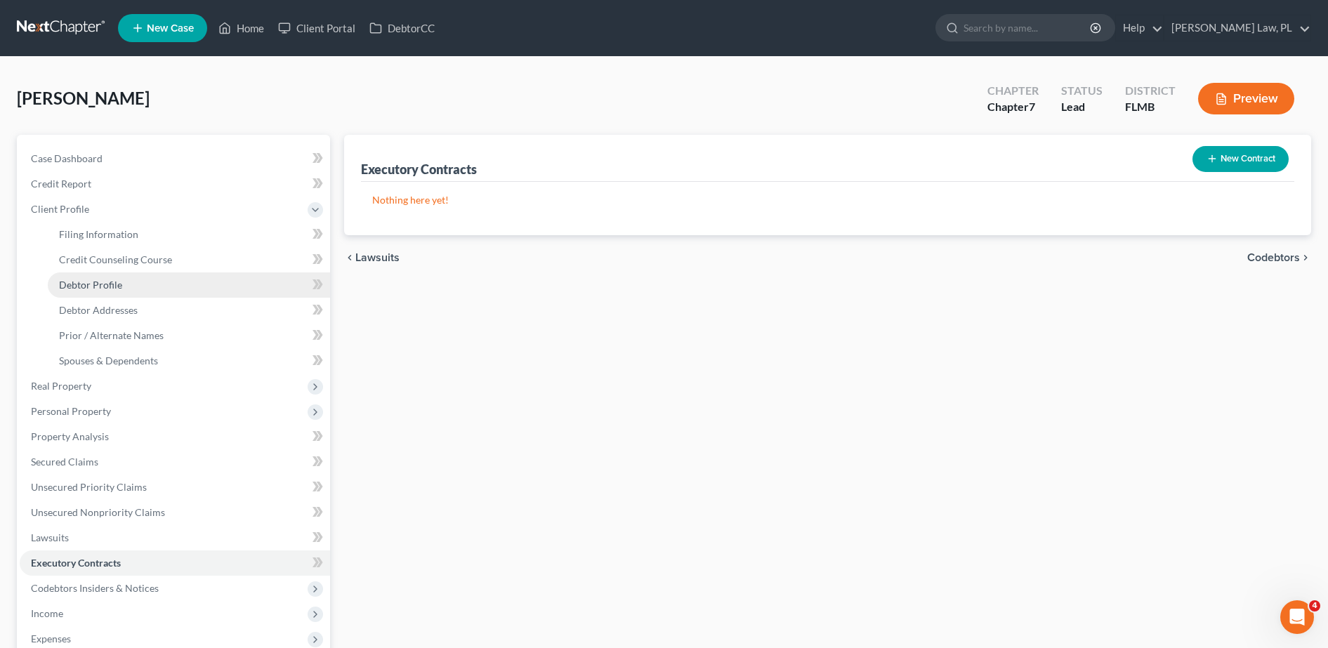
click at [120, 281] on span "Debtor Profile" at bounding box center [90, 285] width 63 height 12
select select "0"
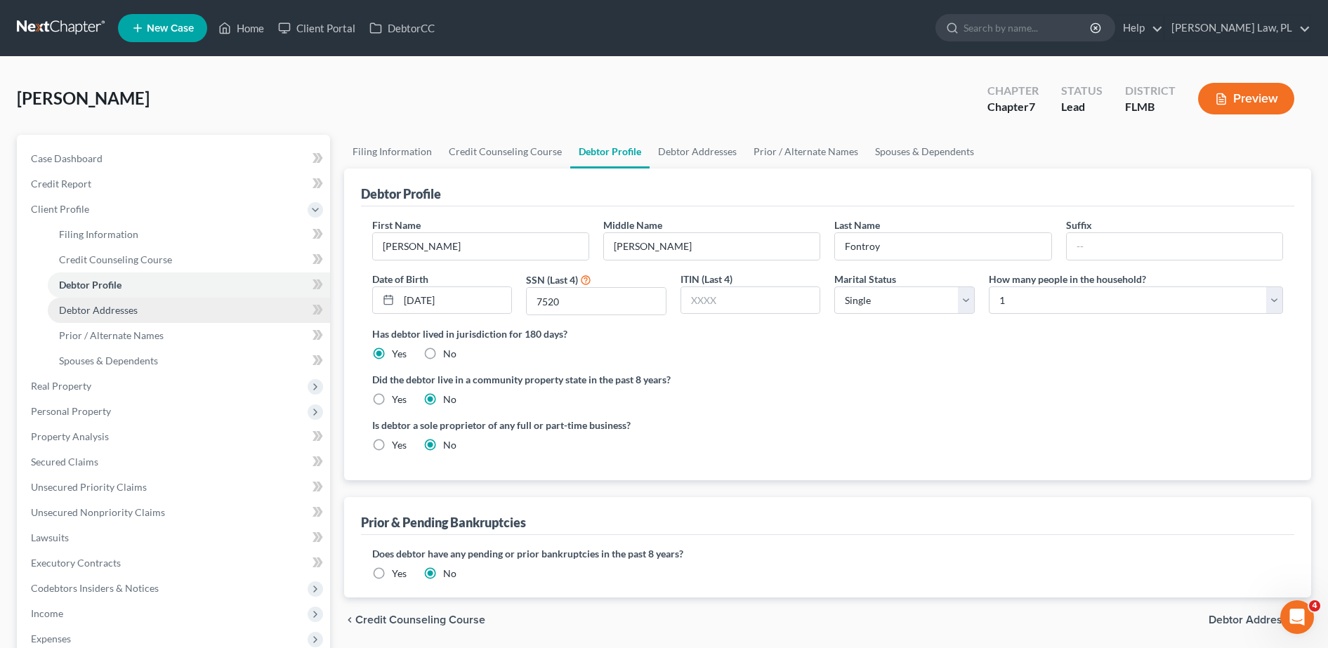
click at [120, 309] on span "Debtor Addresses" at bounding box center [98, 310] width 79 height 12
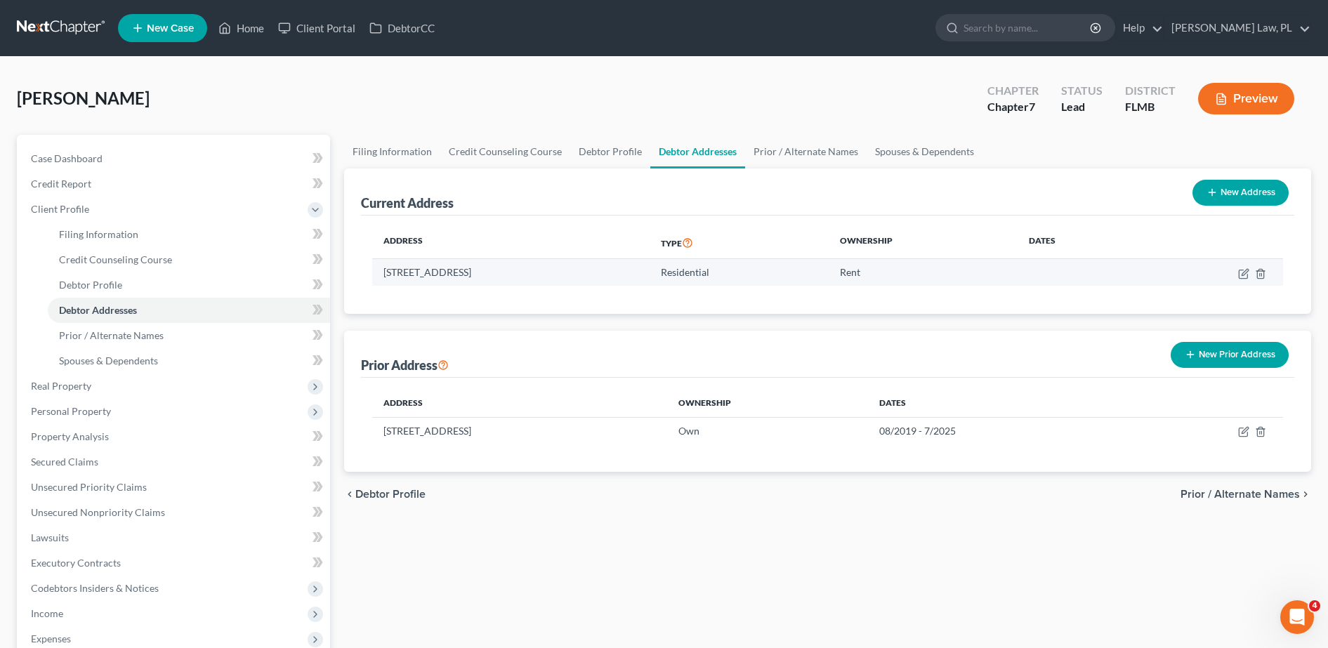
drag, startPoint x: 372, startPoint y: 267, endPoint x: 606, endPoint y: 263, distance: 234.6
click at [606, 263] on td "[STREET_ADDRESS]" at bounding box center [510, 272] width 277 height 27
copy td "[STREET_ADDRESS]"
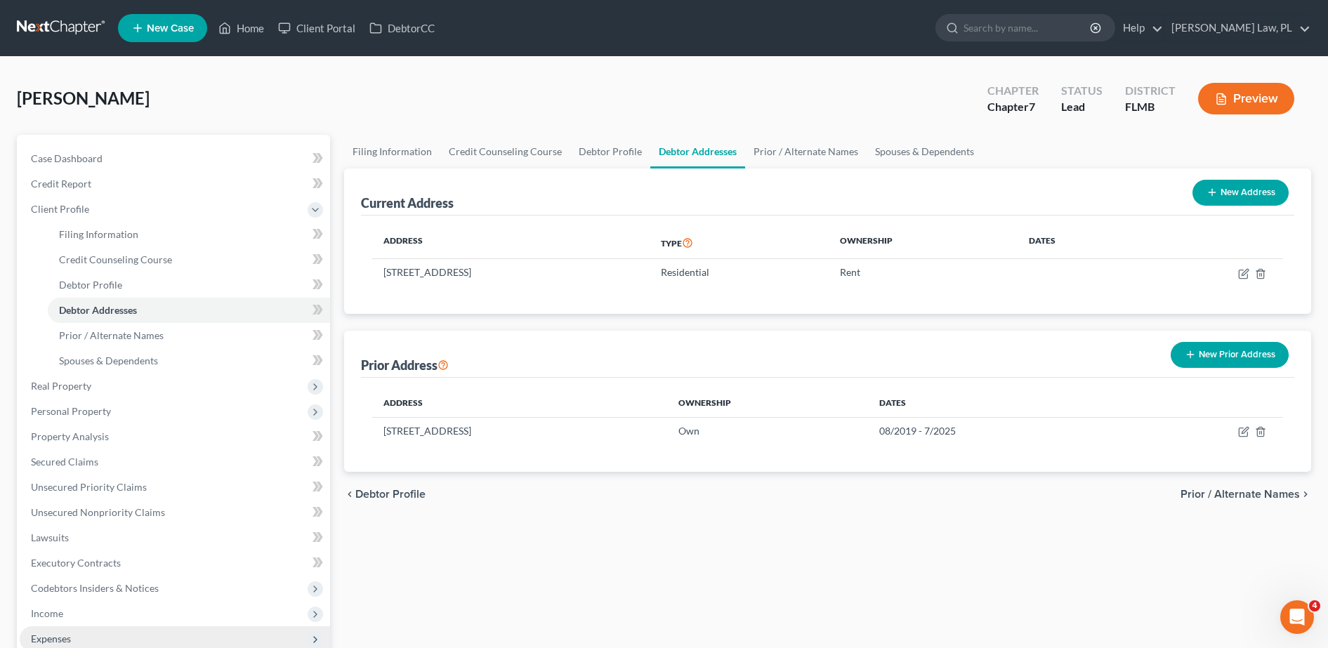
scroll to position [32, 0]
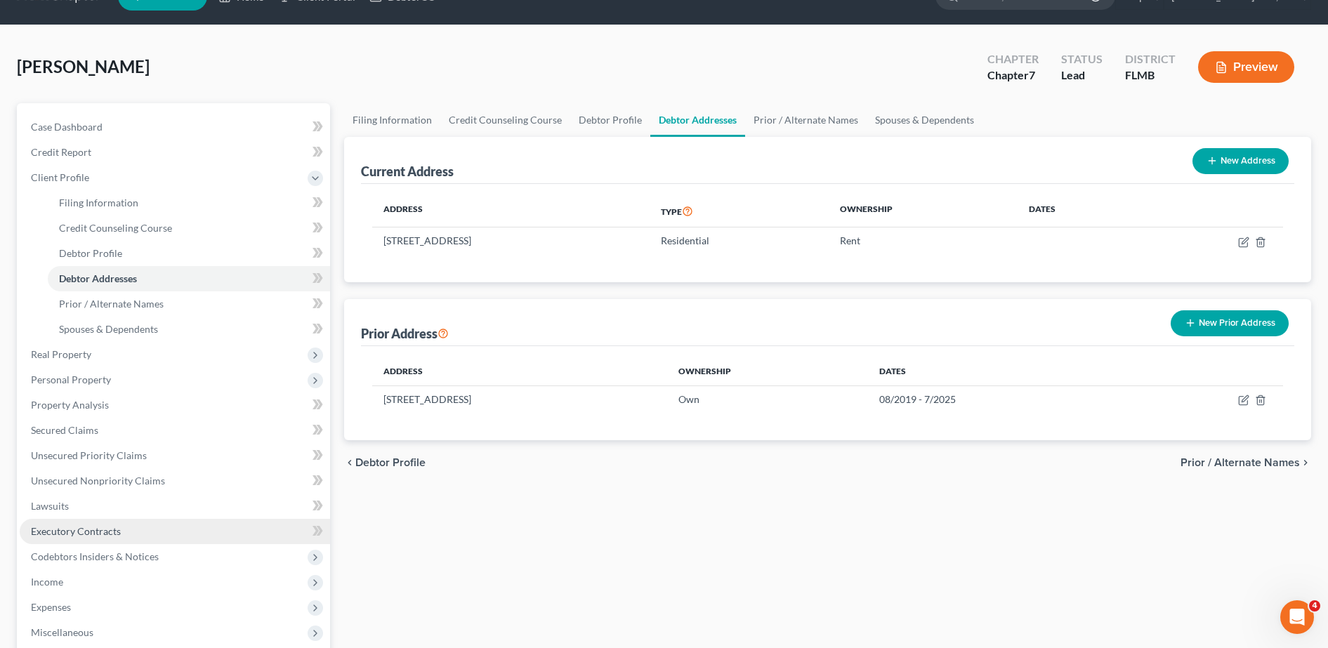
click at [99, 524] on link "Executory Contracts" at bounding box center [175, 531] width 310 height 25
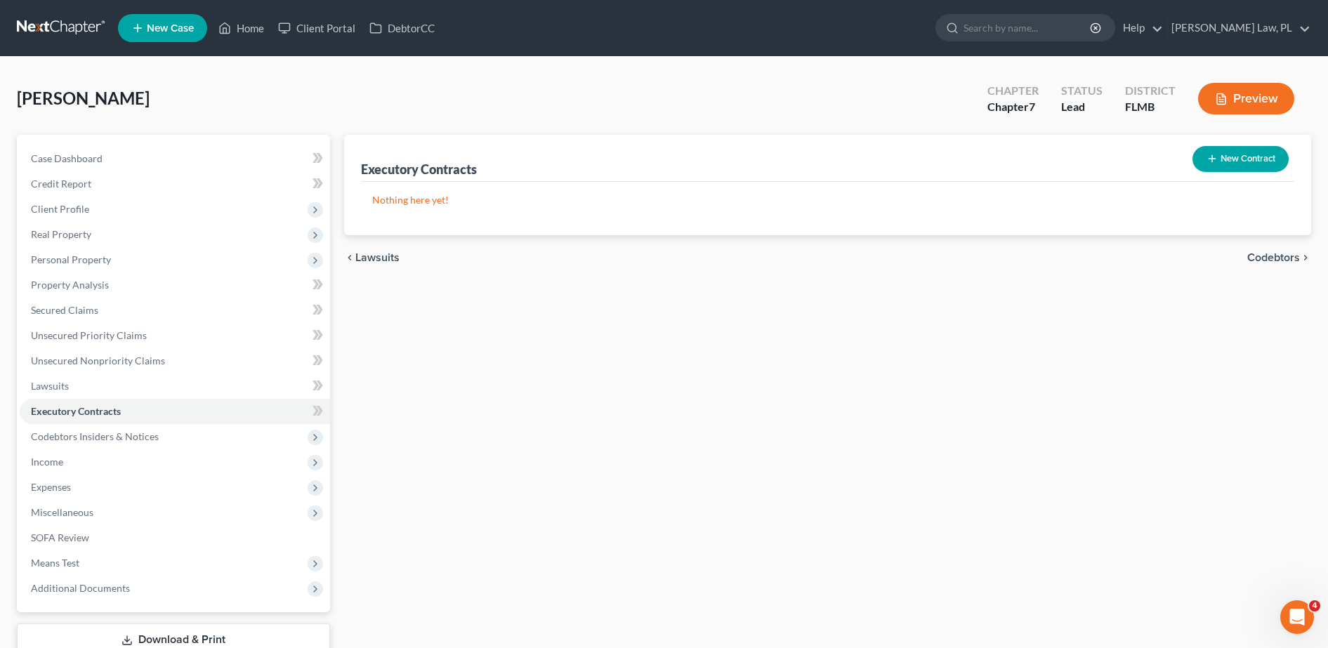
click at [1284, 150] on button "New Contract" at bounding box center [1241, 159] width 96 height 26
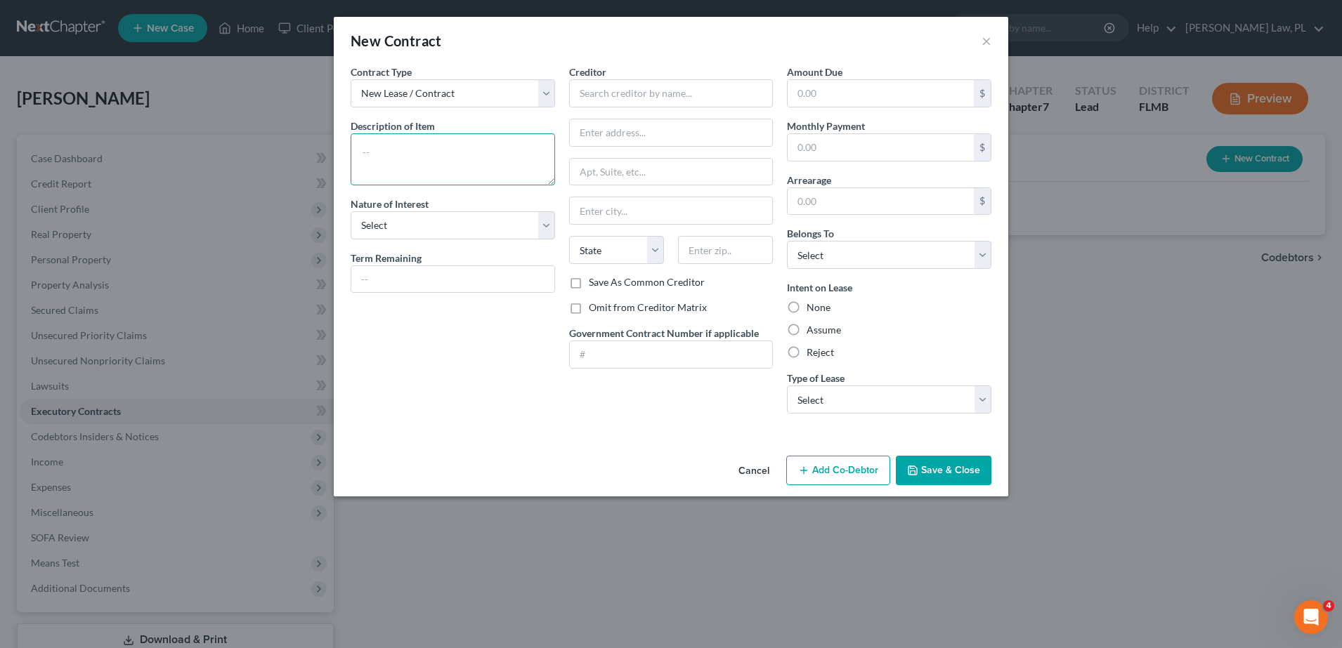
click at [417, 159] on textarea at bounding box center [453, 159] width 204 height 52
paste textarea "[STREET_ADDRESS]"
type textarea "Residential Lease for [STREET_ADDRESS]"
click at [431, 225] on select "Select Purchaser Agent Lessor Lessee" at bounding box center [453, 225] width 204 height 28
select select "3"
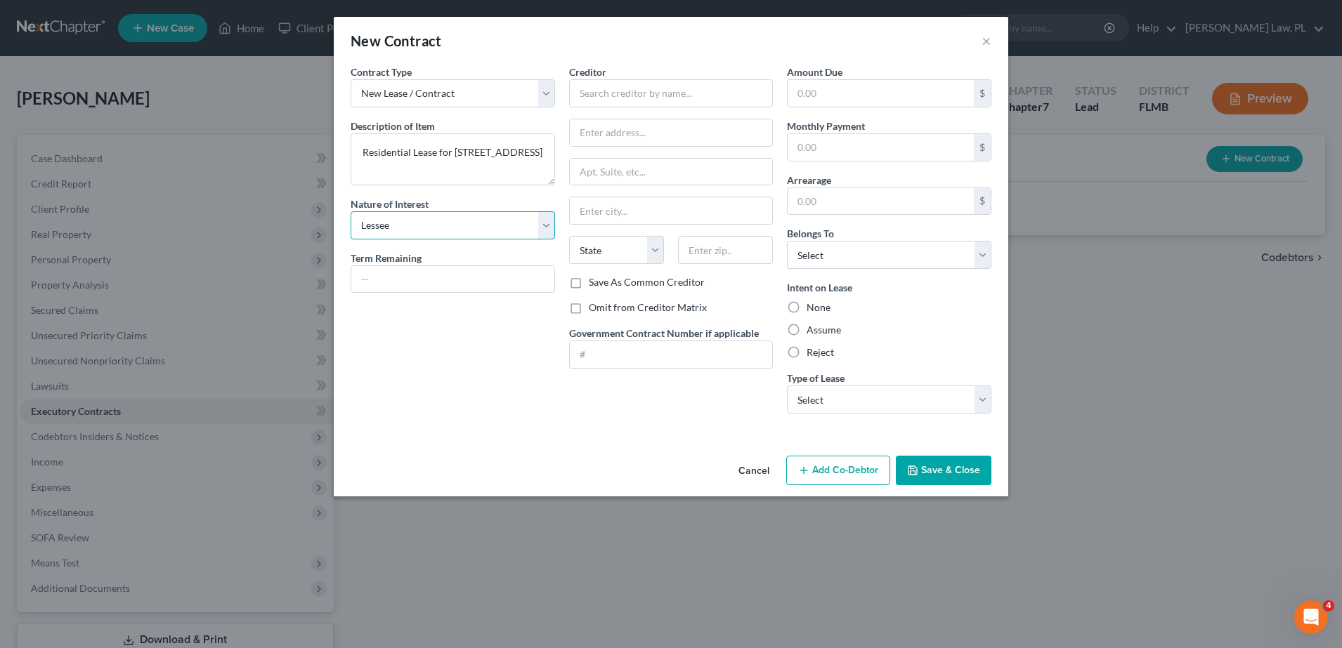
click at [351, 211] on select "Select Purchaser Agent Lessor Lessee" at bounding box center [453, 225] width 204 height 28
click at [473, 301] on div "Contract Type New Lease / Contract New Timeshare Description of non-residential…" at bounding box center [452, 245] width 218 height 360
click at [662, 89] on input "text" at bounding box center [671, 93] width 204 height 28
type input "[PERSON_NAME] and [PERSON_NAME]"
click at [818, 328] on label "Assume" at bounding box center [823, 330] width 34 height 14
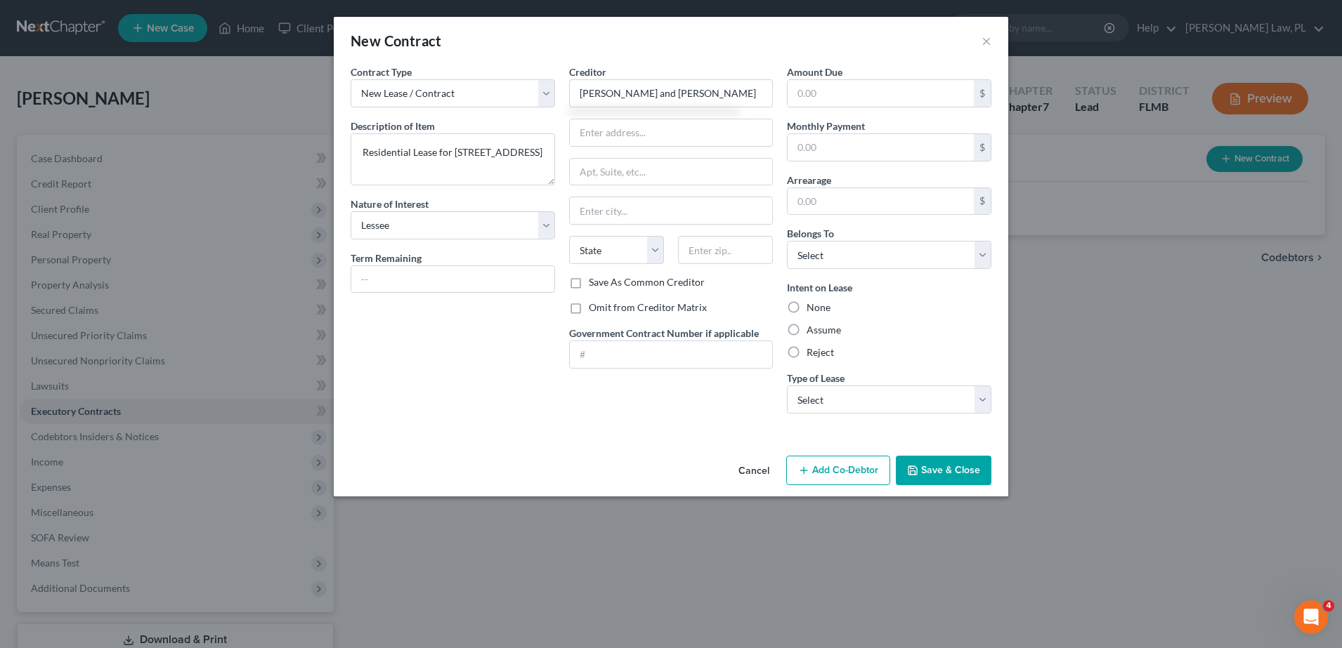
click at [818, 328] on input "Assume" at bounding box center [816, 327] width 9 height 9
radio input "true"
click at [849, 392] on select "Select Real Estate Car Other" at bounding box center [889, 400] width 204 height 28
select select "0"
click at [787, 386] on select "Select Real Estate Car Other" at bounding box center [889, 400] width 204 height 28
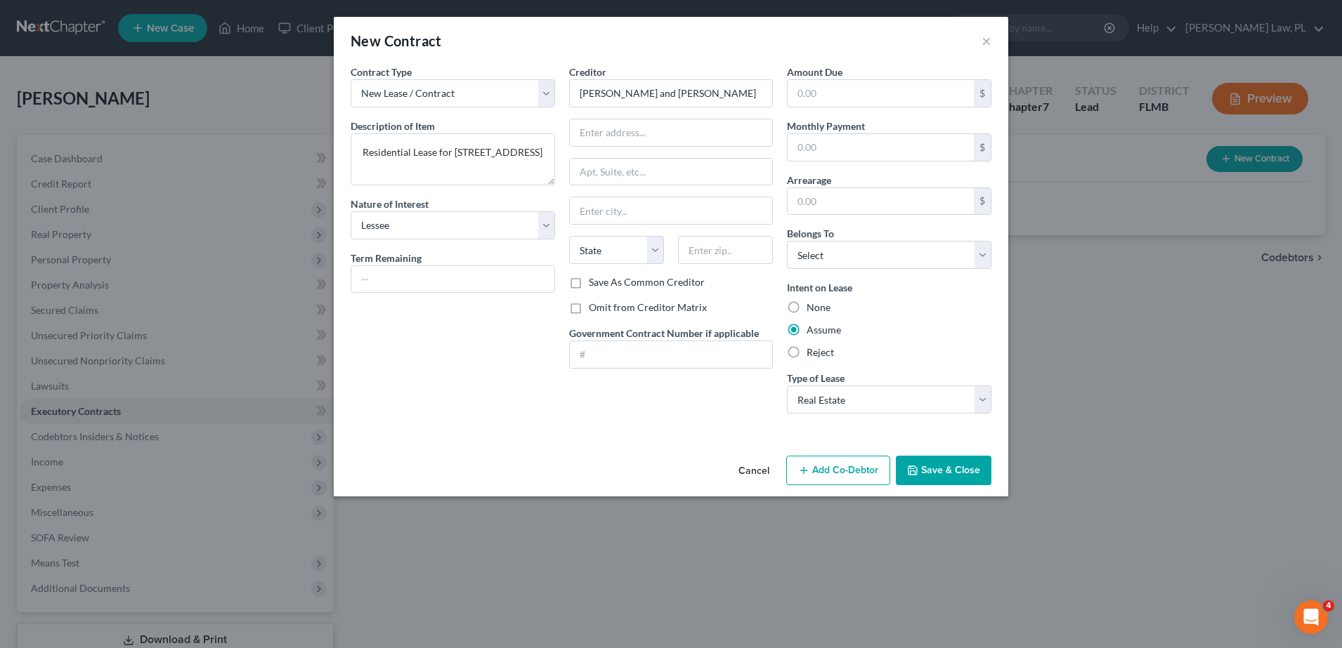
click at [664, 417] on div "Creditor * [PERSON_NAME] and [PERSON_NAME] State [US_STATE] AK AR AZ CA CO CT D…" at bounding box center [671, 245] width 218 height 360
click at [942, 461] on button "Save & Close" at bounding box center [944, 471] width 96 height 30
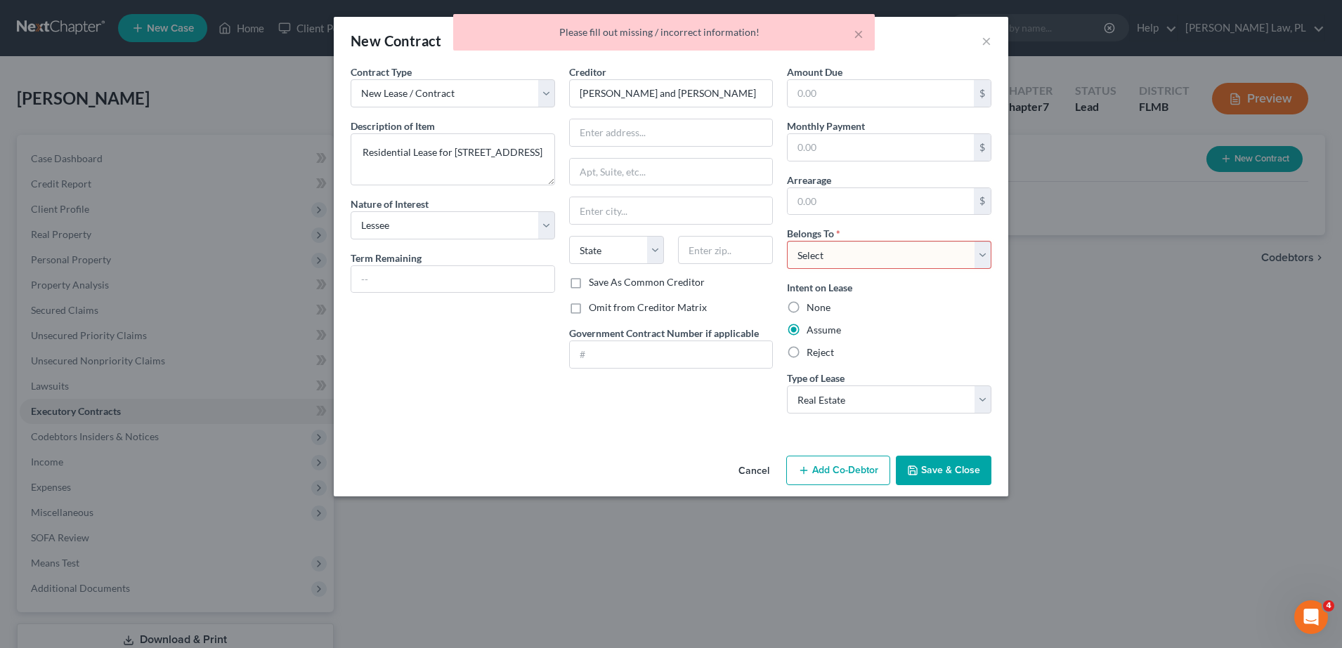
click at [827, 249] on select "Select Debtor 1 Only Debtor 2 Only Debtor 1 And Debtor 2 Only At Least One Of T…" at bounding box center [889, 255] width 204 height 28
select select "0"
click at [787, 241] on select "Select Debtor 1 Only Debtor 2 Only Debtor 1 And Debtor 2 Only At Least One Of T…" at bounding box center [889, 255] width 204 height 28
click at [941, 477] on button "Save & Close" at bounding box center [944, 471] width 96 height 30
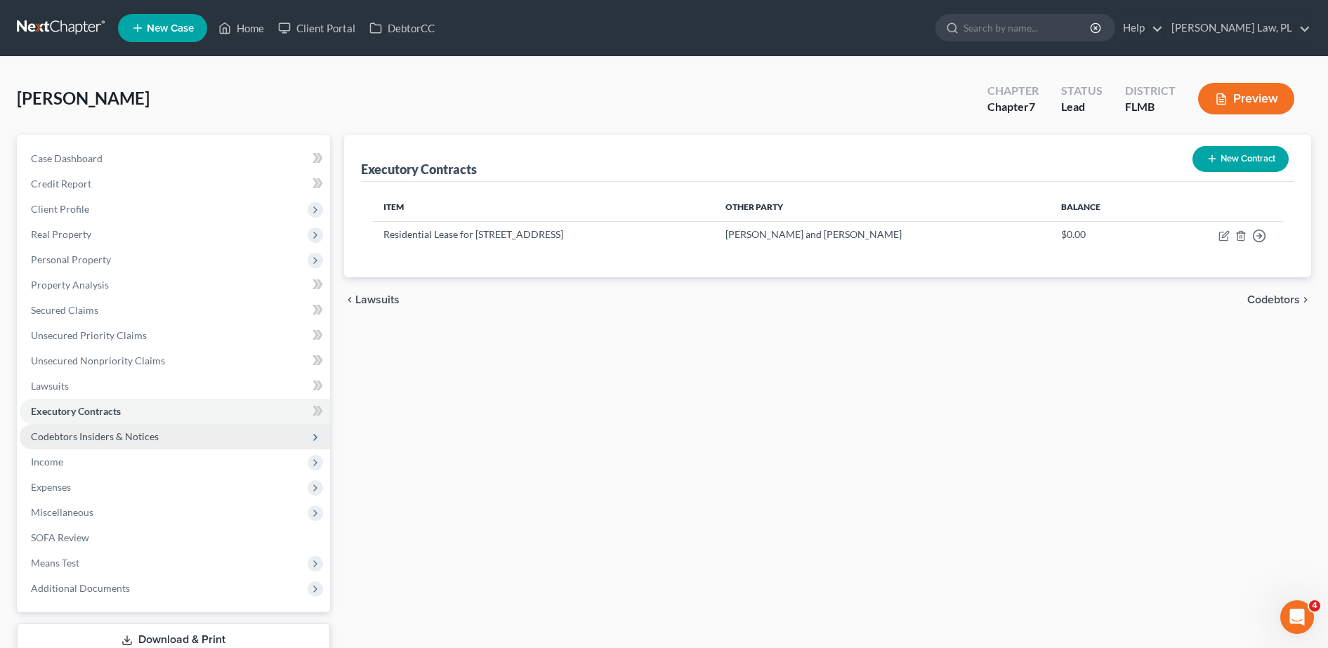
click at [131, 435] on span "Codebtors Insiders & Notices" at bounding box center [95, 437] width 128 height 12
click at [107, 445] on span "Codebtors Insiders & Notices" at bounding box center [175, 436] width 310 height 25
click at [98, 433] on span "Codebtors Insiders & Notices" at bounding box center [95, 437] width 128 height 12
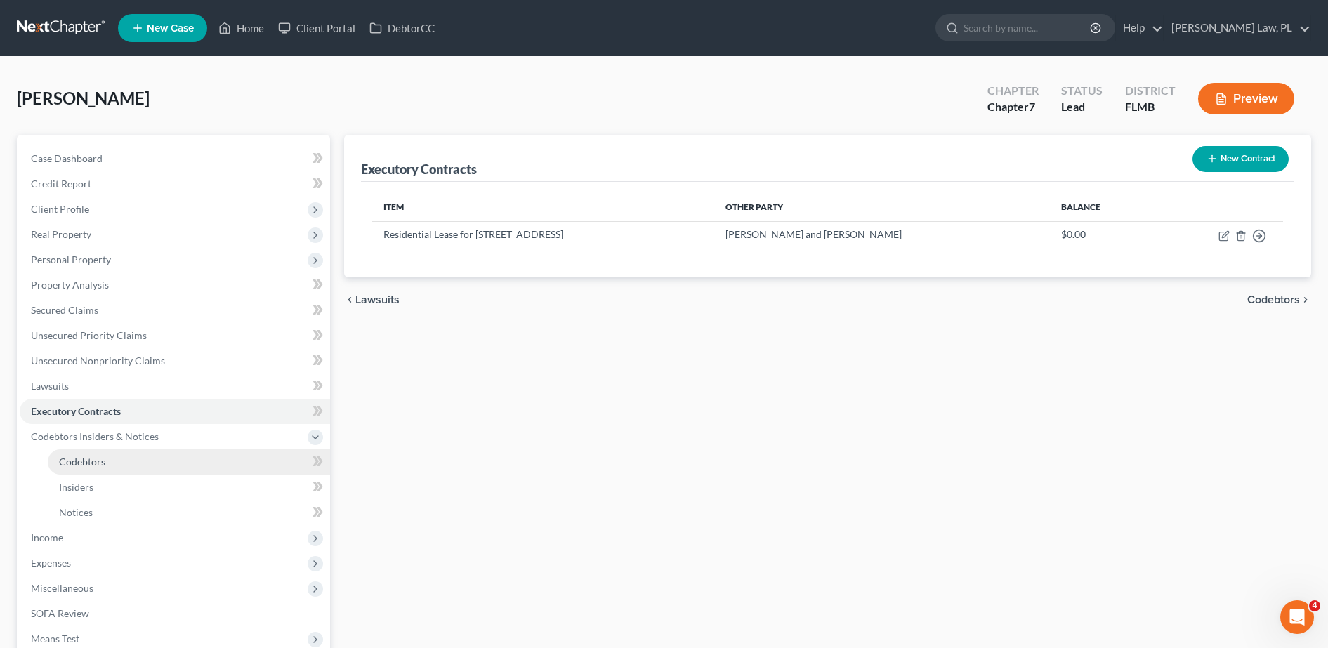
click at [75, 457] on span "Codebtors" at bounding box center [82, 462] width 46 height 12
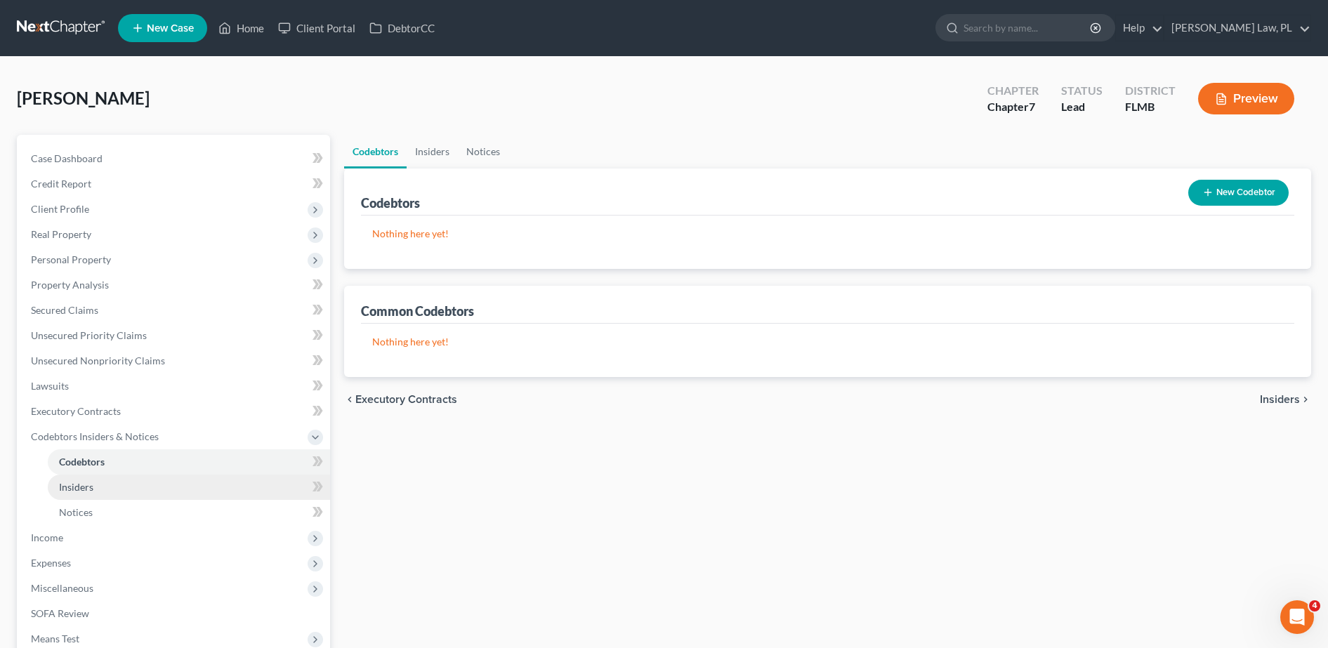
click at [79, 481] on span "Insiders" at bounding box center [76, 487] width 34 height 12
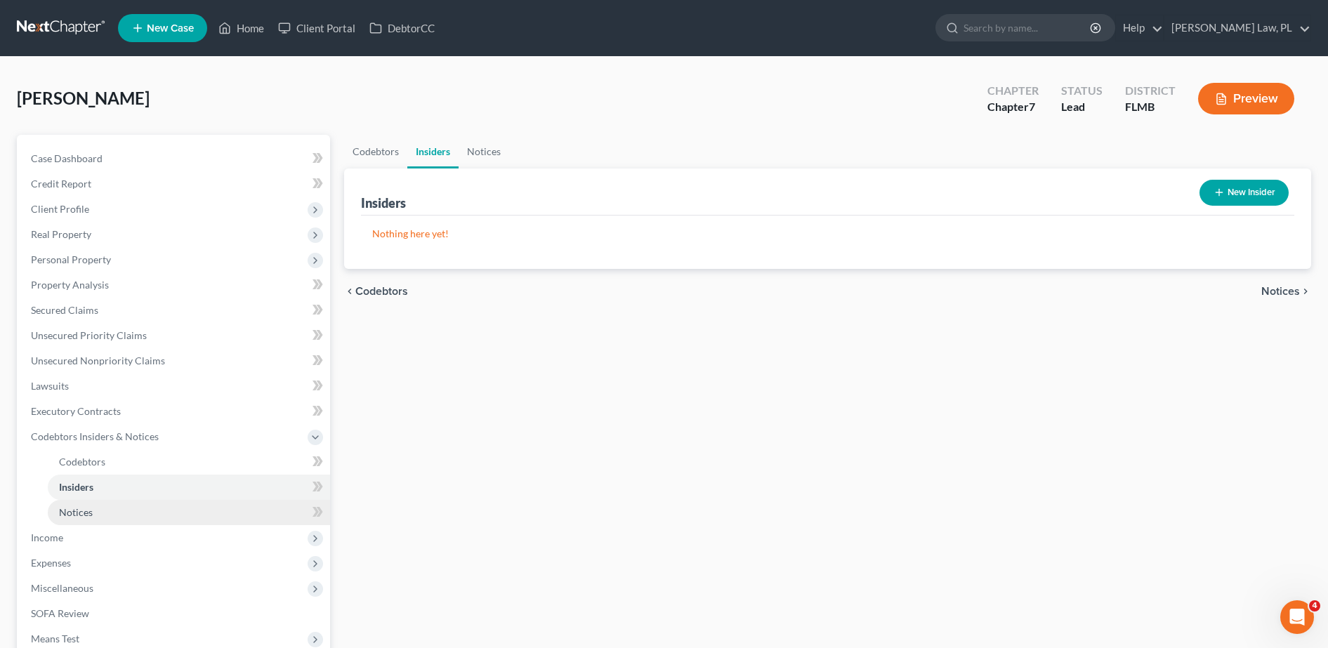
click at [82, 514] on span "Notices" at bounding box center [76, 512] width 34 height 12
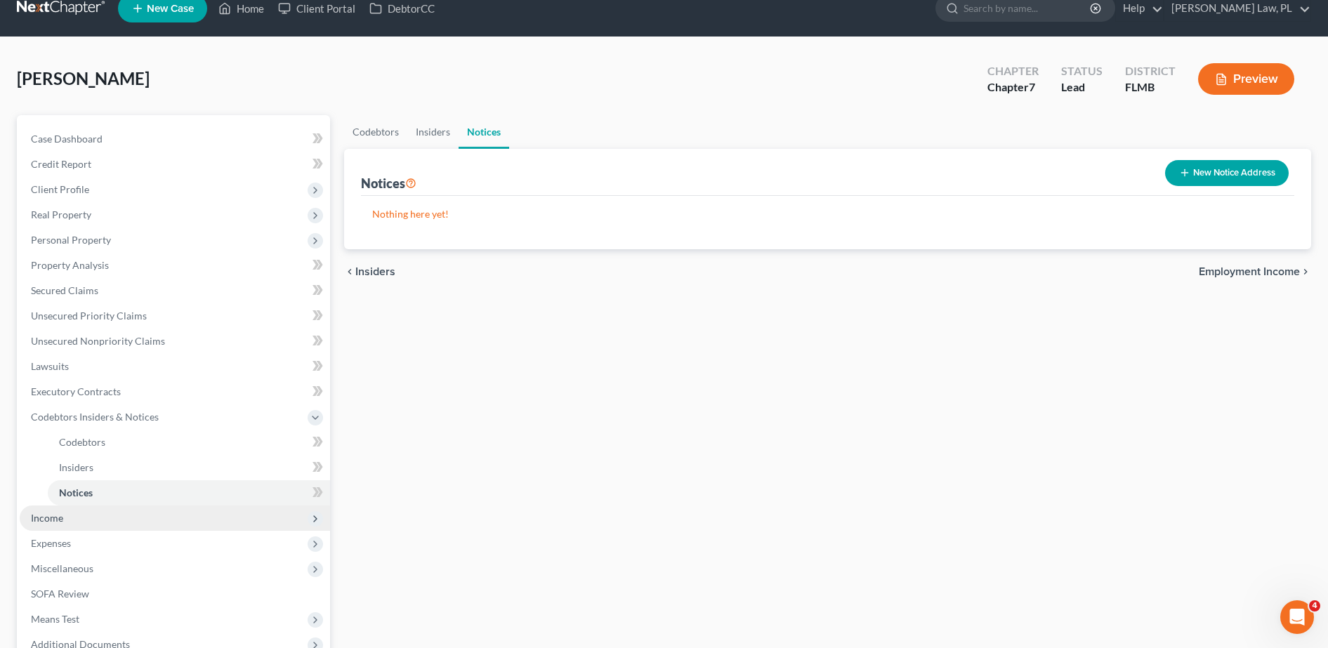
click at [75, 515] on span "Income" at bounding box center [175, 518] width 310 height 25
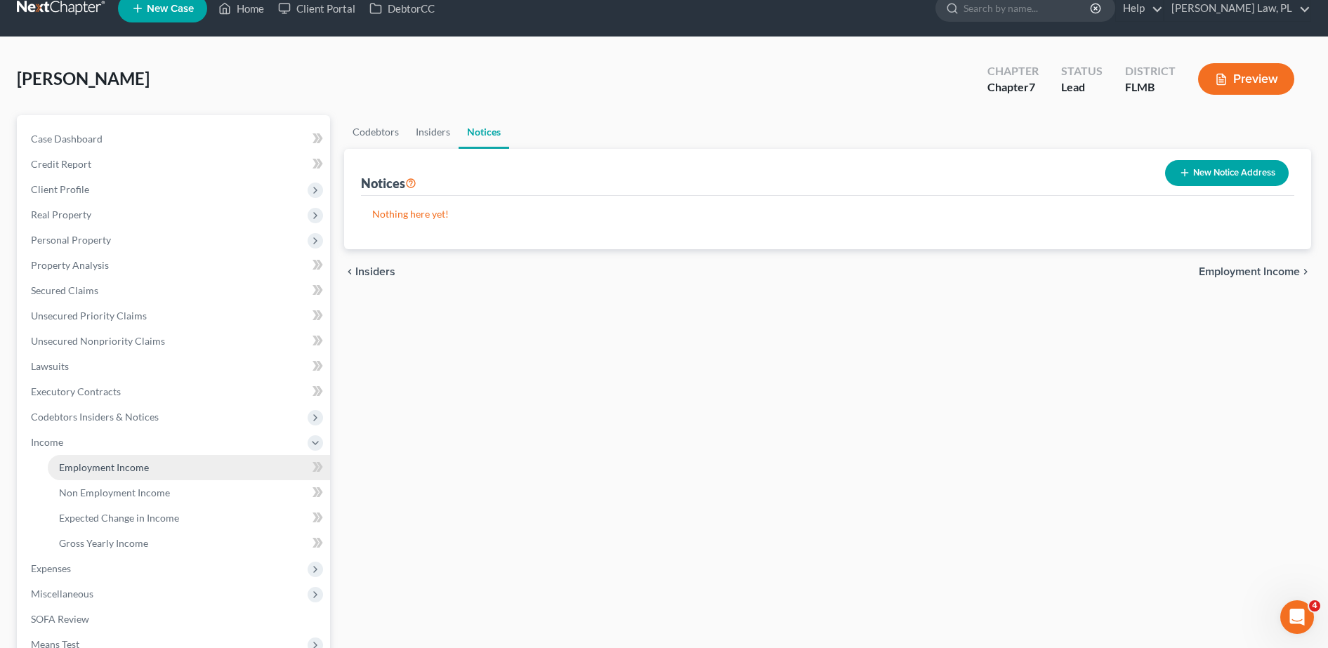
click at [129, 464] on span "Employment Income" at bounding box center [104, 467] width 90 height 12
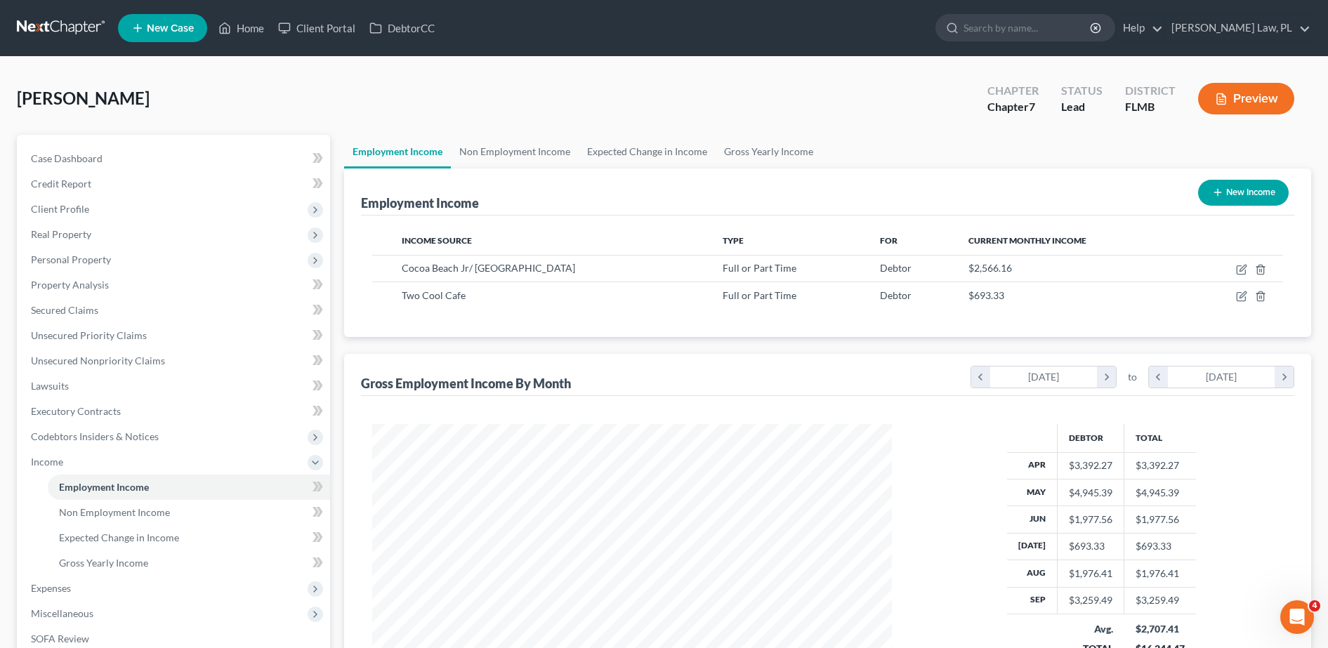
scroll to position [199, 0]
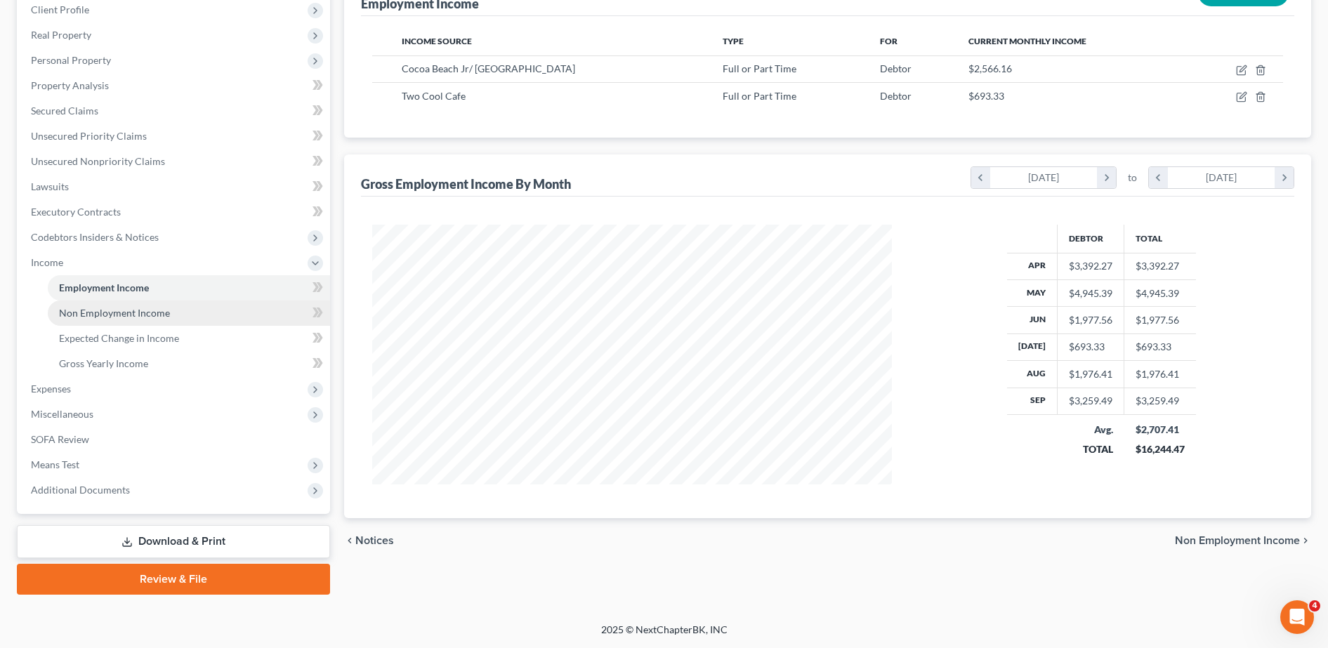
click at [112, 318] on span "Non Employment Income" at bounding box center [114, 313] width 111 height 12
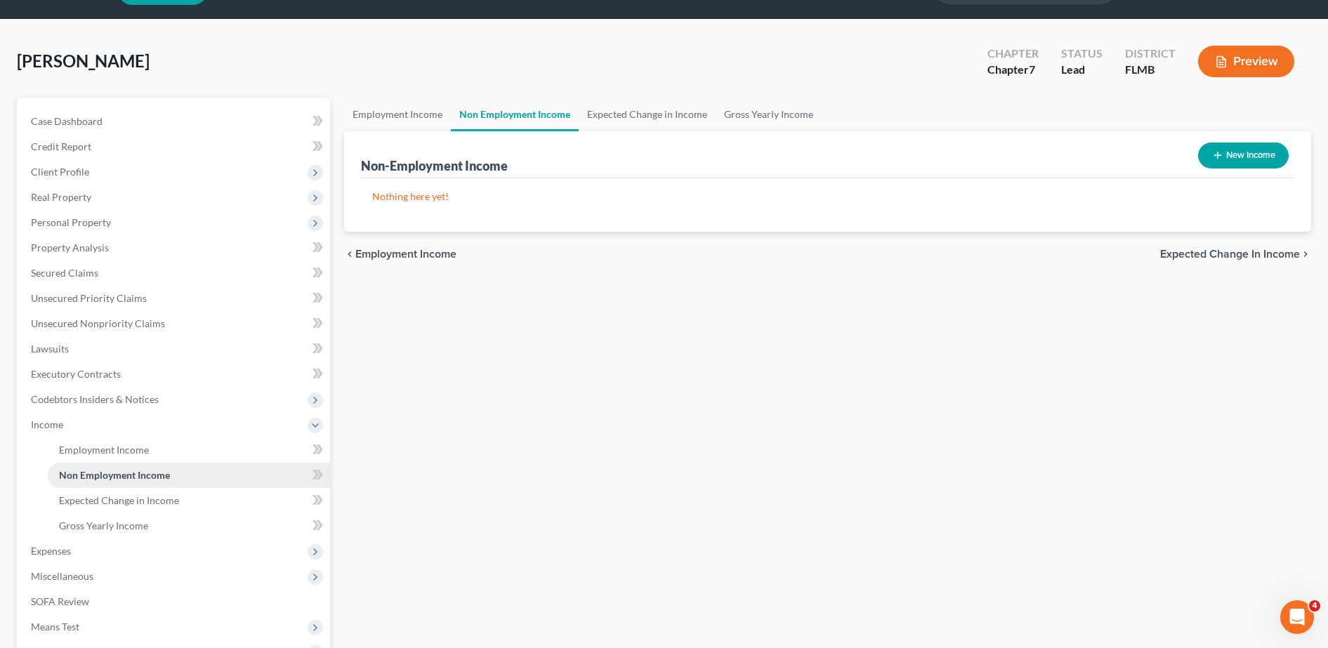
scroll to position [39, 0]
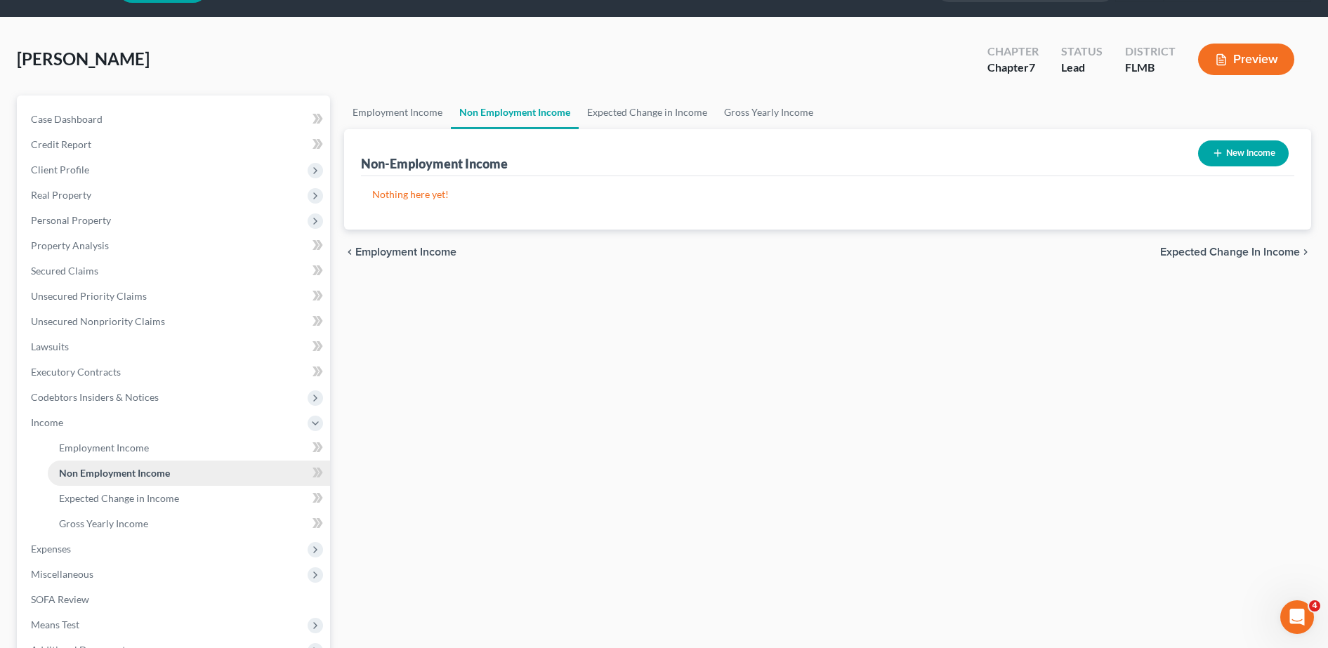
click at [107, 485] on link "Non Employment Income" at bounding box center [189, 473] width 282 height 25
click at [112, 493] on span "Expected Change in Income" at bounding box center [119, 498] width 120 height 12
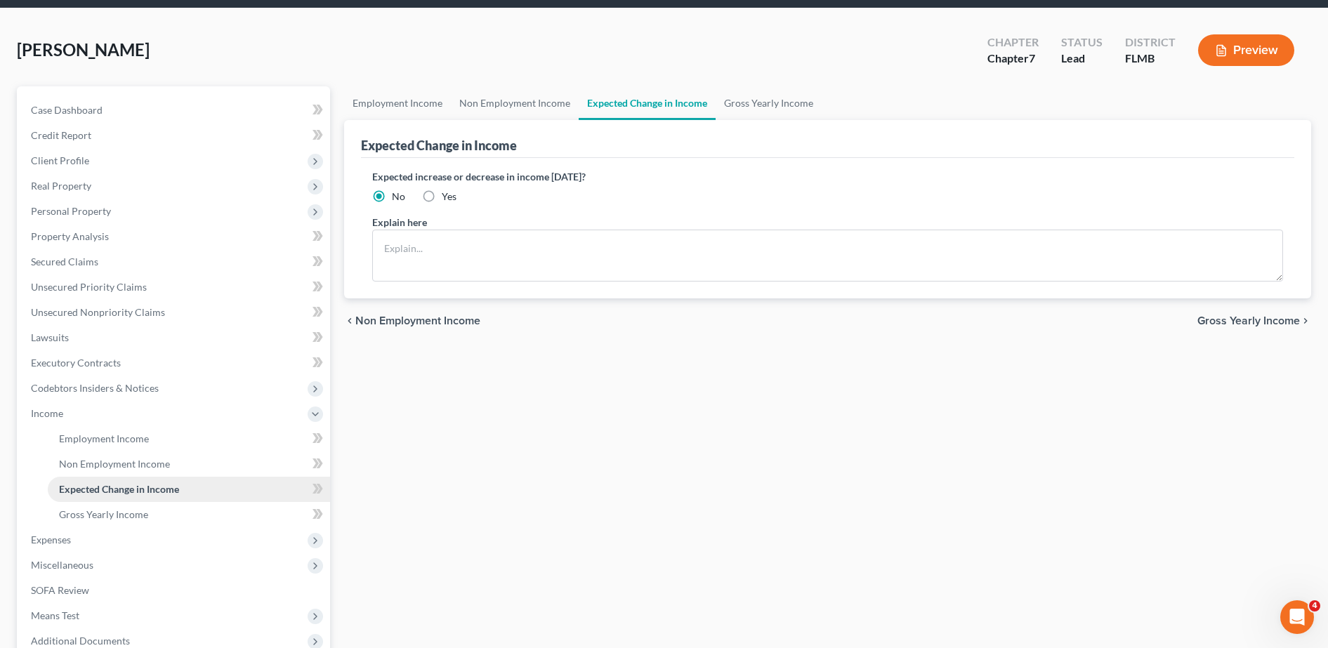
scroll to position [49, 0]
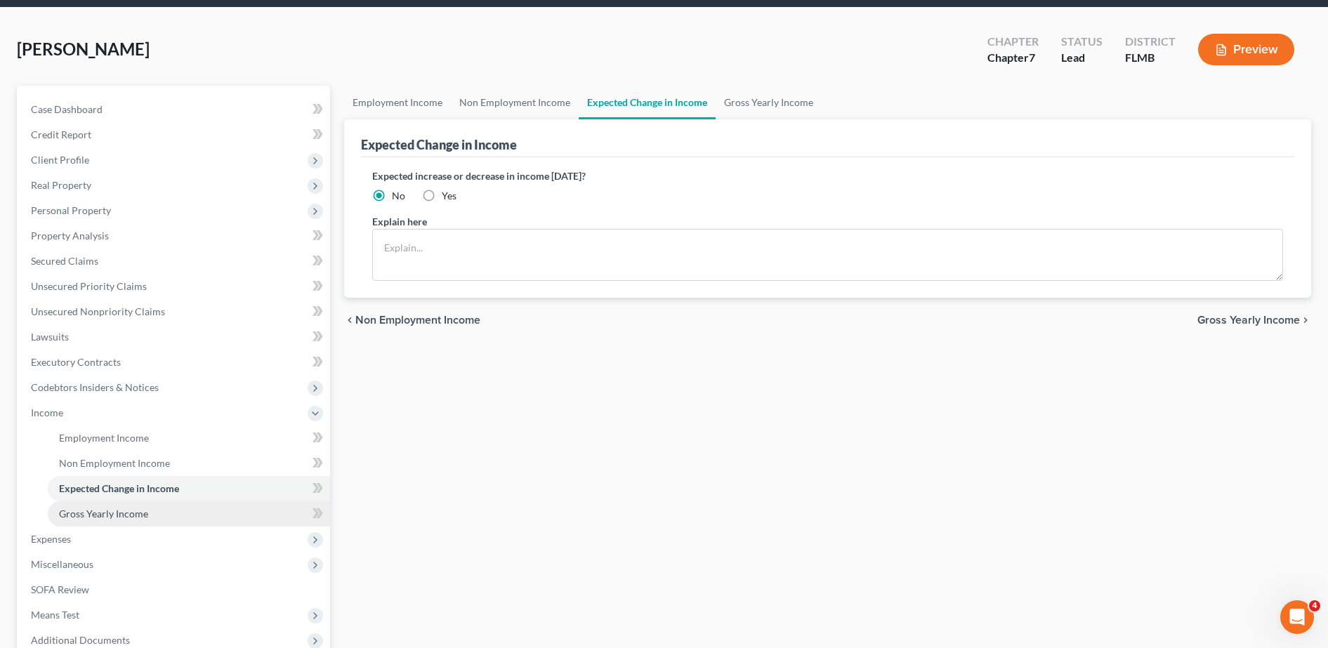
click at [96, 510] on span "Gross Yearly Income" at bounding box center [103, 514] width 89 height 12
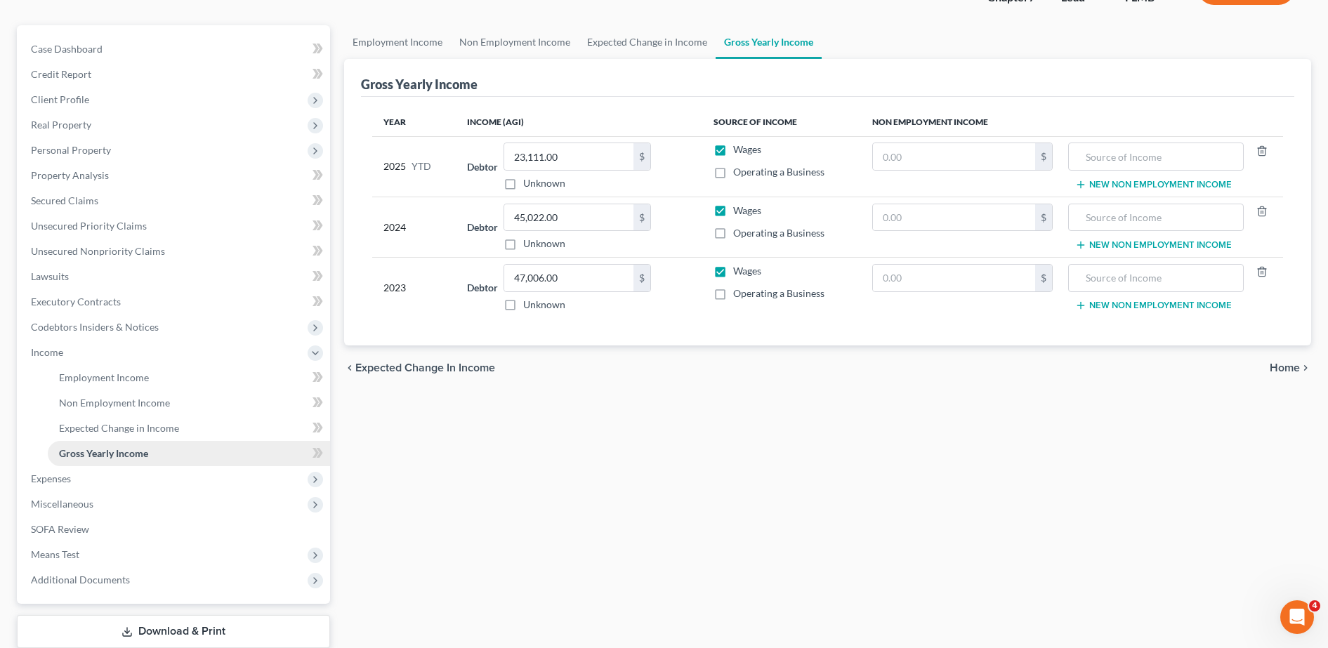
scroll to position [111, 0]
click at [96, 473] on span "Expenses" at bounding box center [175, 477] width 310 height 25
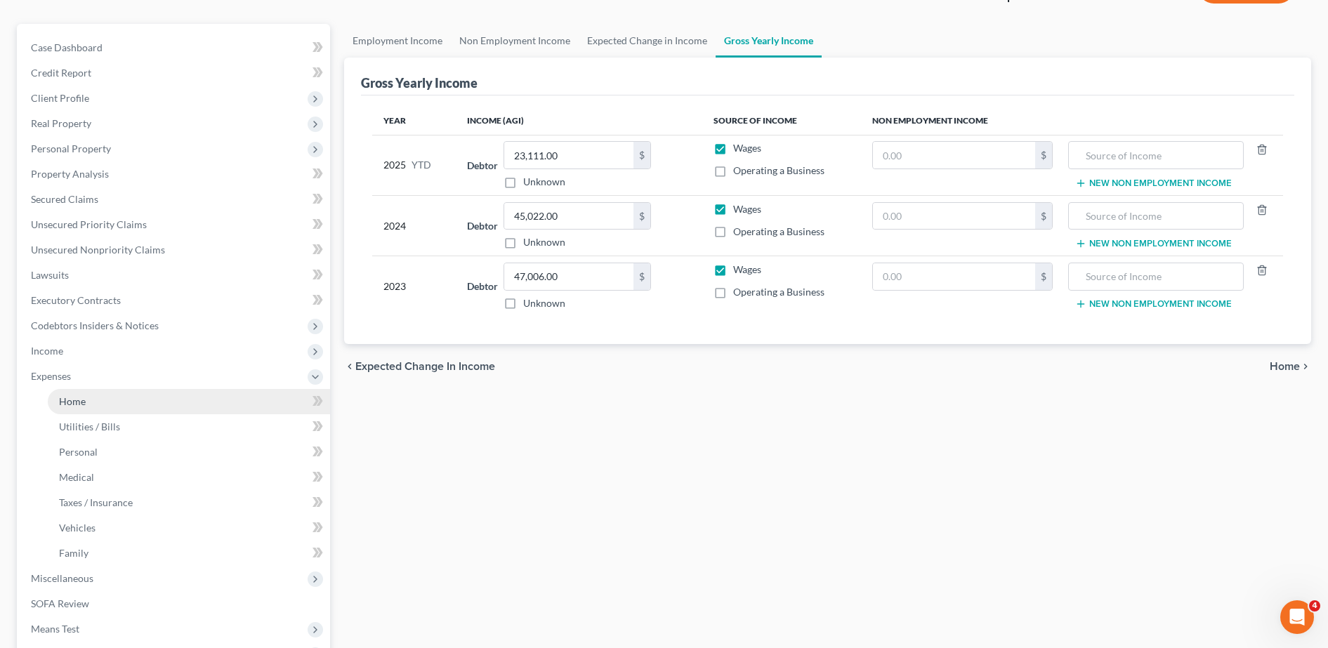
click at [78, 407] on span "Home" at bounding box center [72, 401] width 27 height 12
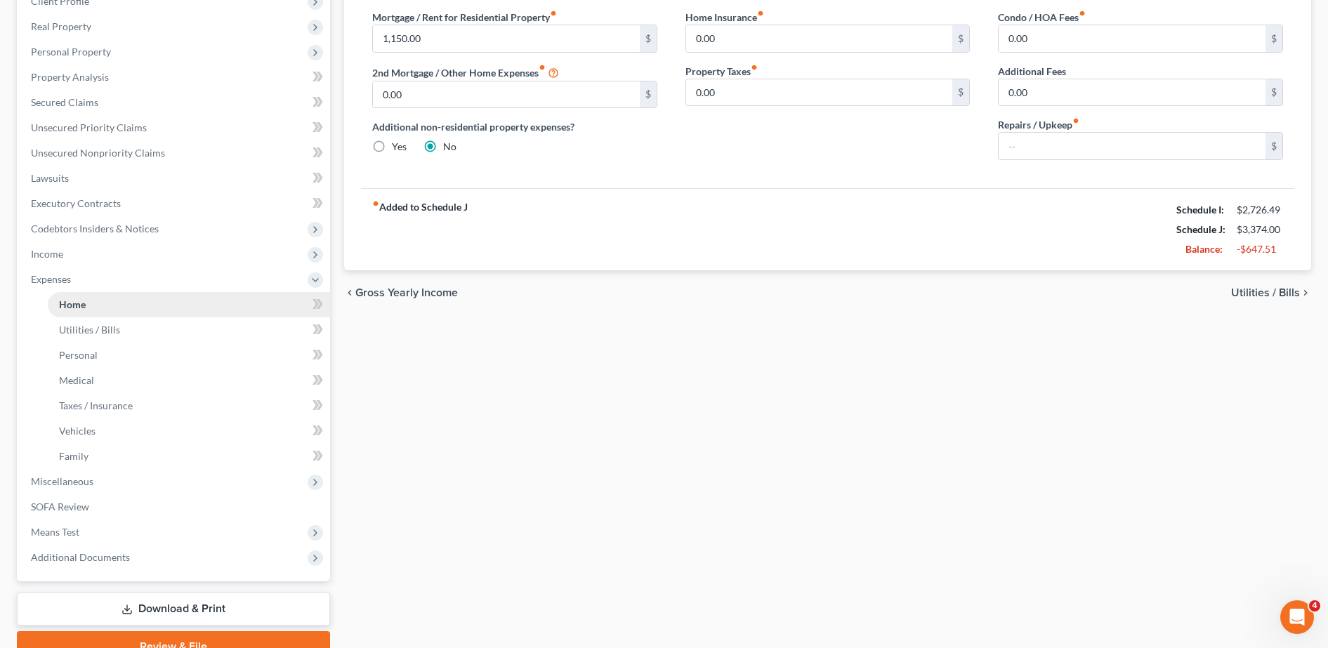
scroll to position [211, 0]
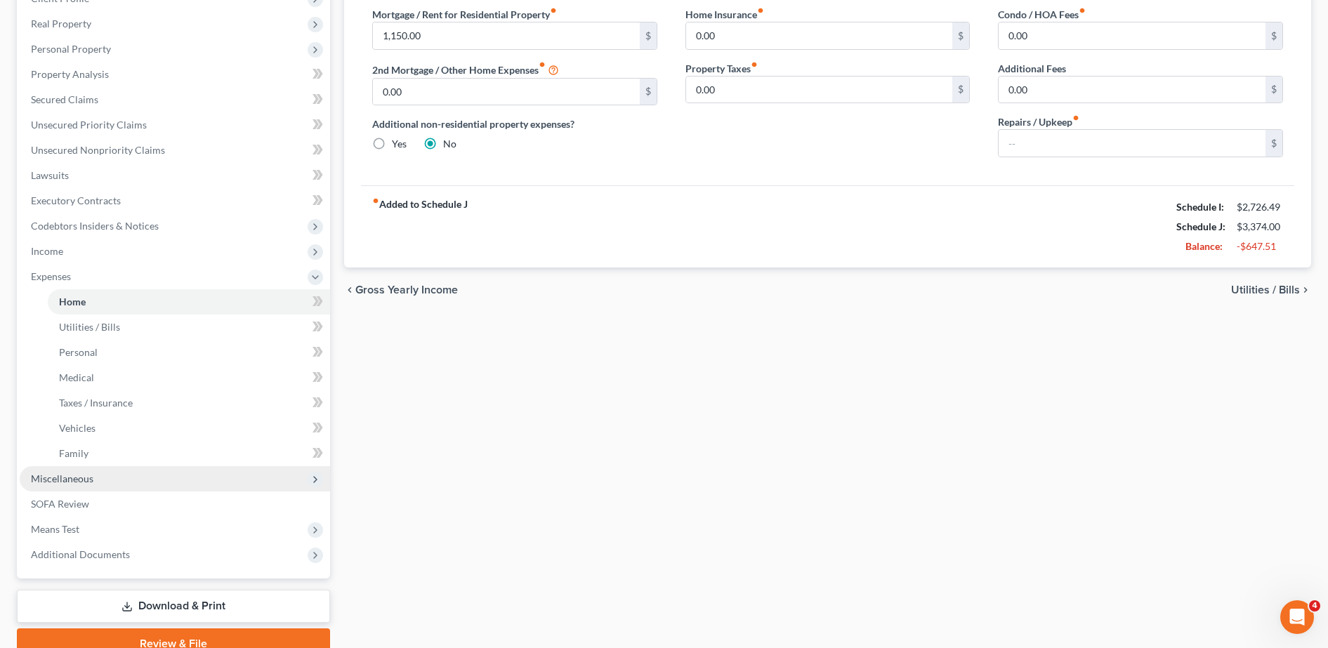
click at [82, 480] on span "Miscellaneous" at bounding box center [62, 479] width 63 height 12
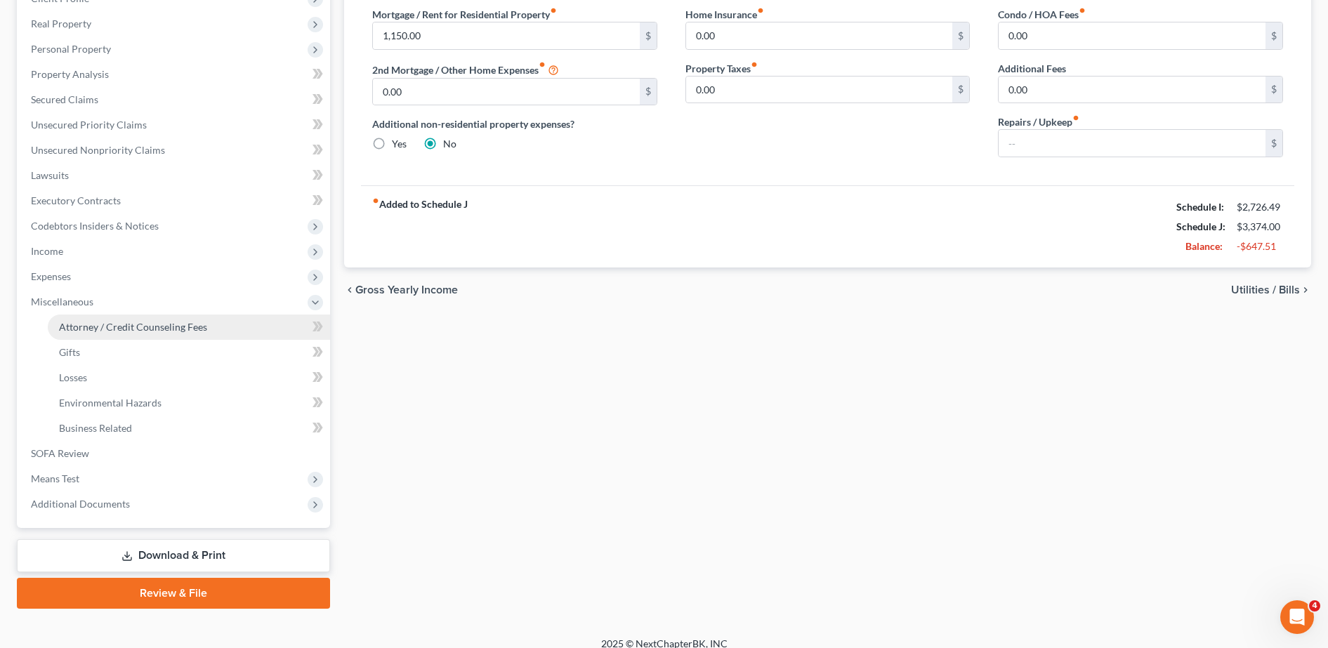
click at [114, 327] on span "Attorney / Credit Counseling Fees" at bounding box center [133, 327] width 148 height 12
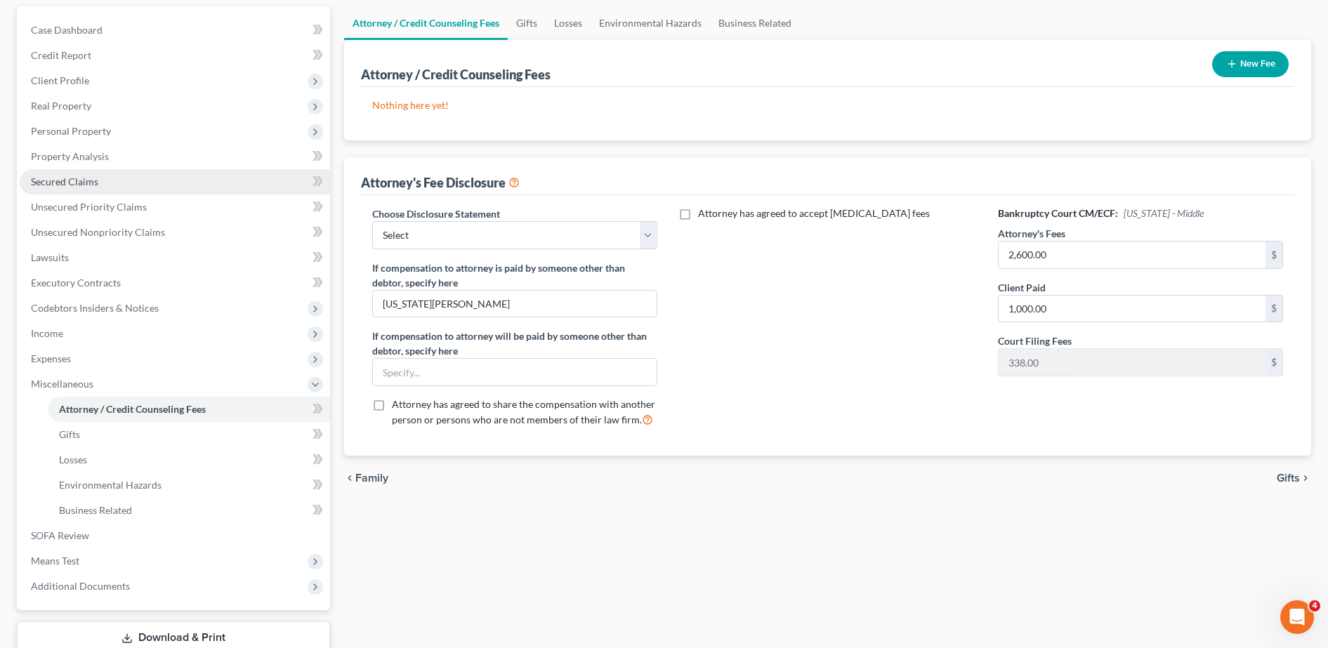
scroll to position [134, 0]
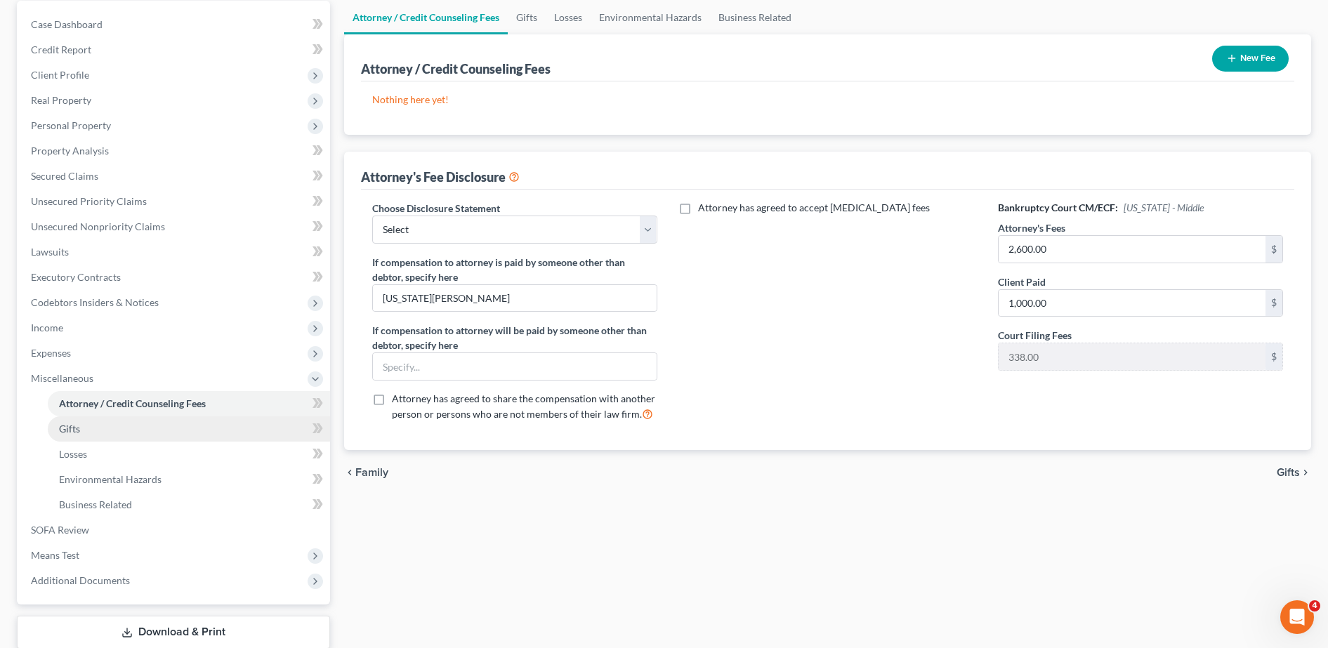
click at [156, 440] on link "Gifts" at bounding box center [189, 429] width 282 height 25
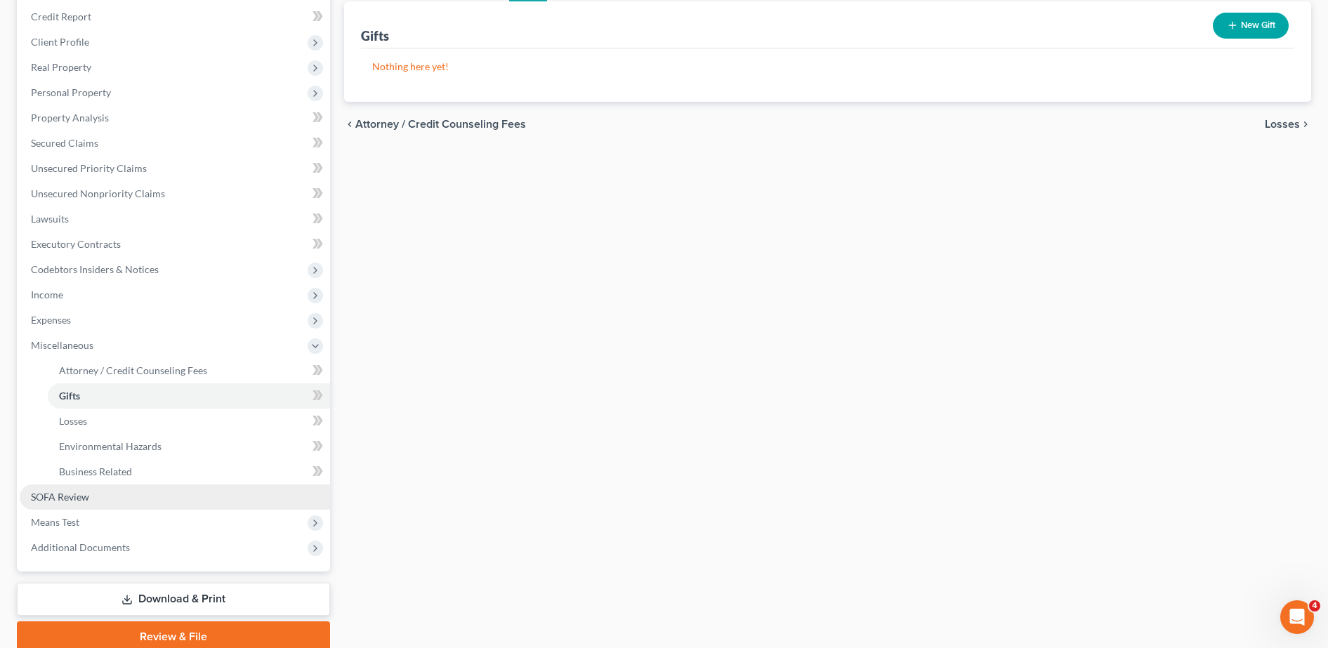
click at [134, 492] on link "SOFA Review" at bounding box center [175, 497] width 310 height 25
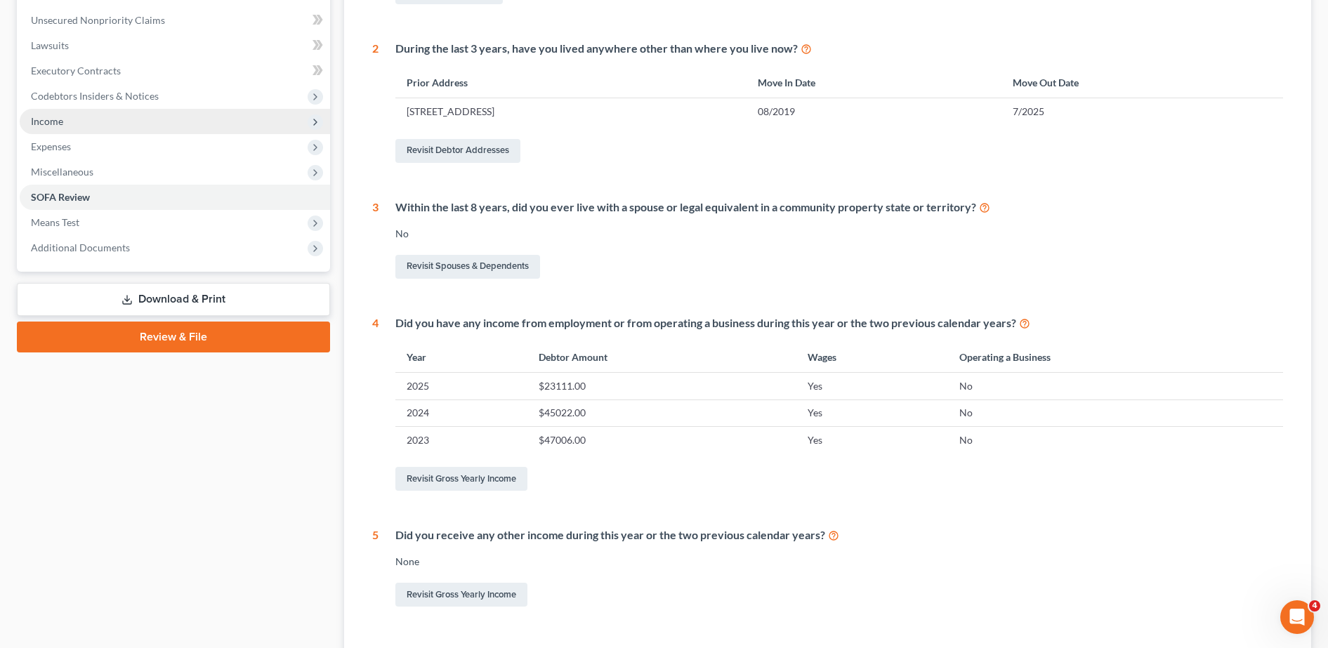
scroll to position [351, 0]
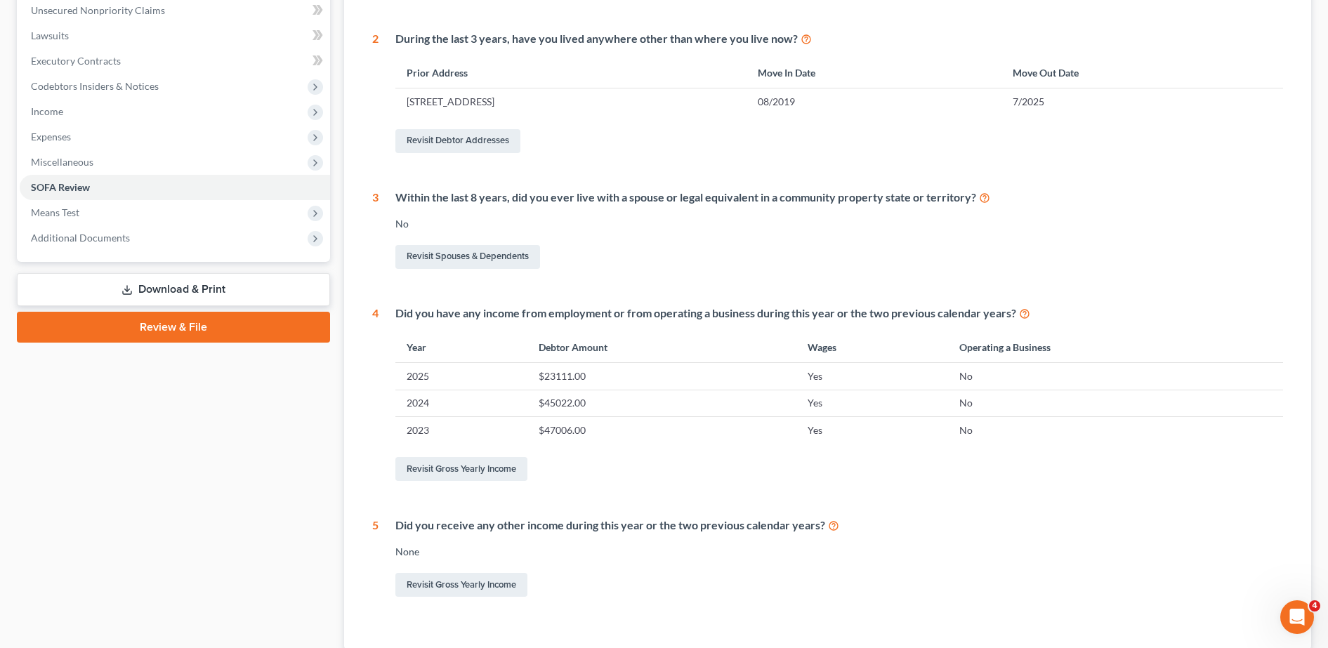
click at [198, 291] on link "Download & Print" at bounding box center [173, 289] width 313 height 33
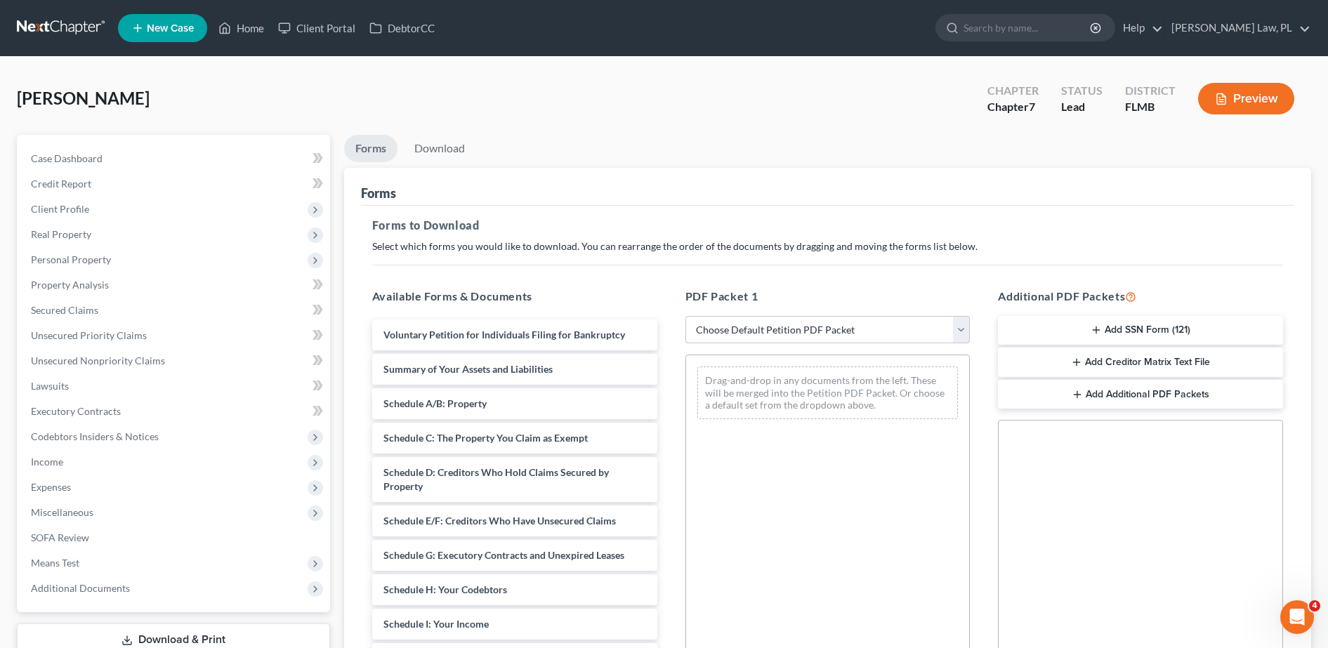
click at [792, 340] on select "Choose Default Petition PDF Packet Complete Bankruptcy Petition (all forms and …" at bounding box center [828, 330] width 285 height 28
select select "0"
click at [692, 316] on select "Choose Default Petition PDF Packet Complete Bankruptcy Petition (all forms and …" at bounding box center [828, 330] width 285 height 28
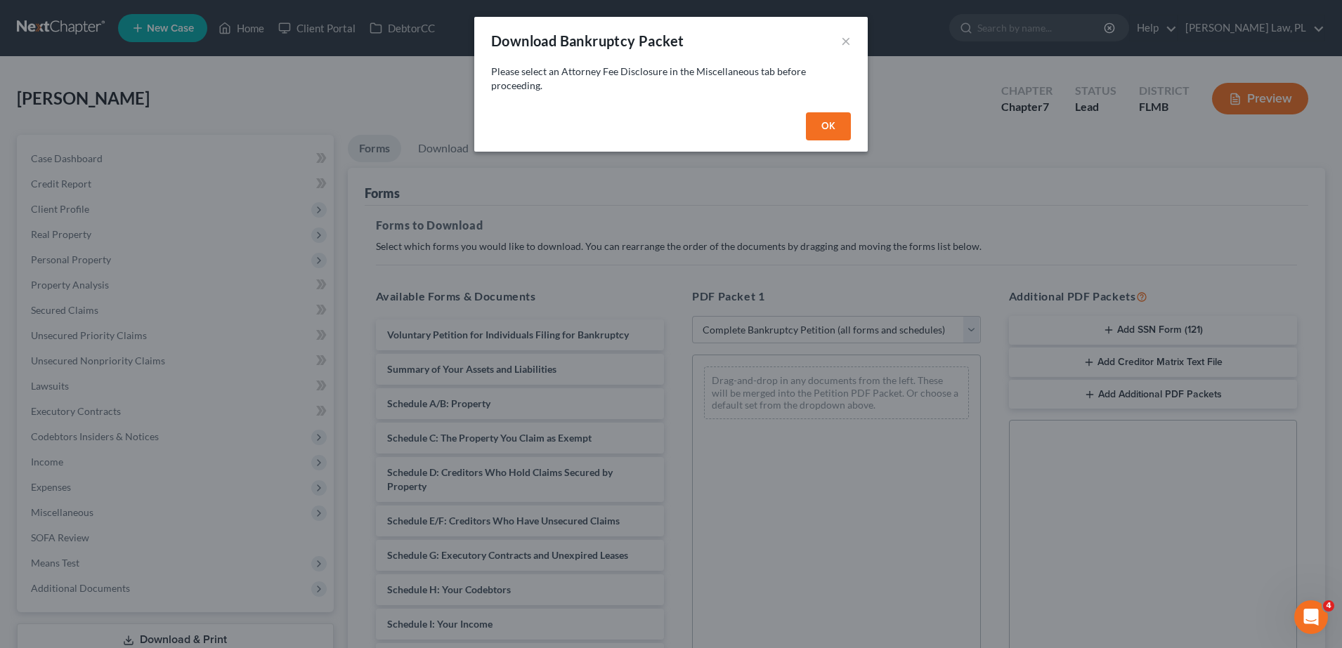
click at [822, 120] on button "OK" at bounding box center [828, 126] width 45 height 28
select select
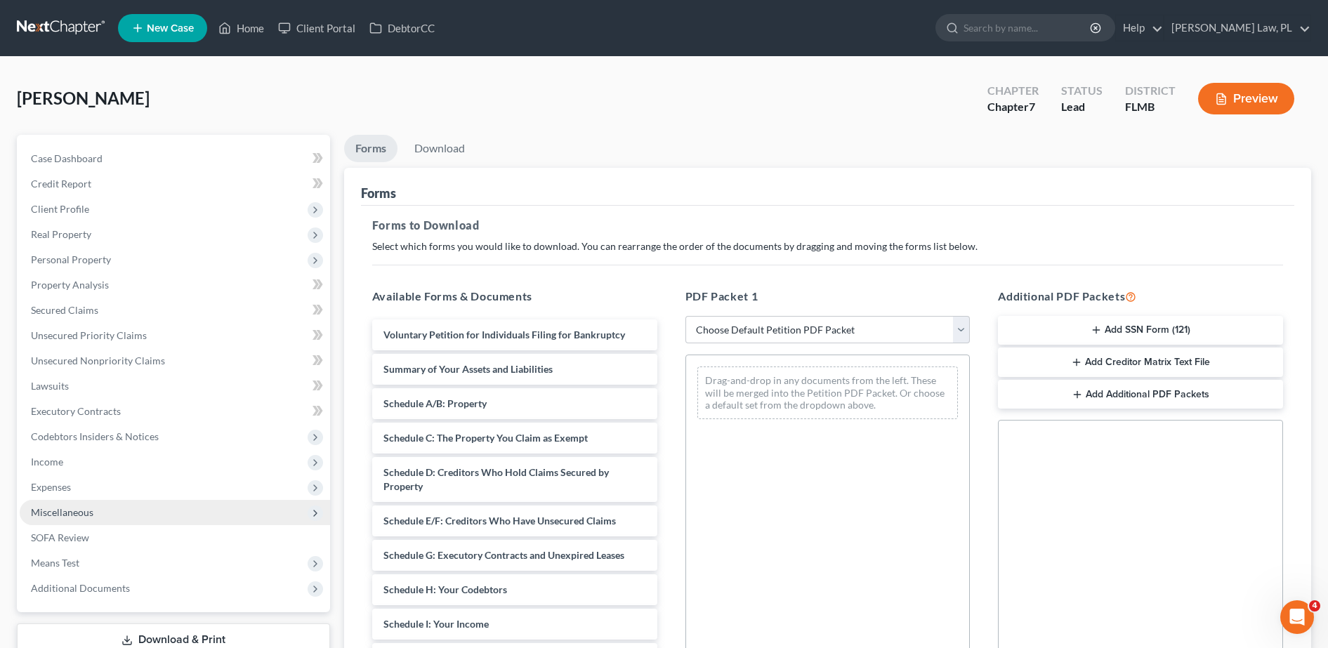
click at [100, 513] on span "Miscellaneous" at bounding box center [175, 512] width 310 height 25
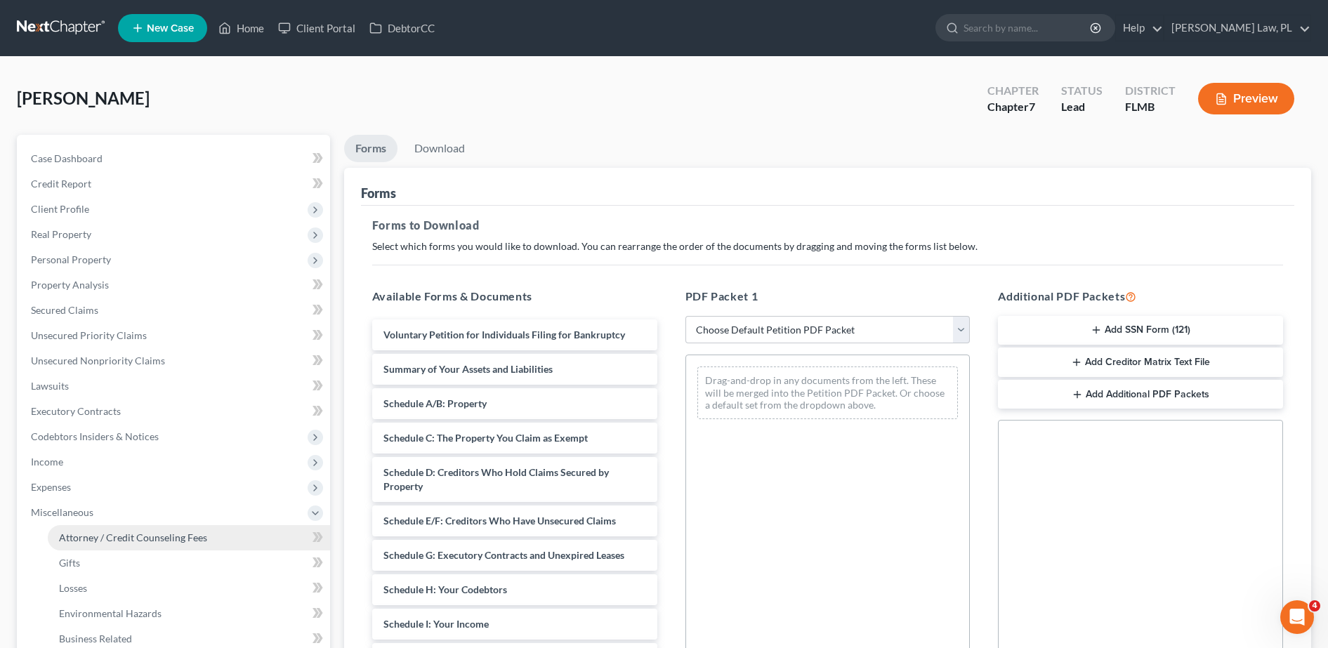
click at [103, 532] on span "Attorney / Credit Counseling Fees" at bounding box center [133, 538] width 148 height 12
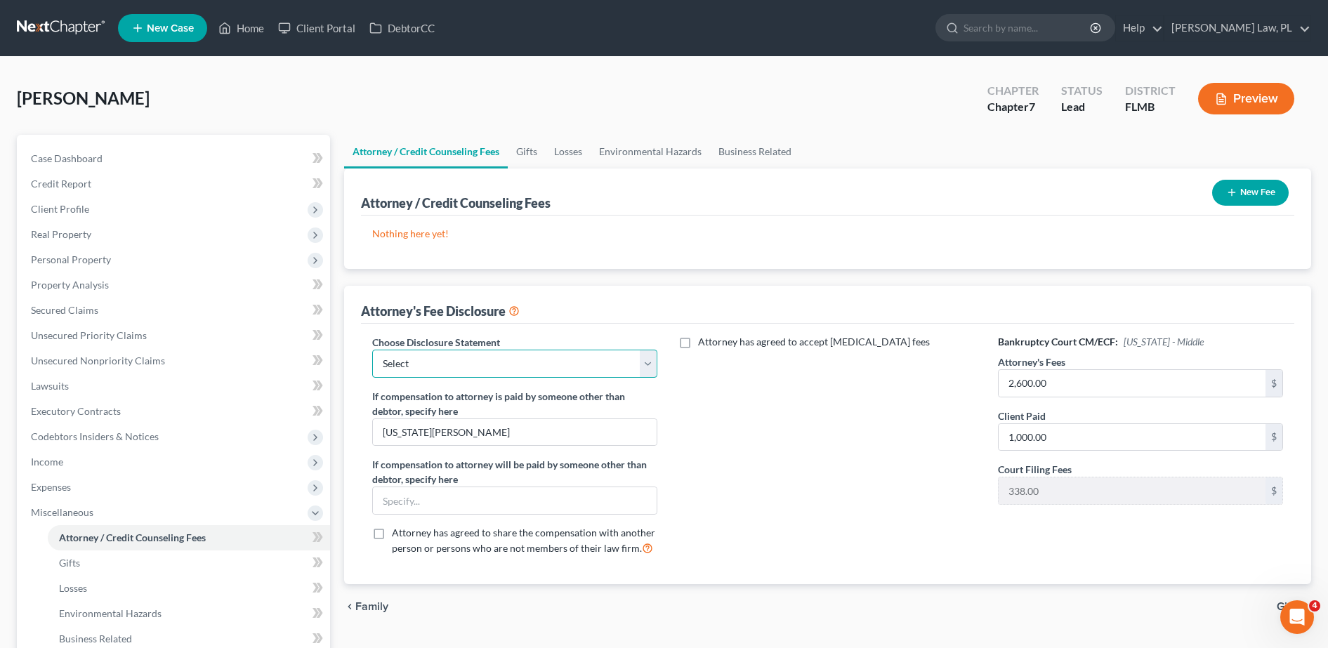
click at [587, 352] on select "Select Attorney Fee Disclosure" at bounding box center [514, 364] width 285 height 28
select select "0"
click at [372, 350] on select "Select Attorney Fee Disclosure" at bounding box center [514, 364] width 285 height 28
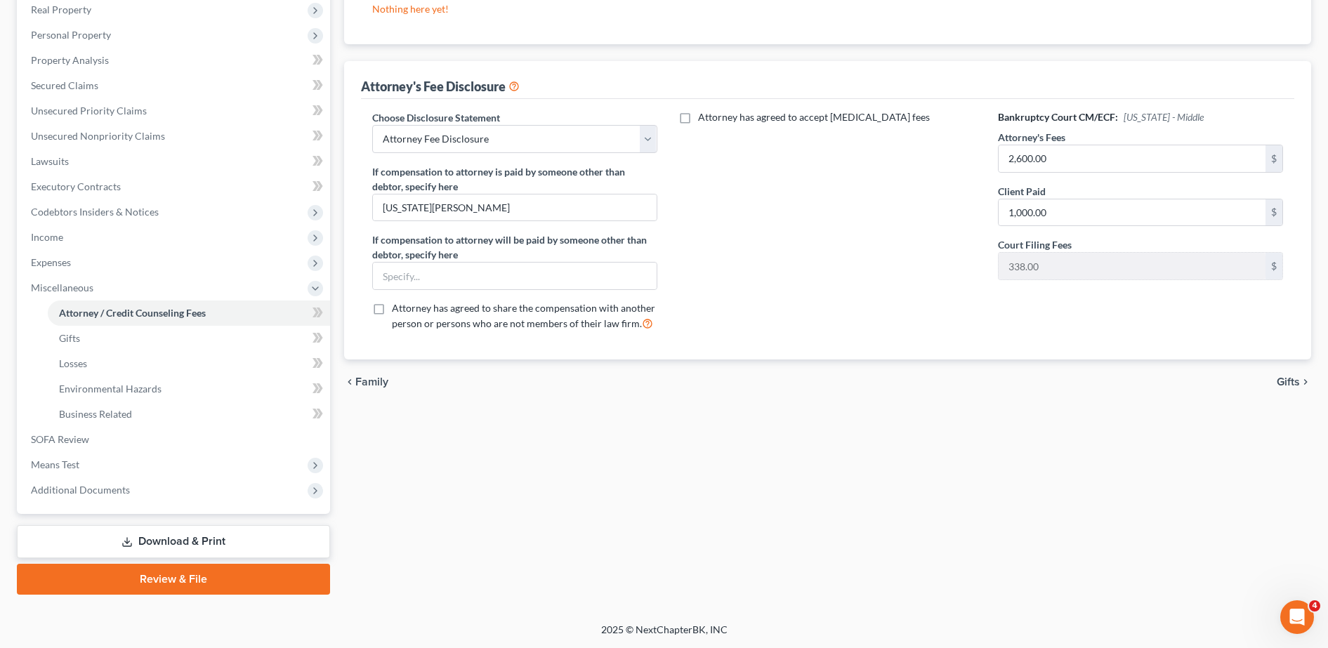
click at [172, 535] on link "Download & Print" at bounding box center [173, 541] width 313 height 33
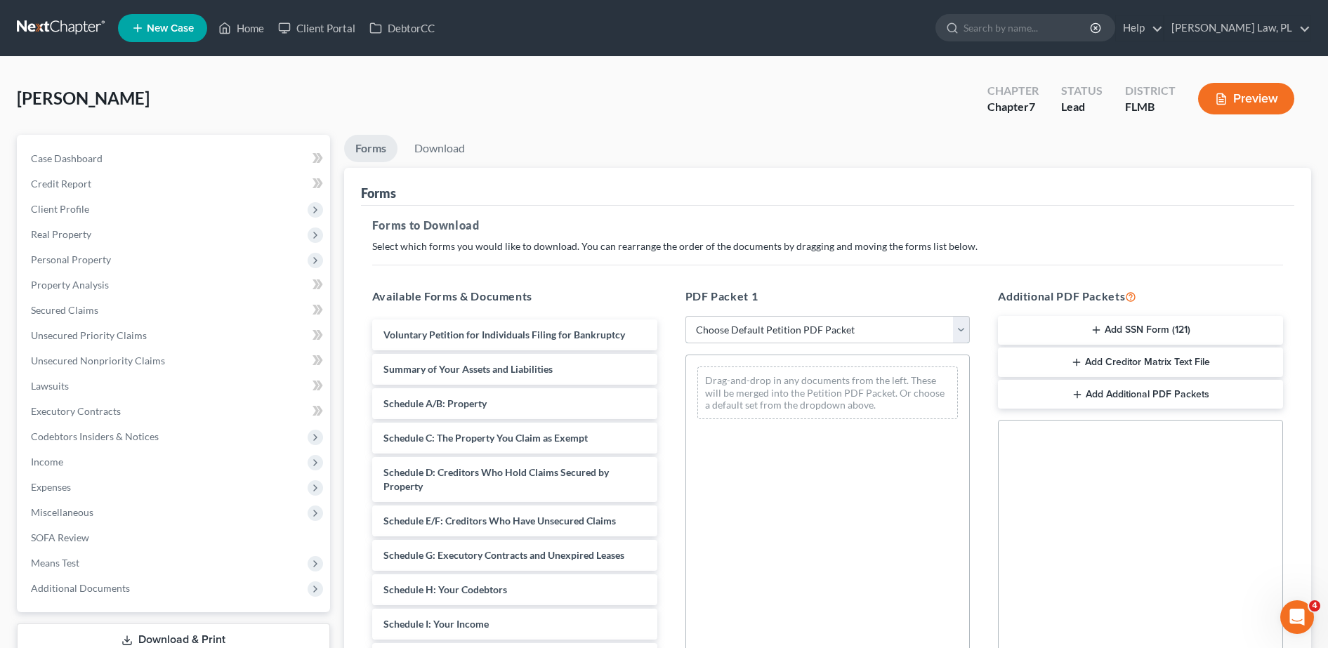
click at [740, 334] on select "Choose Default Petition PDF Packet Complete Bankruptcy Petition (all forms and …" at bounding box center [828, 330] width 285 height 28
select select "0"
click at [686, 316] on select "Choose Default Petition PDF Packet Complete Bankruptcy Petition (all forms and …" at bounding box center [828, 330] width 285 height 28
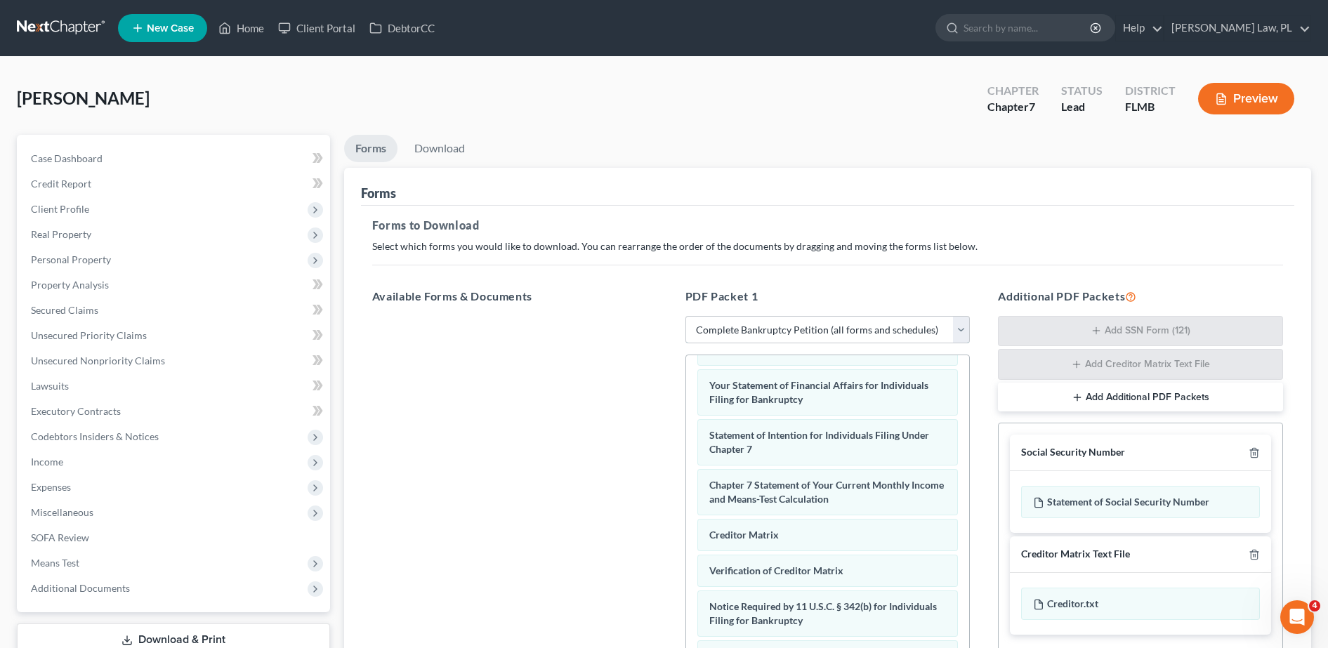
scroll to position [221, 0]
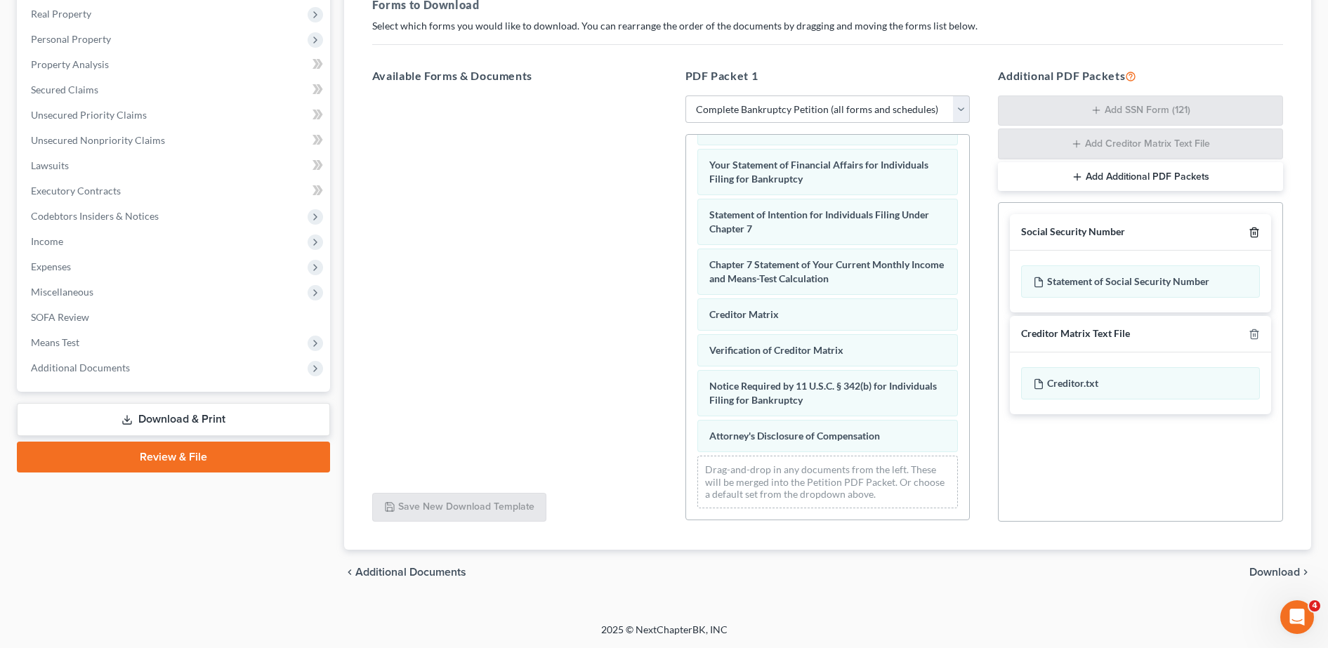
click at [1253, 227] on icon "button" at bounding box center [1254, 232] width 11 height 11
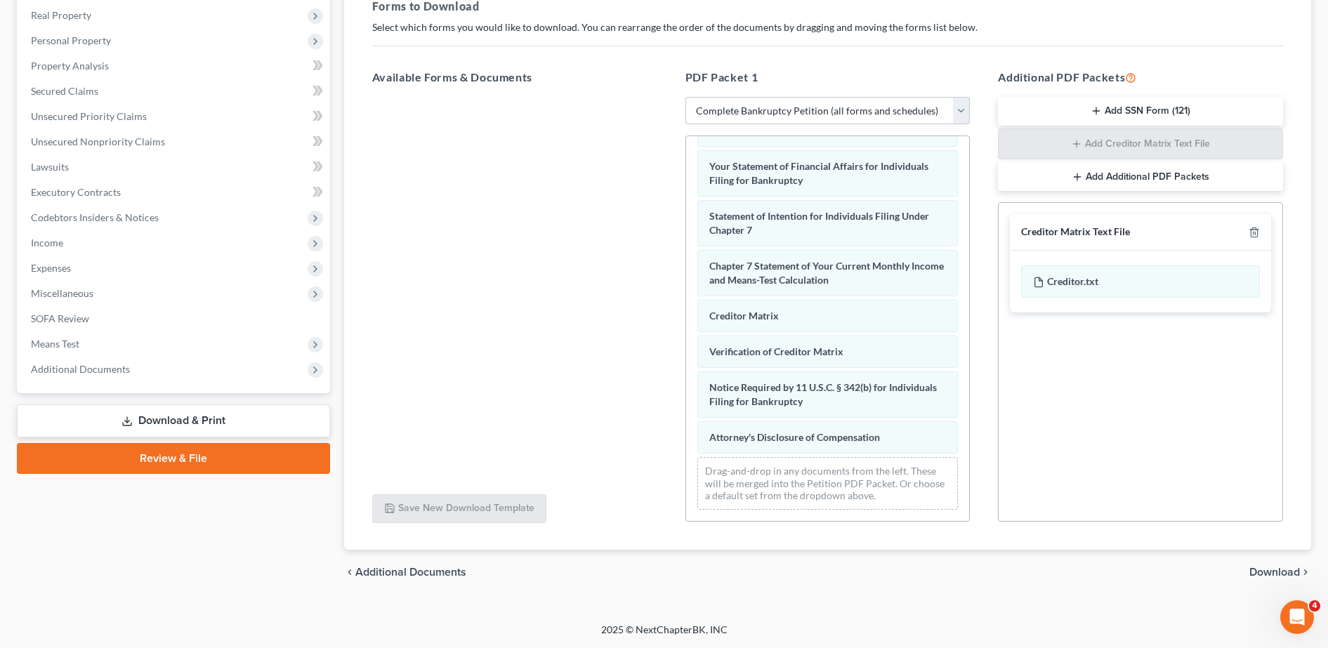
scroll to position [219, 0]
click at [1253, 227] on icon "button" at bounding box center [1254, 232] width 11 height 11
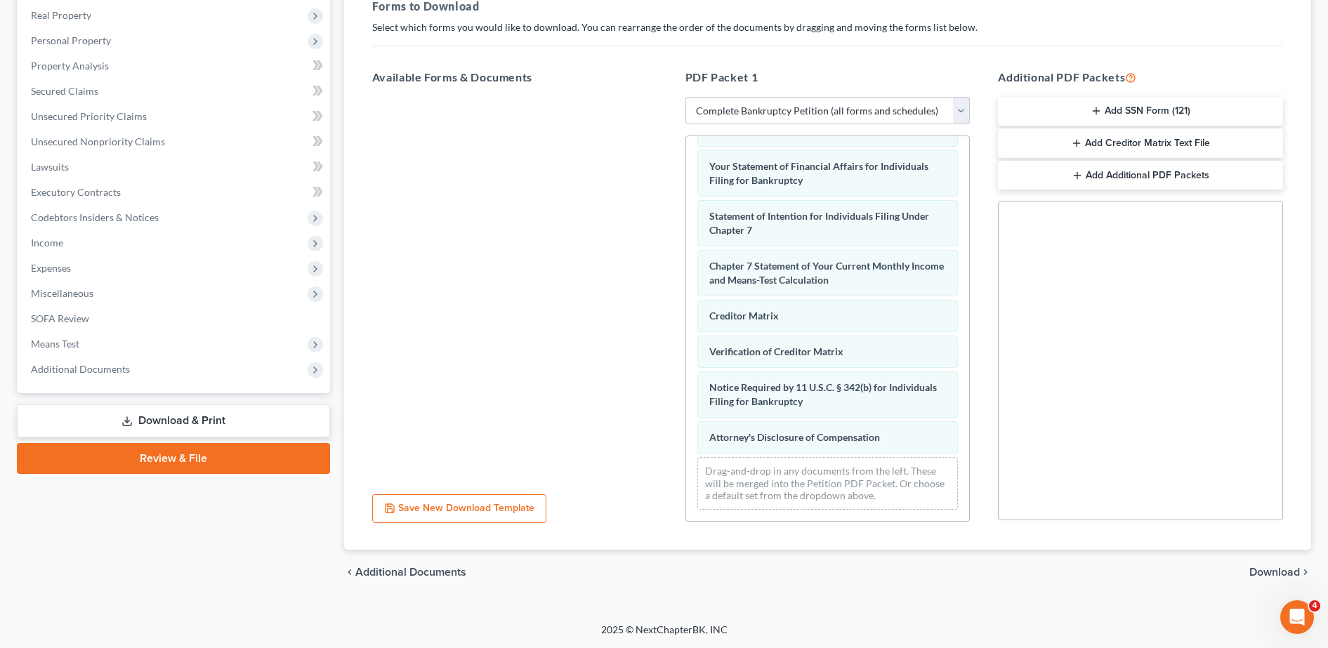
click at [1274, 572] on span "Download" at bounding box center [1275, 572] width 51 height 11
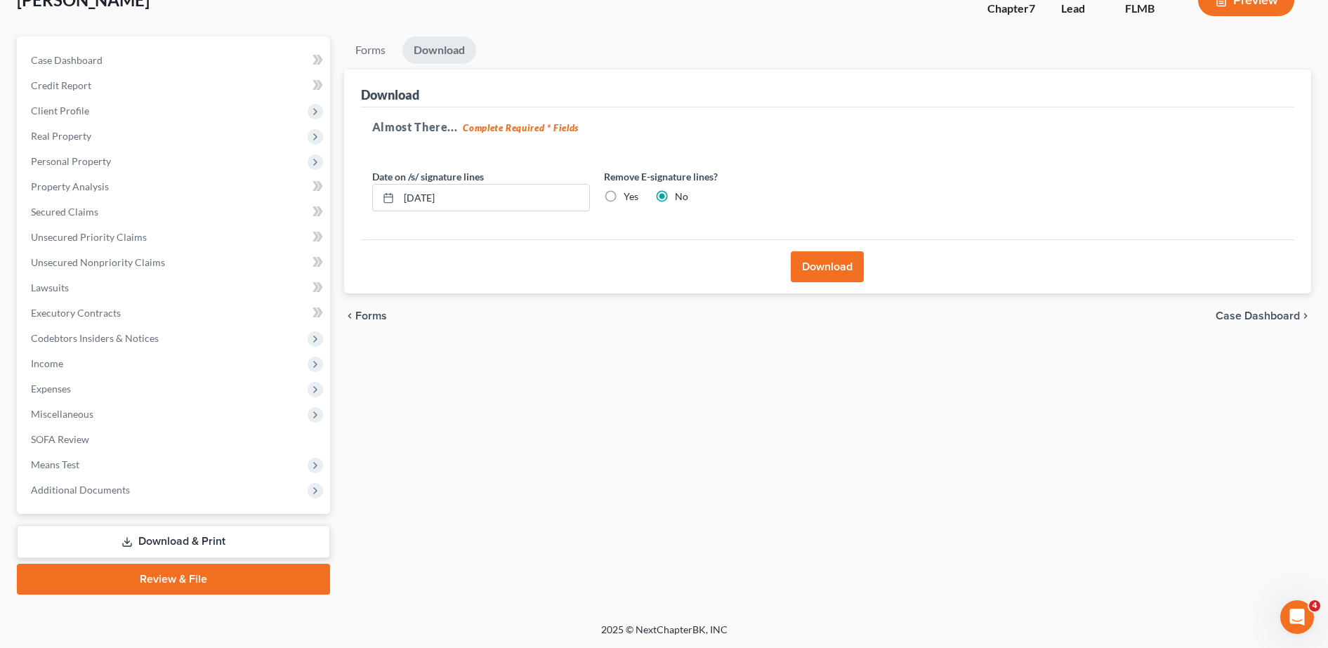
scroll to position [98, 0]
click at [627, 185] on div "Remove E-signature lines? Yes No" at bounding box center [713, 190] width 232 height 43
click at [624, 192] on label "Yes" at bounding box center [631, 197] width 15 height 14
click at [629, 192] on input "Yes" at bounding box center [633, 194] width 9 height 9
radio input "true"
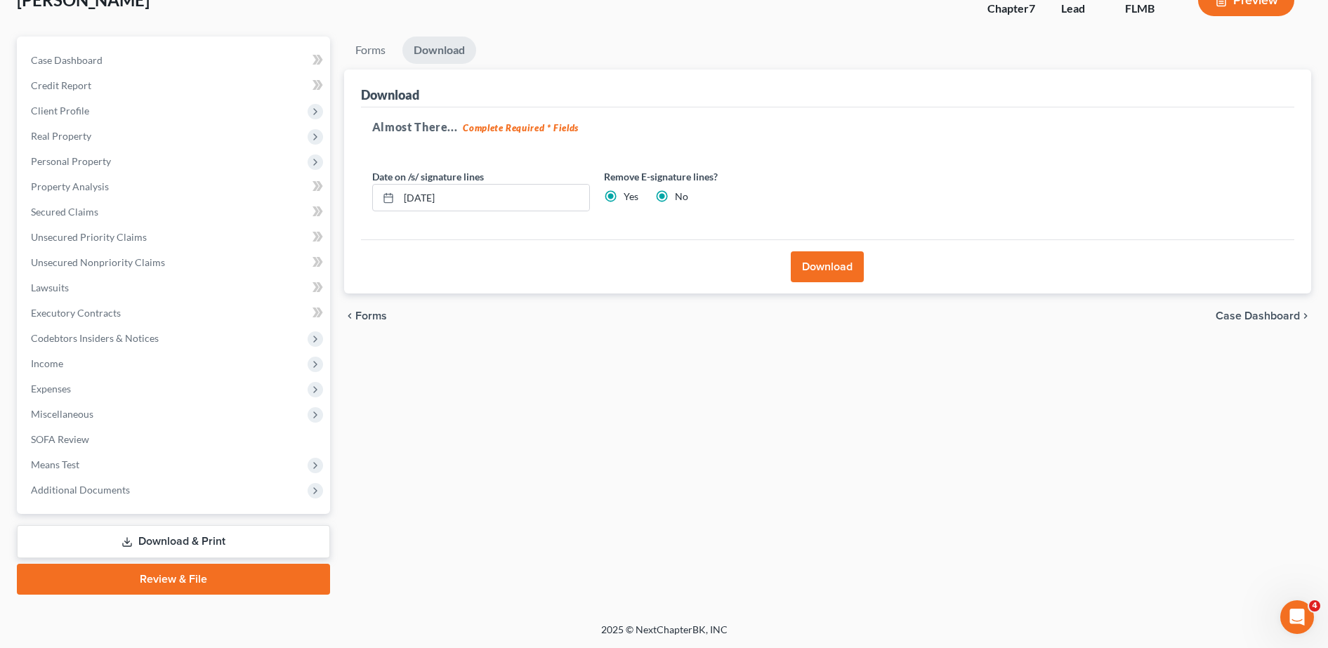
radio input "false"
click at [842, 286] on div "Download" at bounding box center [827, 267] width 933 height 54
click at [825, 266] on button "Download" at bounding box center [827, 266] width 73 height 31
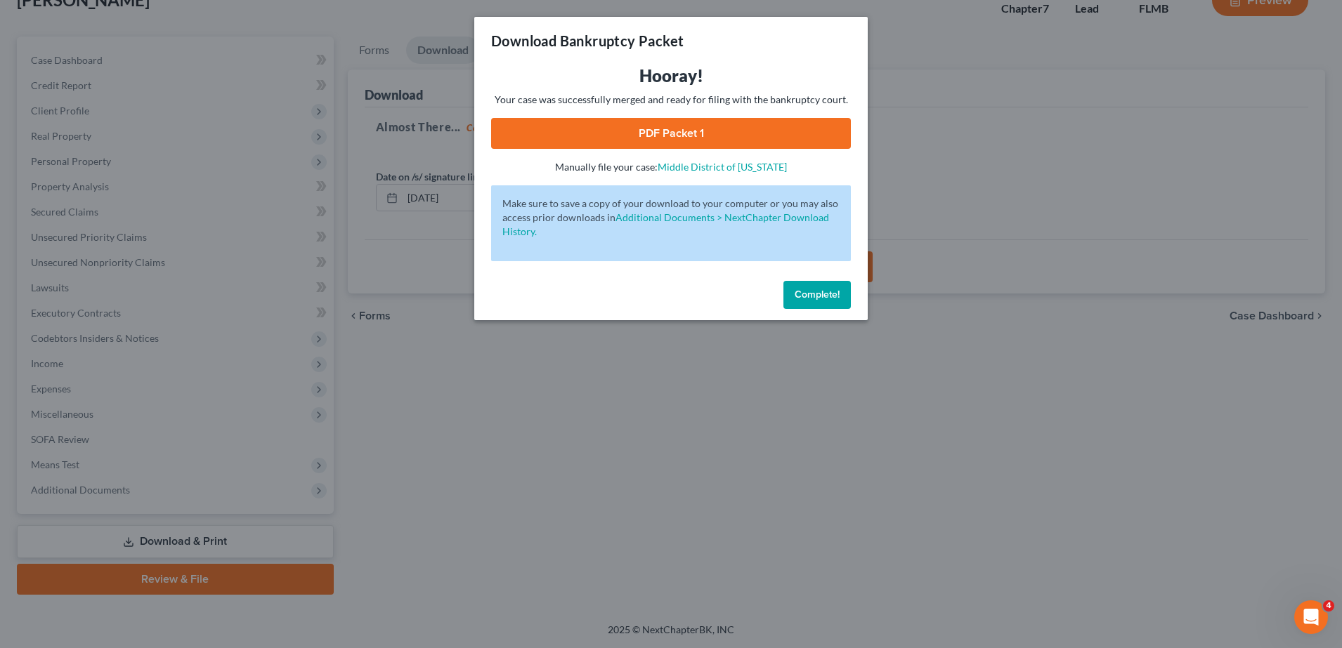
click at [754, 131] on link "PDF Packet 1" at bounding box center [671, 133] width 360 height 31
click at [587, 391] on div "Download Bankruptcy Packet Hooray! Your case was successfully merged and ready …" at bounding box center [671, 324] width 1342 height 648
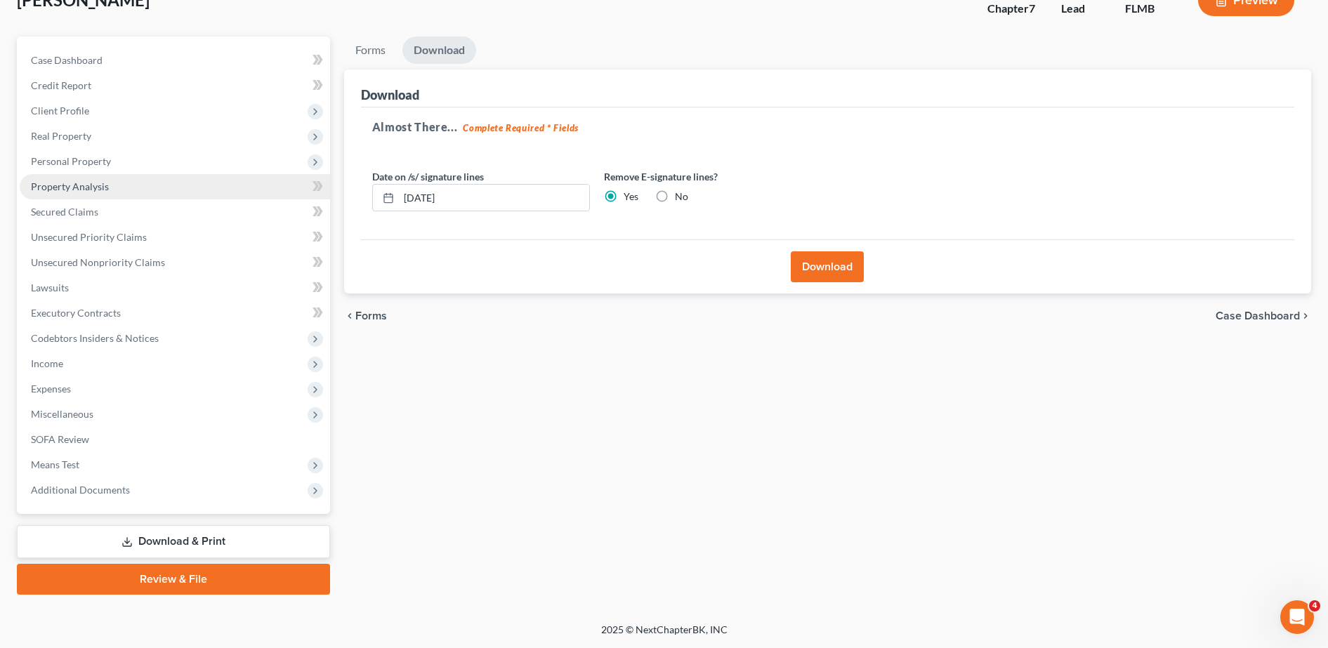
click at [124, 188] on link "Property Analysis" at bounding box center [175, 186] width 310 height 25
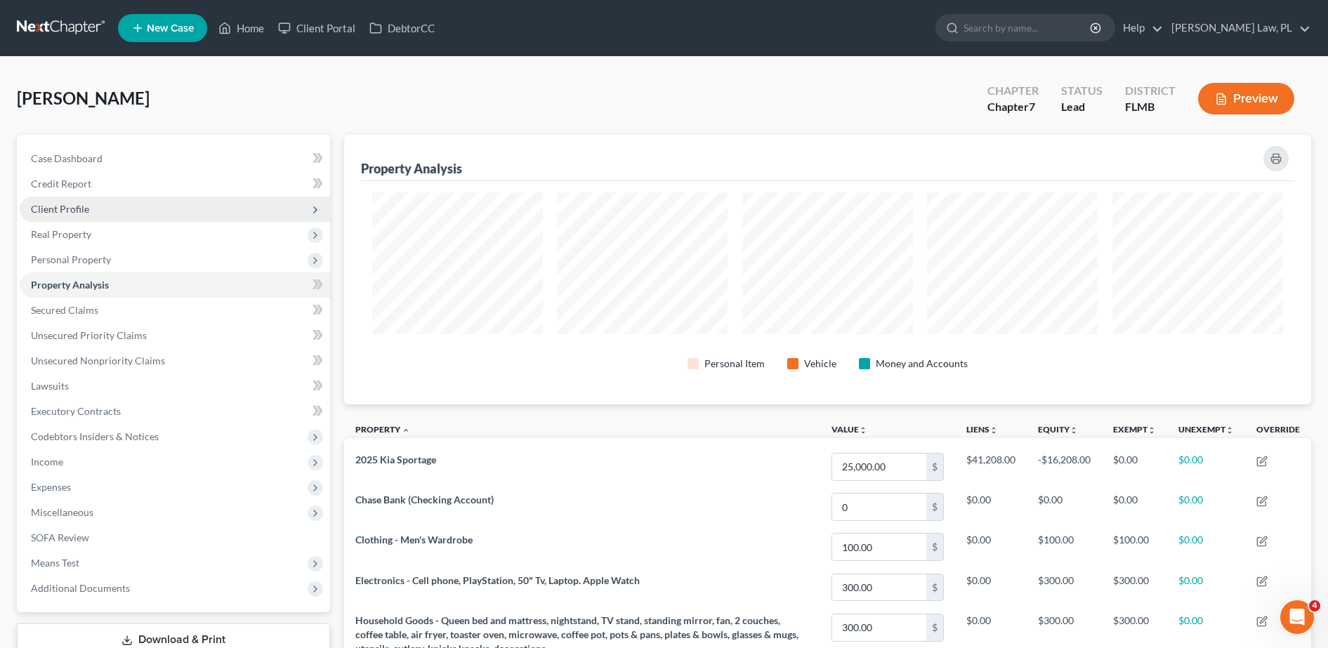
scroll to position [270, 968]
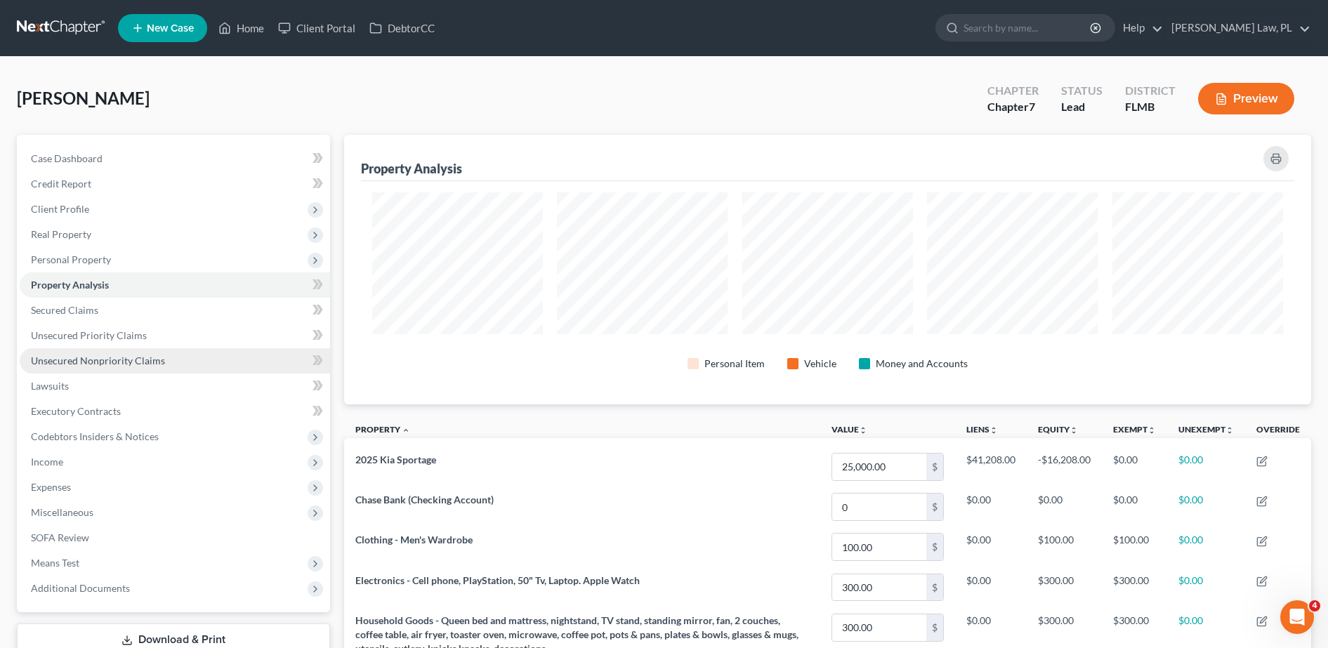
click at [109, 362] on span "Unsecured Nonpriority Claims" at bounding box center [98, 361] width 134 height 12
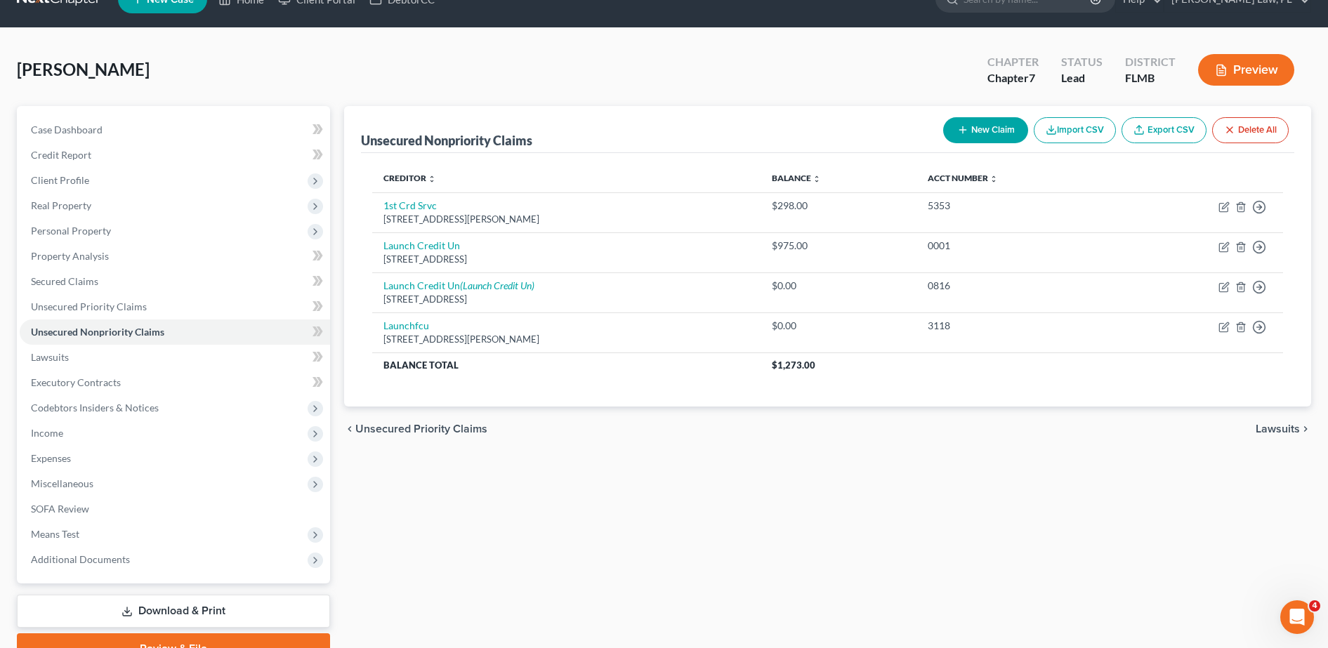
scroll to position [37, 0]
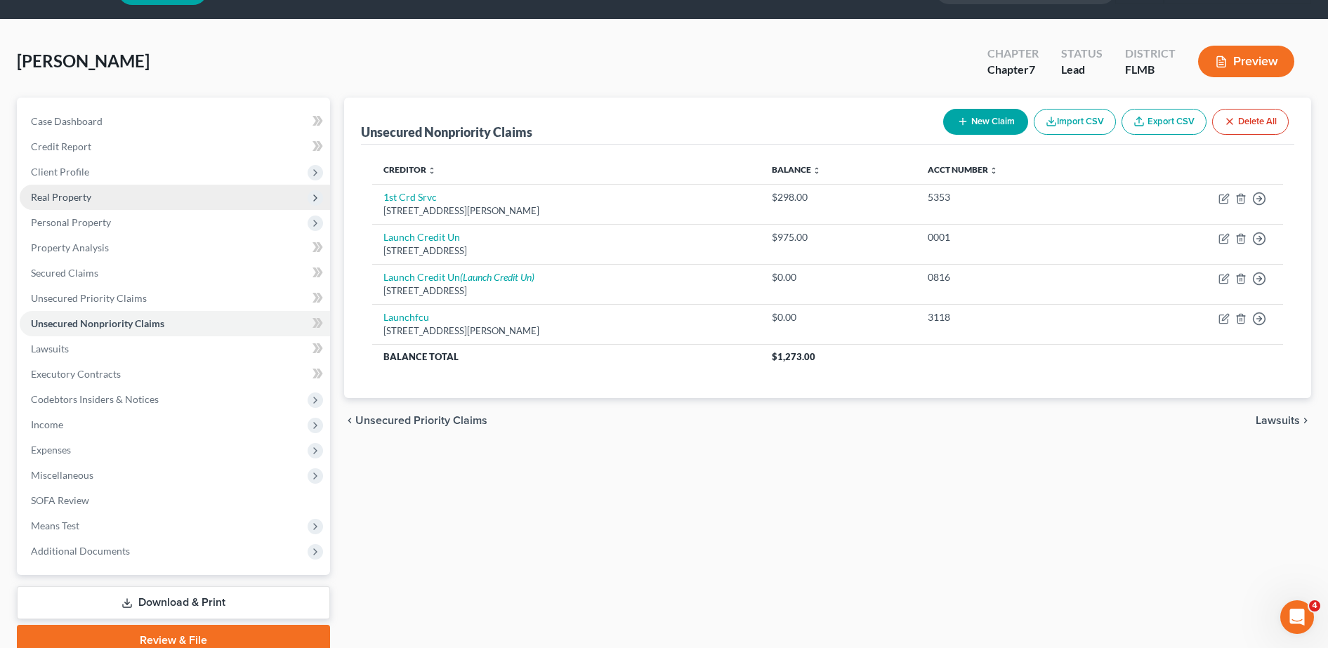
click at [112, 186] on span "Real Property" at bounding box center [175, 197] width 310 height 25
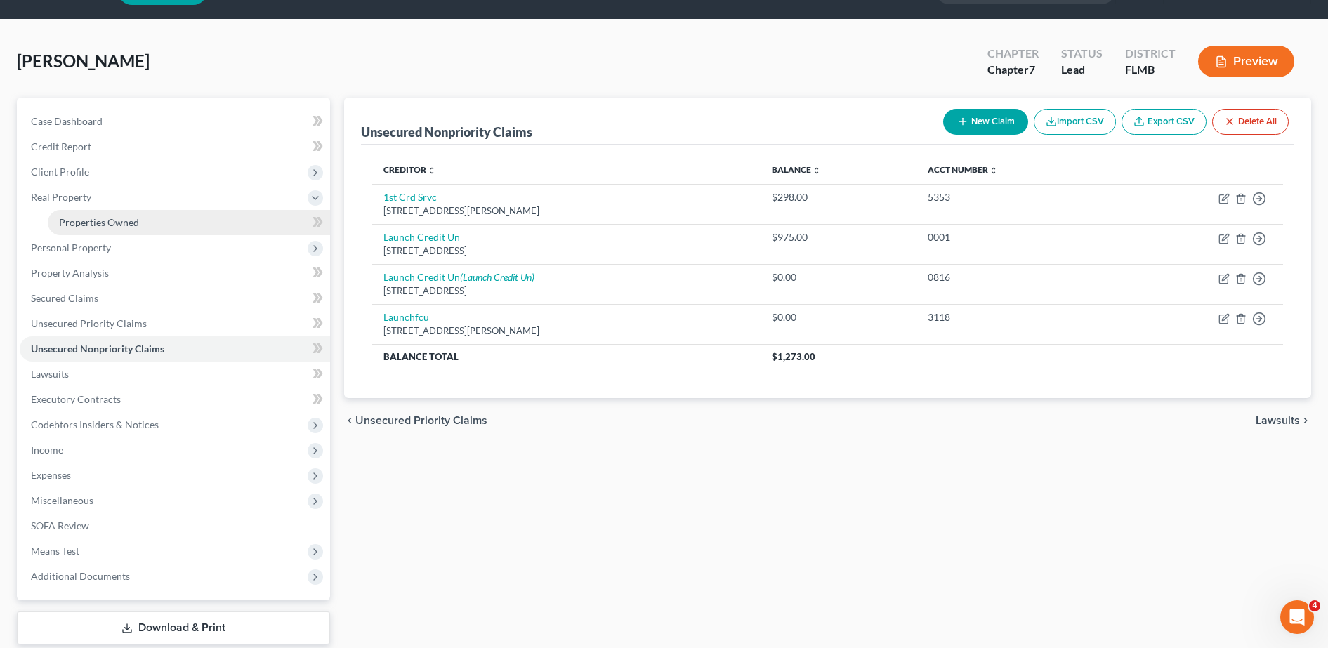
click at [99, 221] on span "Properties Owned" at bounding box center [99, 222] width 80 height 12
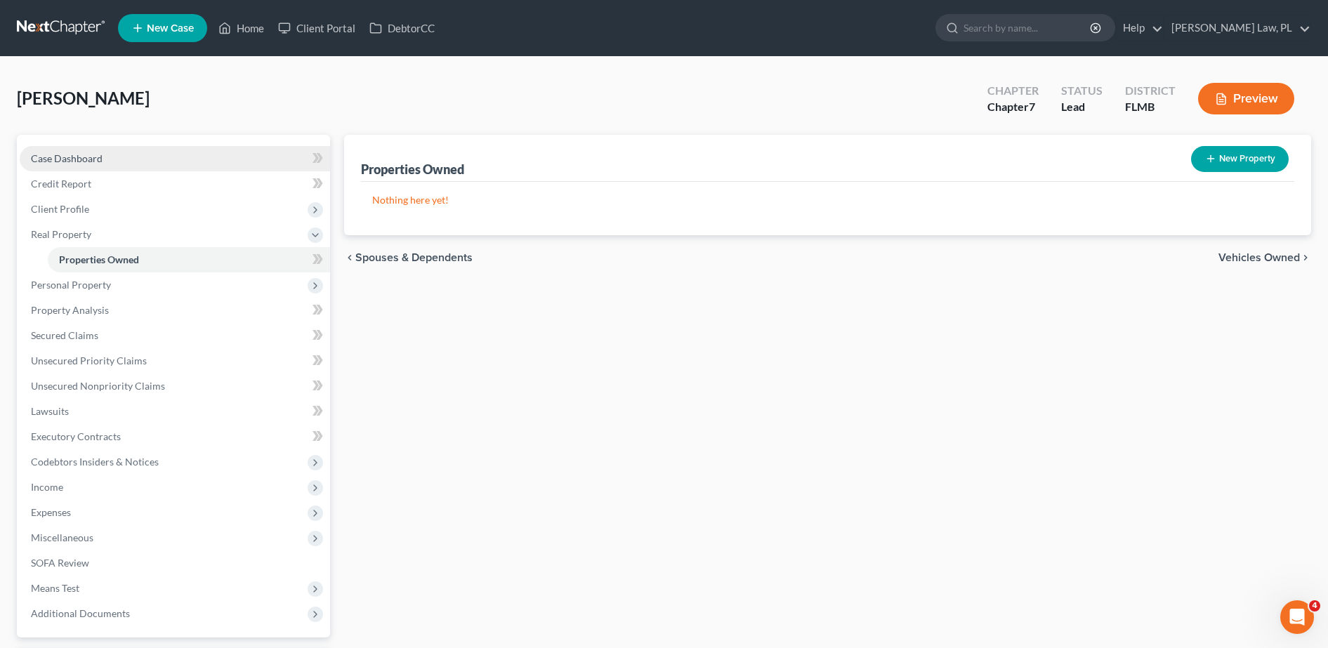
click at [79, 169] on link "Case Dashboard" at bounding box center [175, 158] width 310 height 25
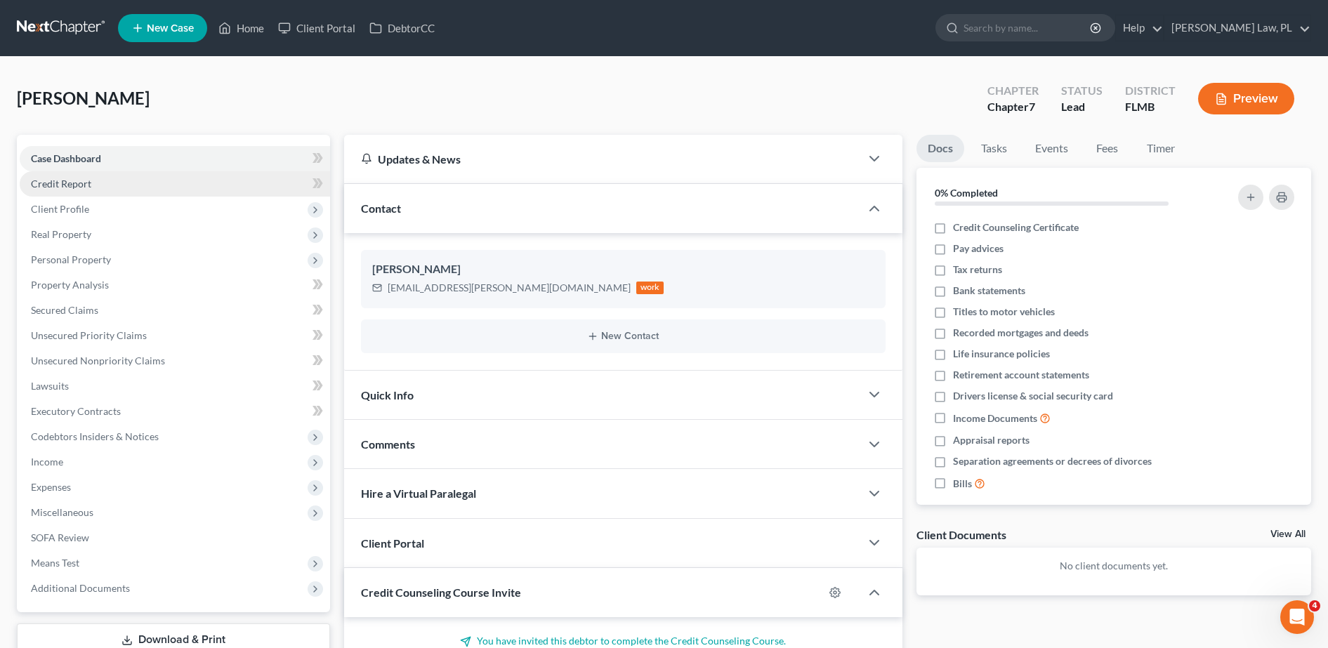
click at [84, 191] on link "Credit Report" at bounding box center [175, 183] width 310 height 25
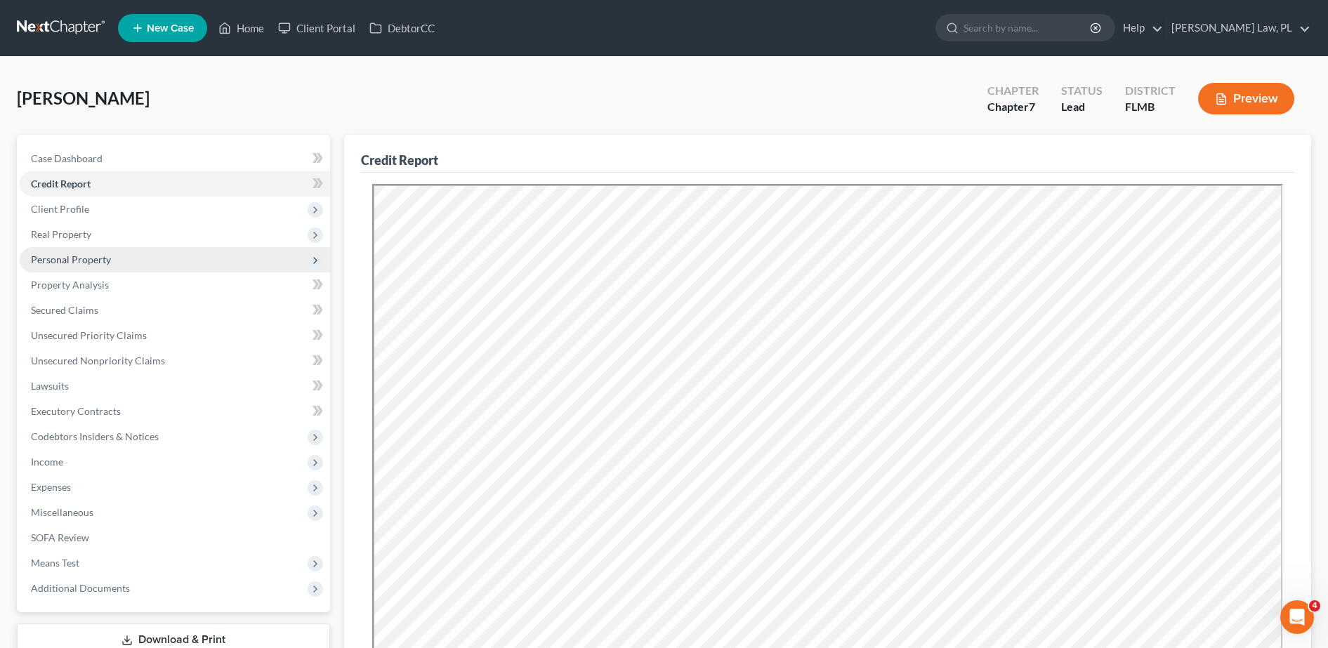
click at [86, 262] on span "Personal Property" at bounding box center [71, 260] width 80 height 12
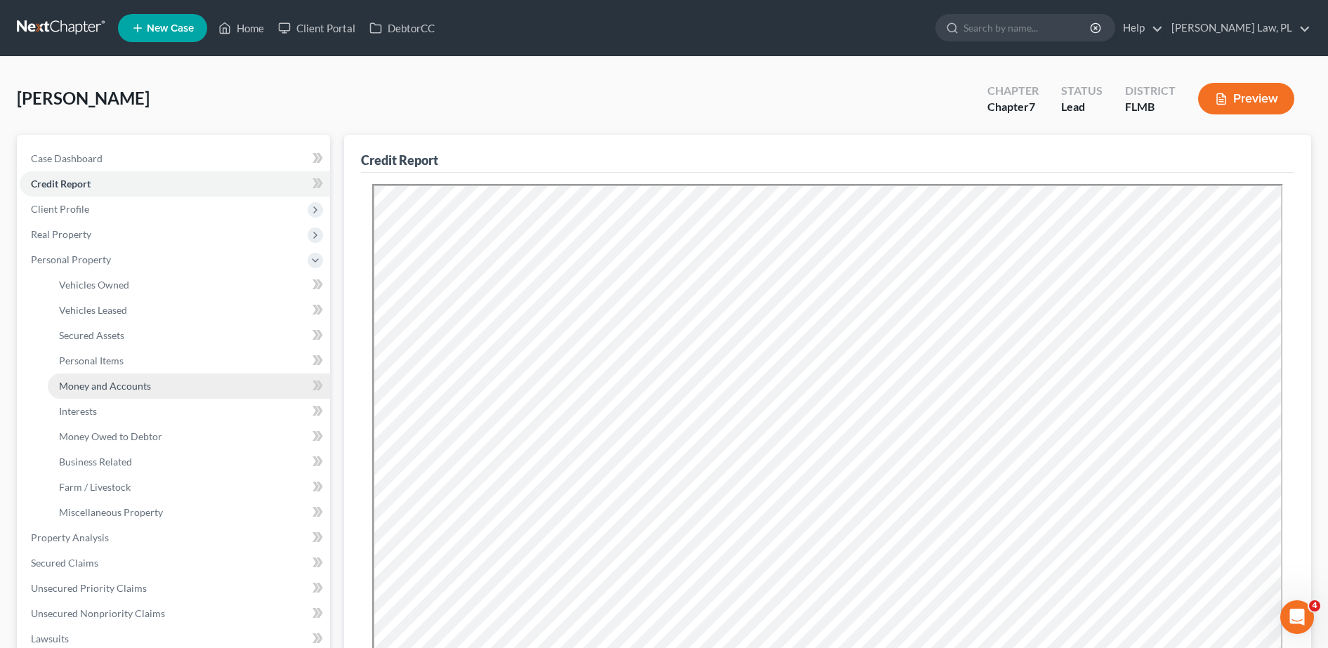
click at [86, 391] on span "Money and Accounts" at bounding box center [105, 386] width 92 height 12
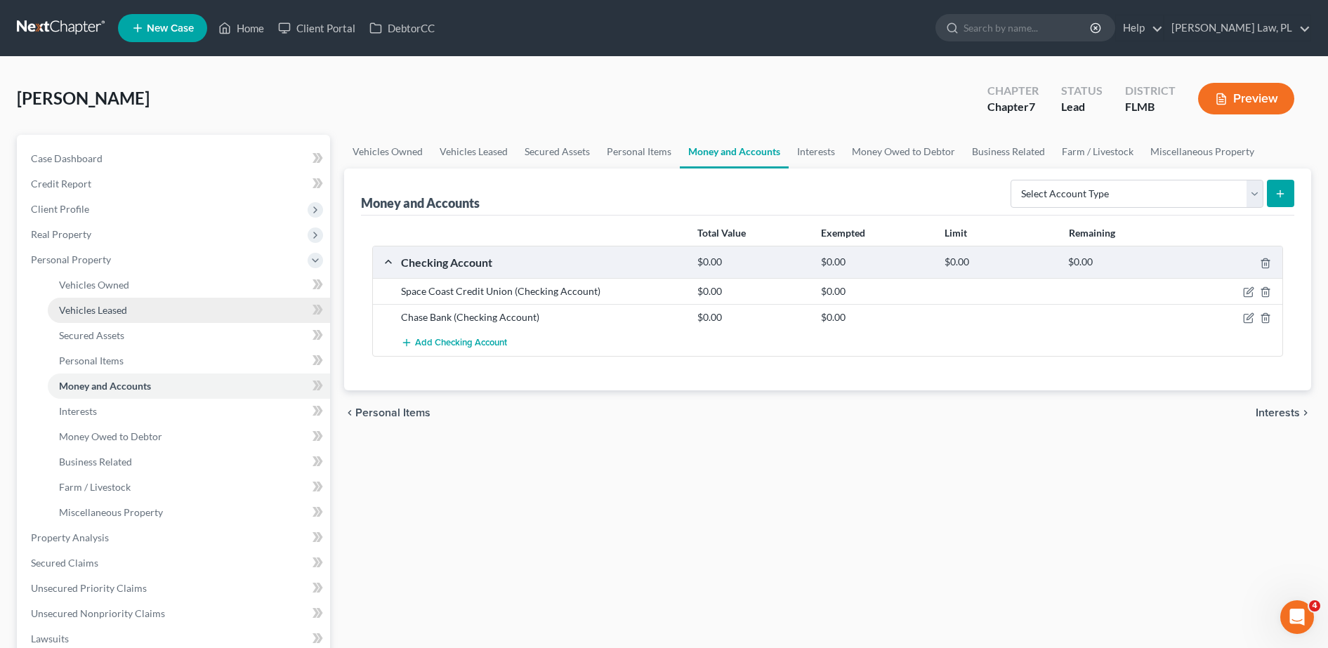
scroll to position [93, 0]
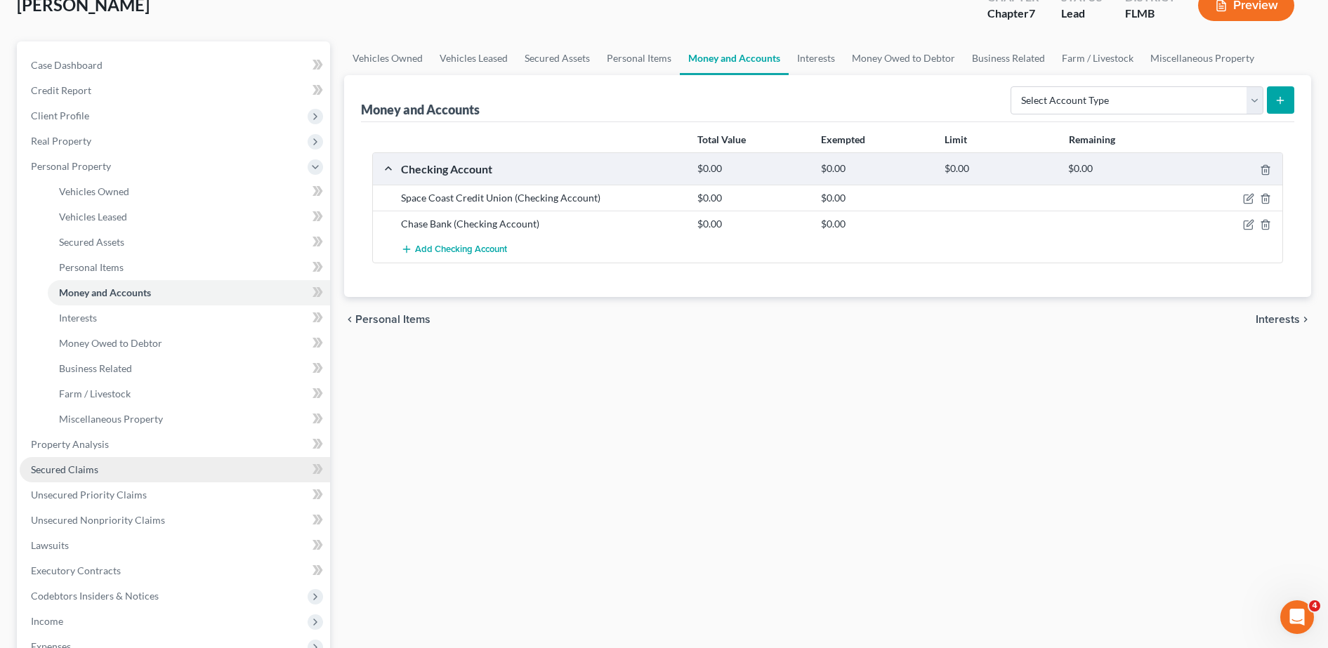
click at [110, 469] on link "Secured Claims" at bounding box center [175, 469] width 310 height 25
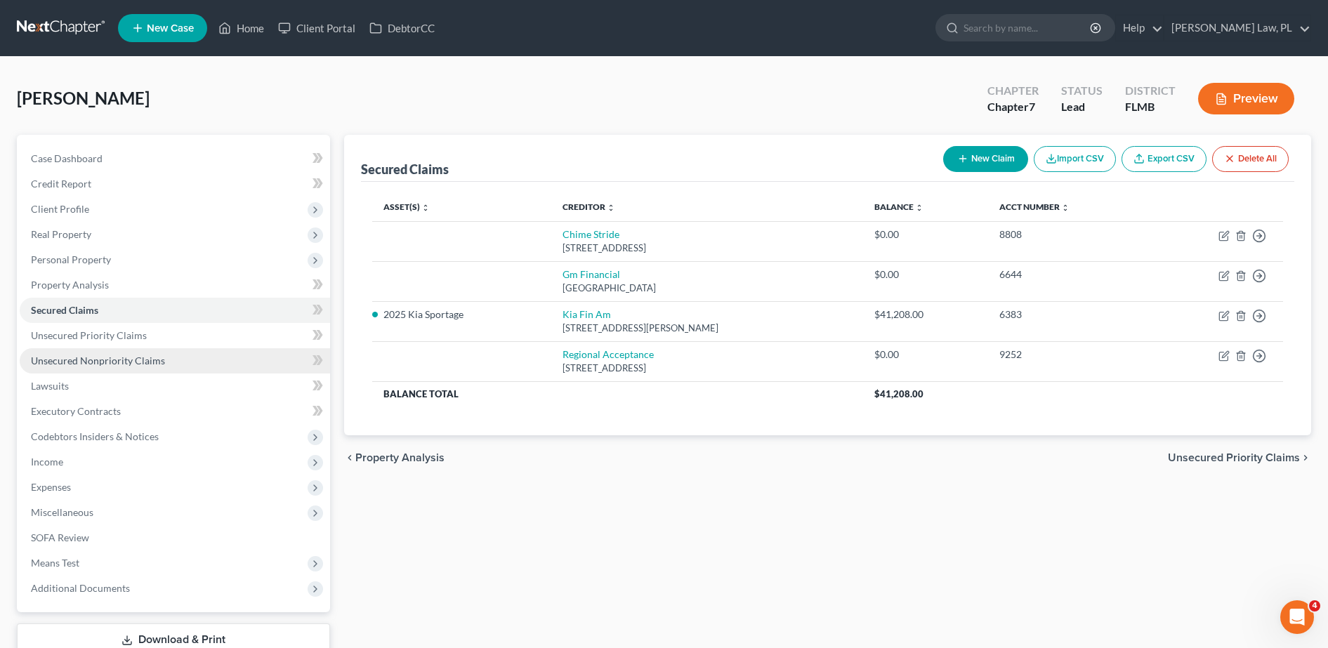
click at [148, 352] on link "Unsecured Nonpriority Claims" at bounding box center [175, 360] width 310 height 25
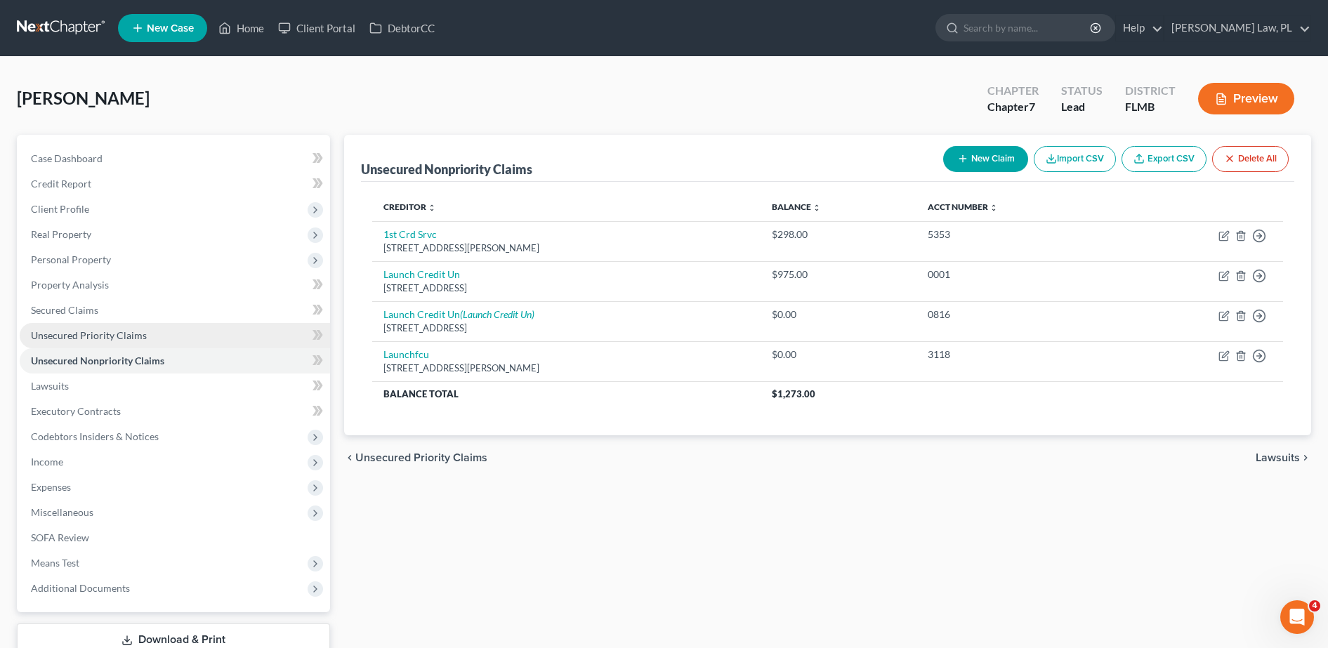
click at [132, 337] on span "Unsecured Priority Claims" at bounding box center [89, 335] width 116 height 12
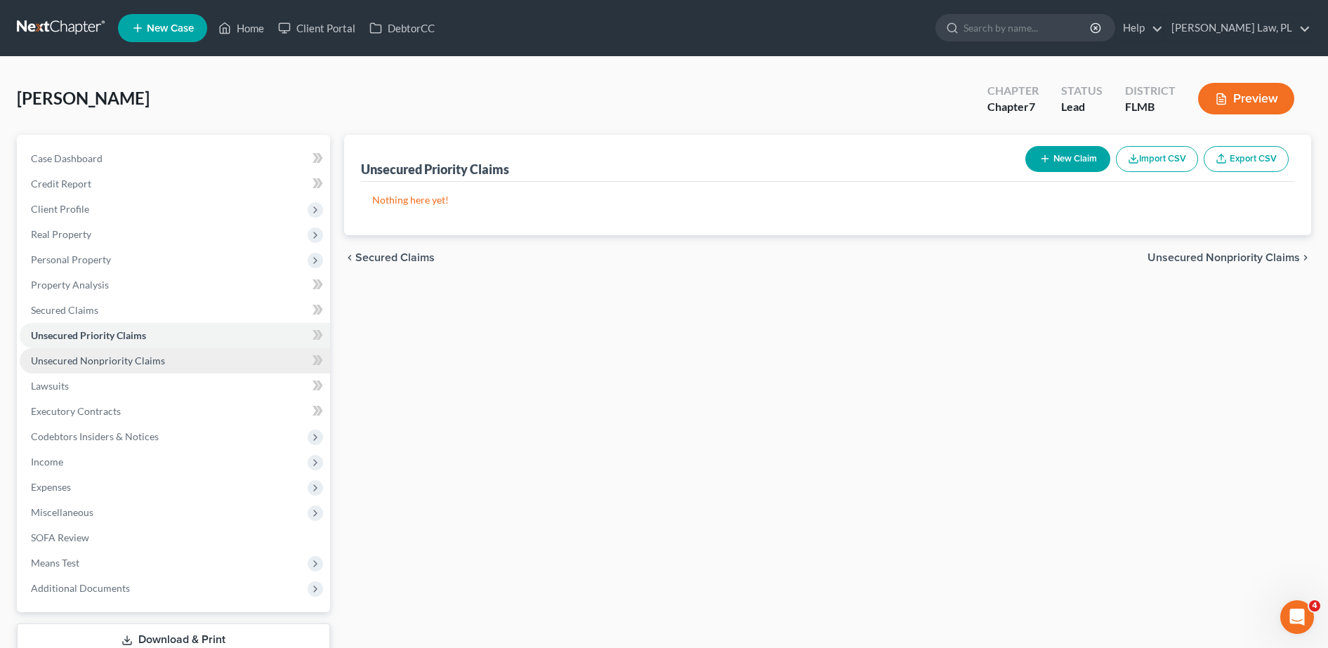
click at [119, 367] on link "Unsecured Nonpriority Claims" at bounding box center [175, 360] width 310 height 25
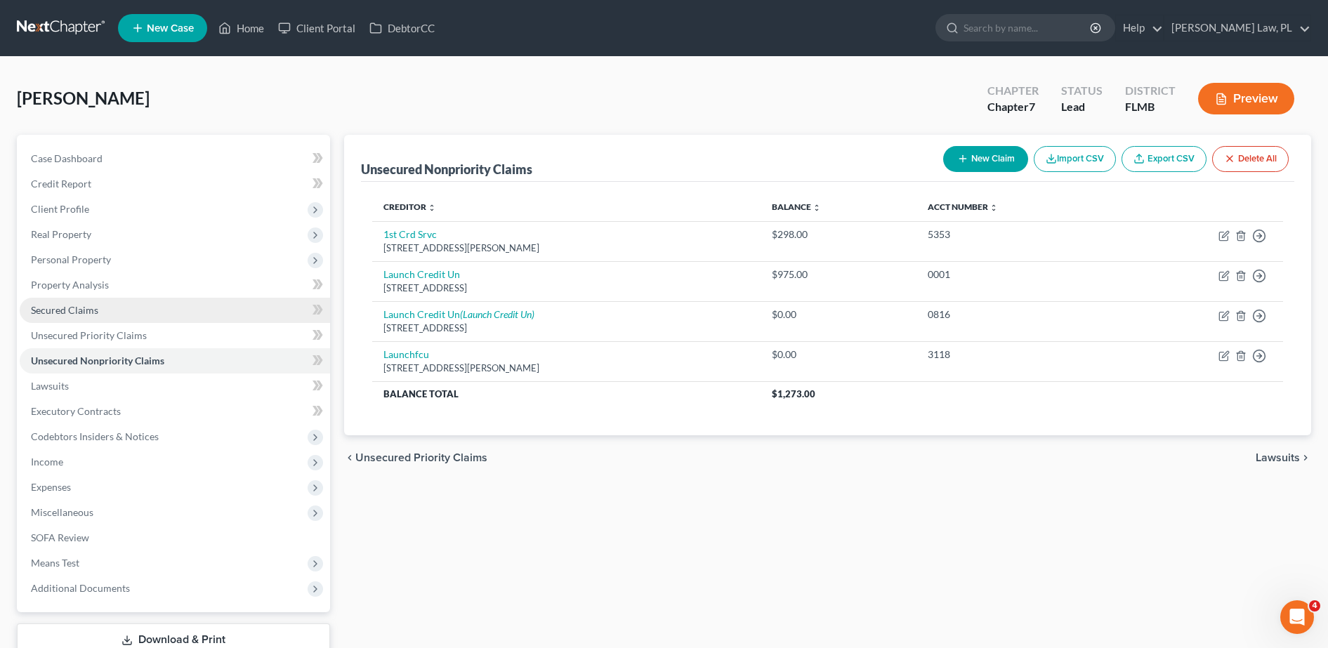
click at [108, 317] on link "Secured Claims" at bounding box center [175, 310] width 310 height 25
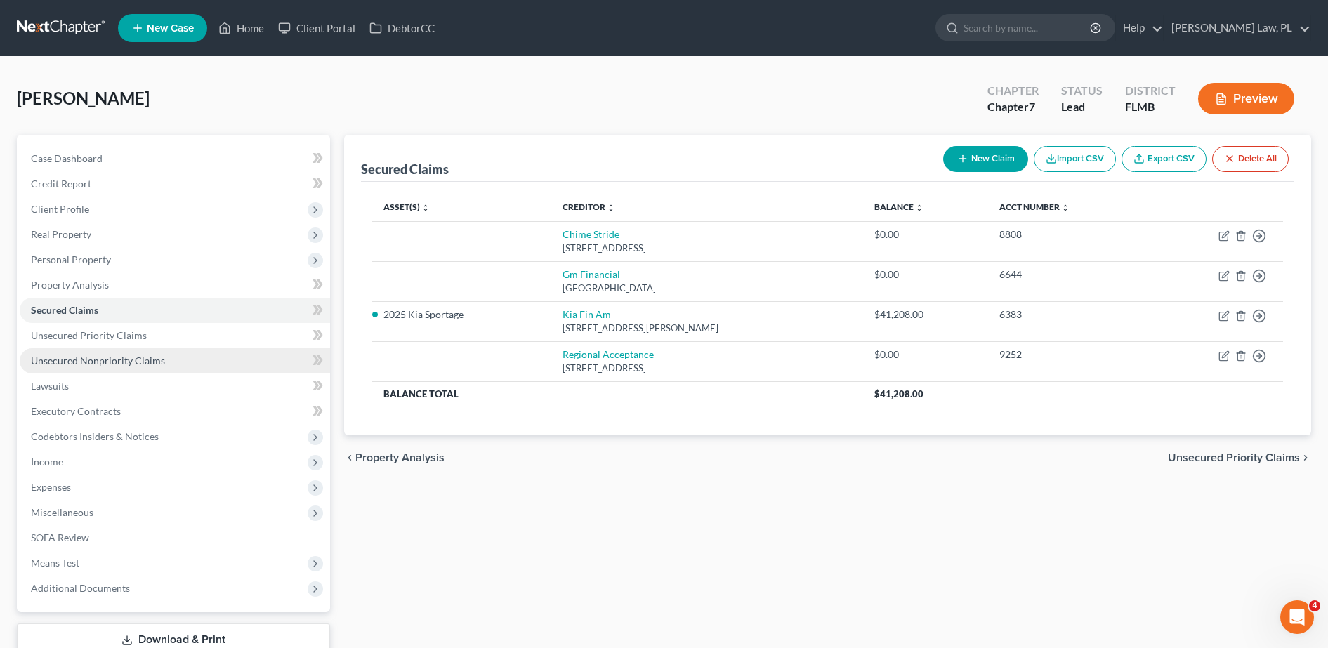
click at [119, 365] on span "Unsecured Nonpriority Claims" at bounding box center [98, 361] width 134 height 12
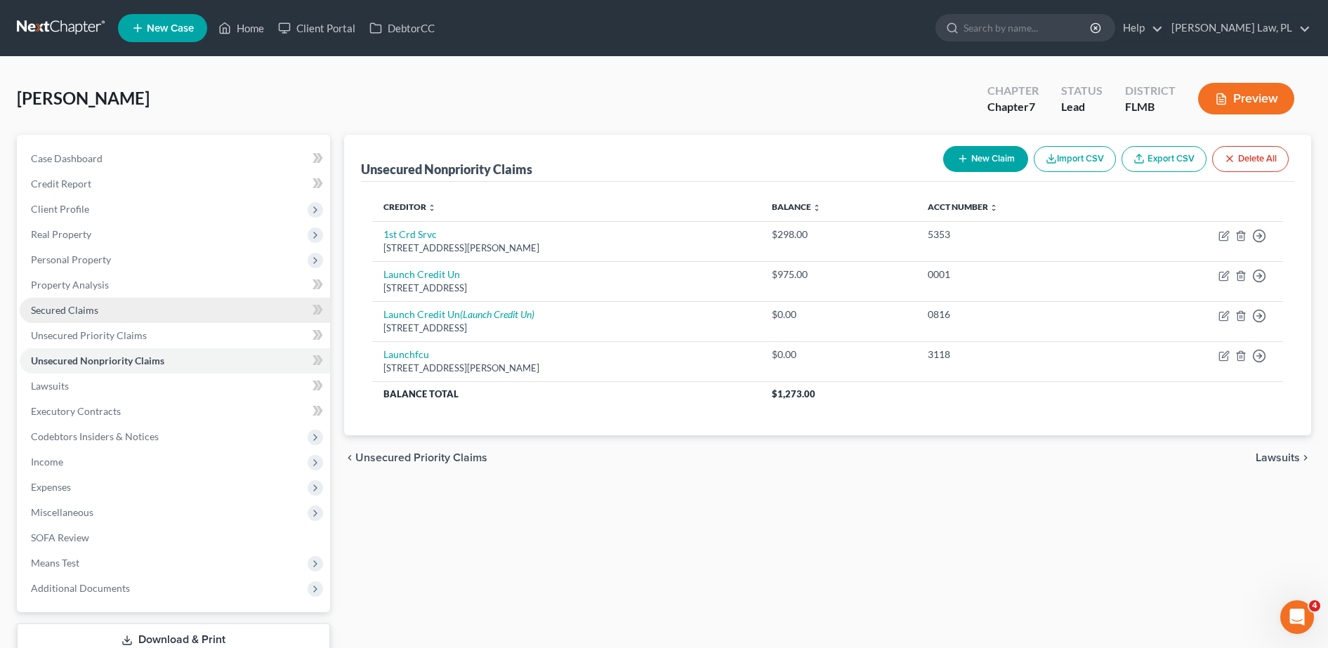
click at [80, 306] on span "Secured Claims" at bounding box center [64, 310] width 67 height 12
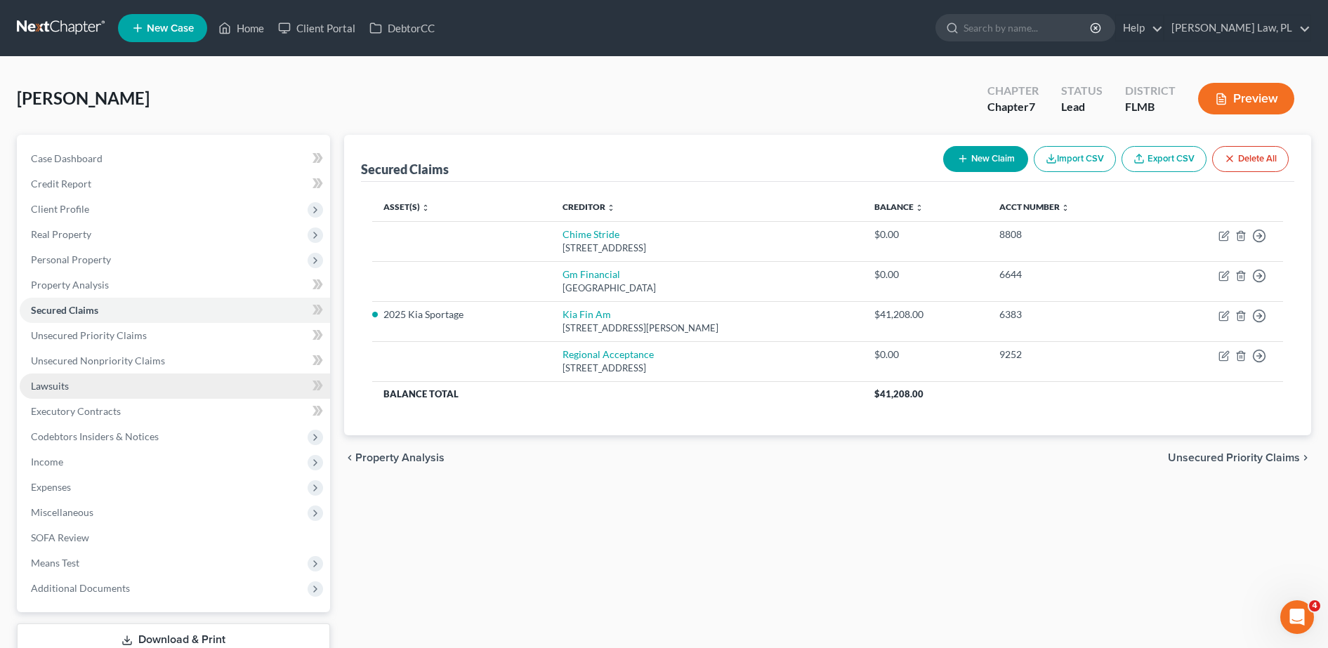
click at [91, 374] on link "Lawsuits" at bounding box center [175, 386] width 310 height 25
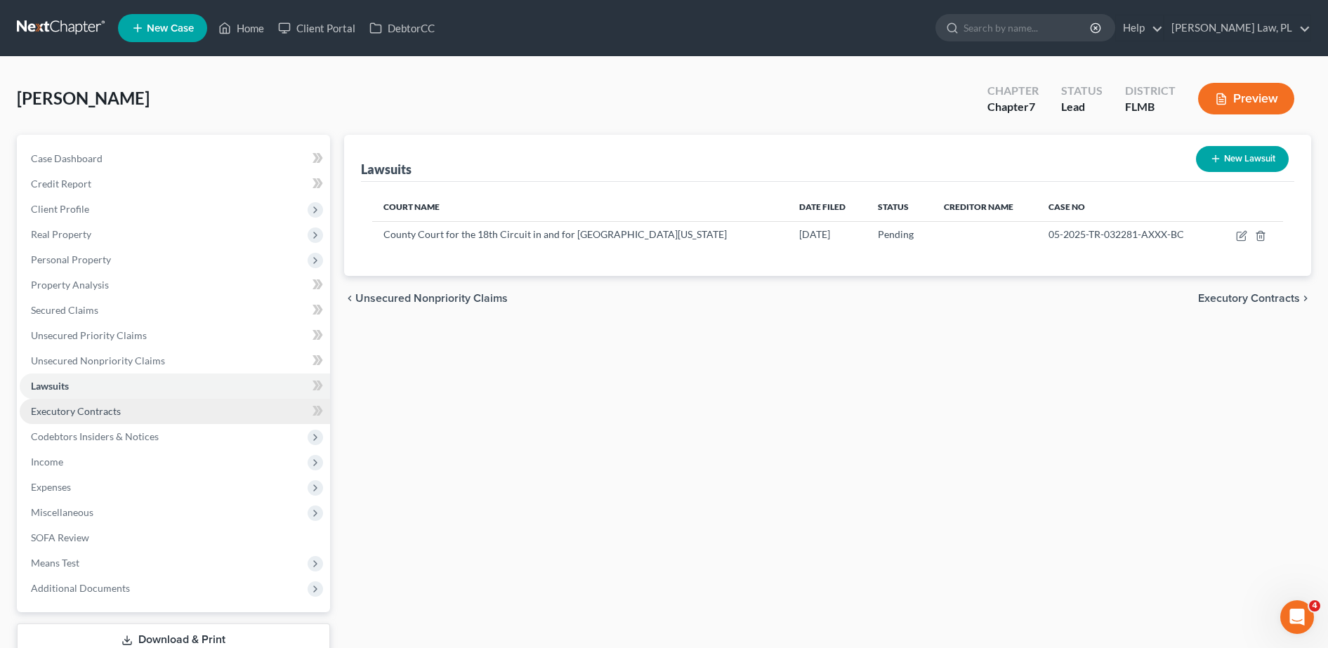
click at [131, 419] on link "Executory Contracts" at bounding box center [175, 411] width 310 height 25
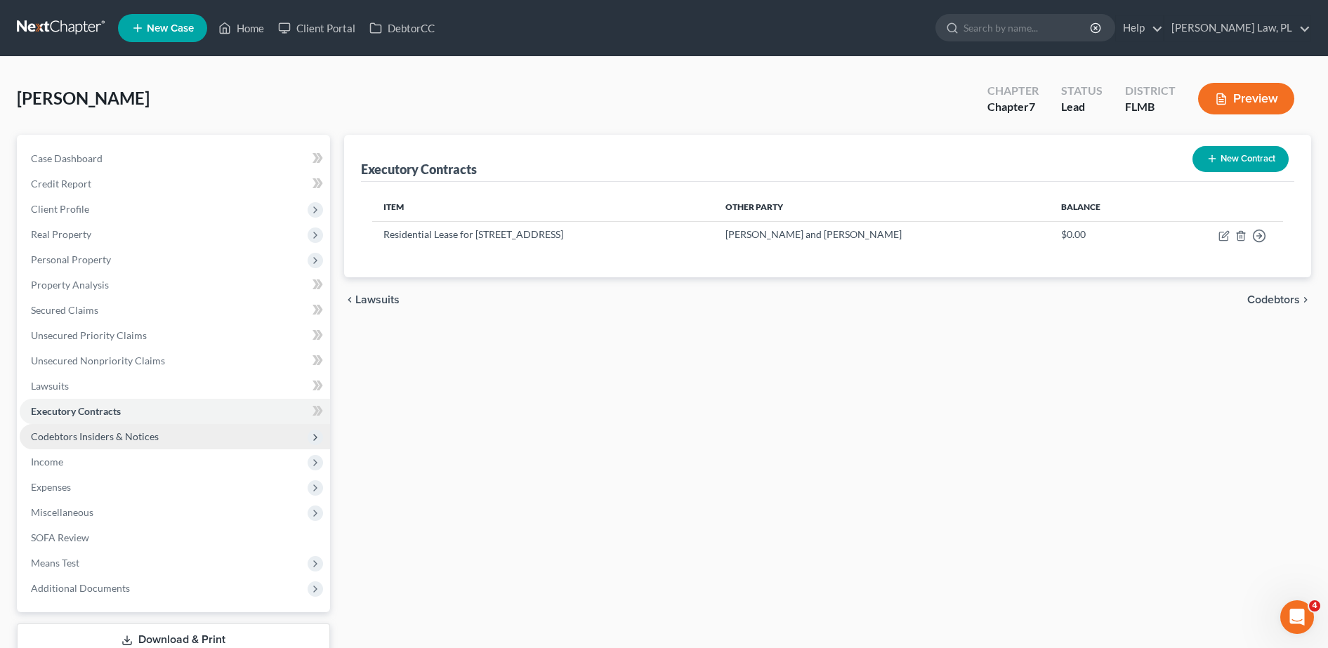
click at [99, 441] on span "Codebtors Insiders & Notices" at bounding box center [95, 437] width 128 height 12
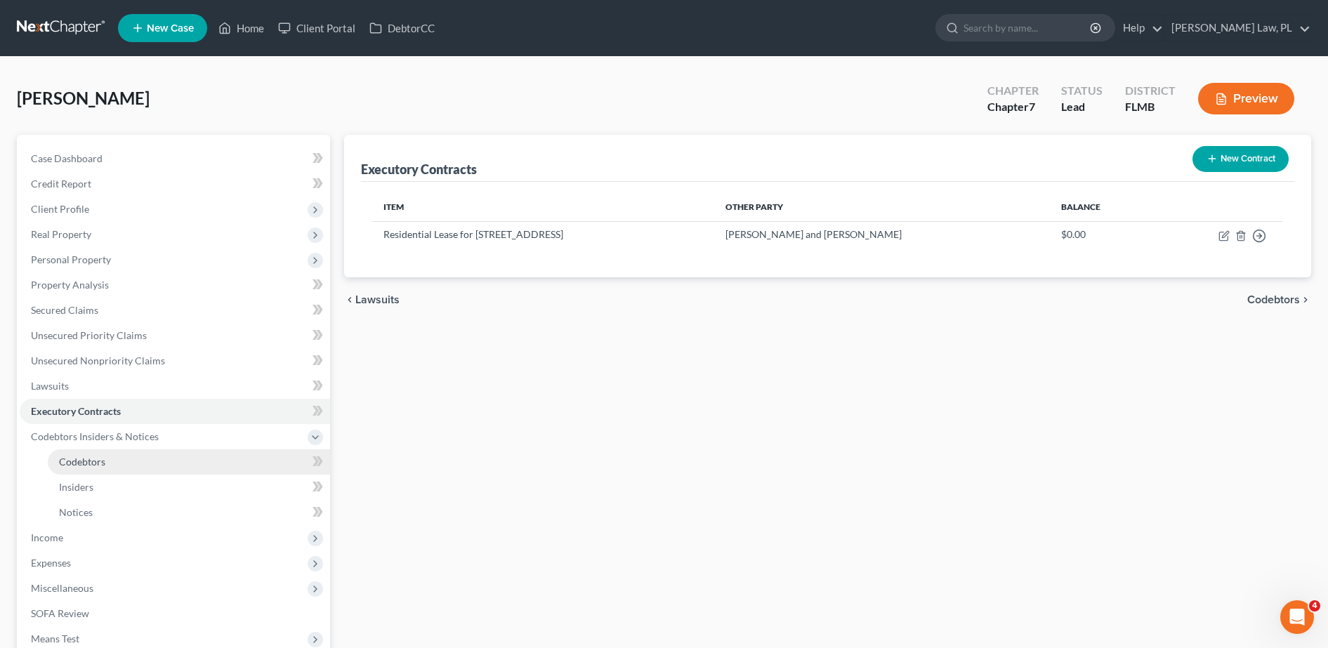
click at [97, 463] on span "Codebtors" at bounding box center [82, 462] width 46 height 12
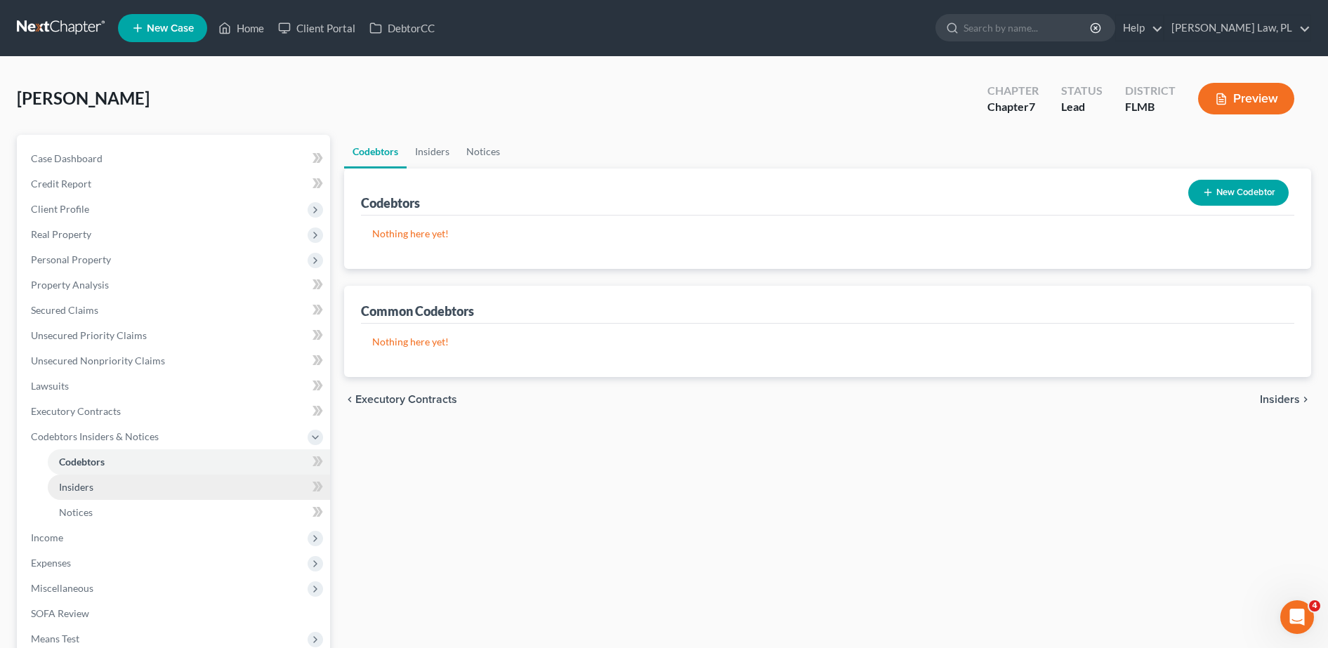
click at [89, 489] on span "Insiders" at bounding box center [76, 487] width 34 height 12
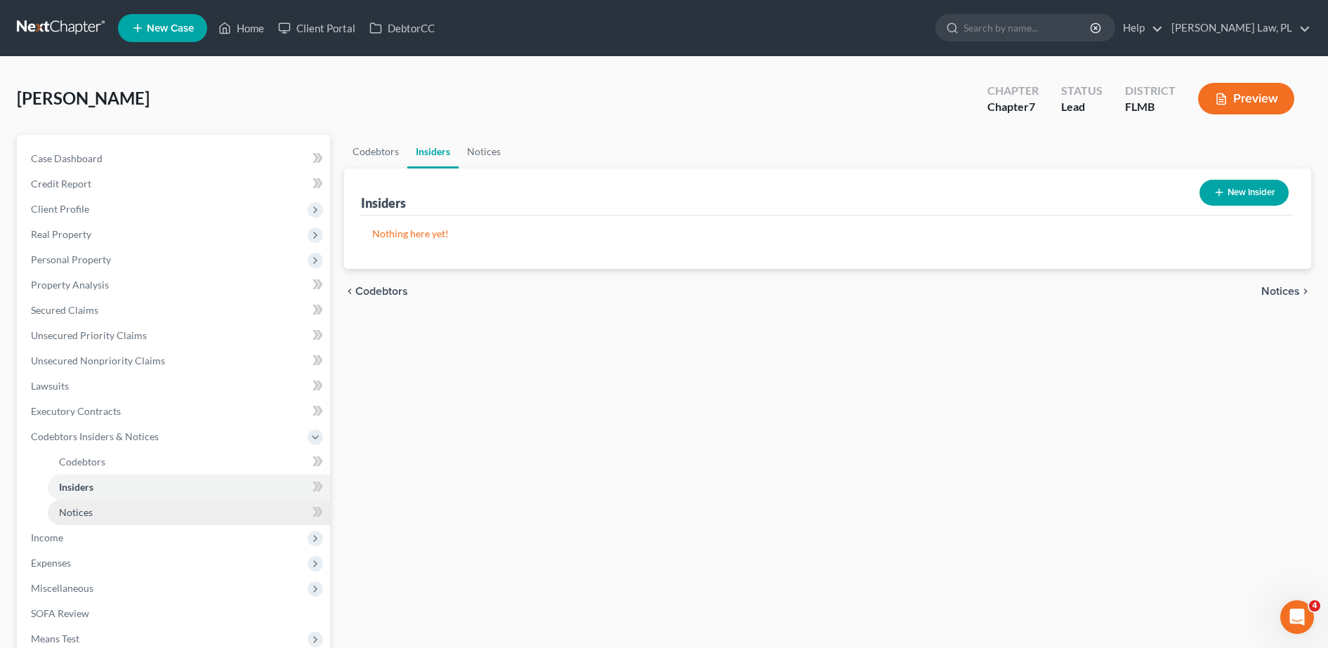
click at [90, 510] on span "Notices" at bounding box center [76, 512] width 34 height 12
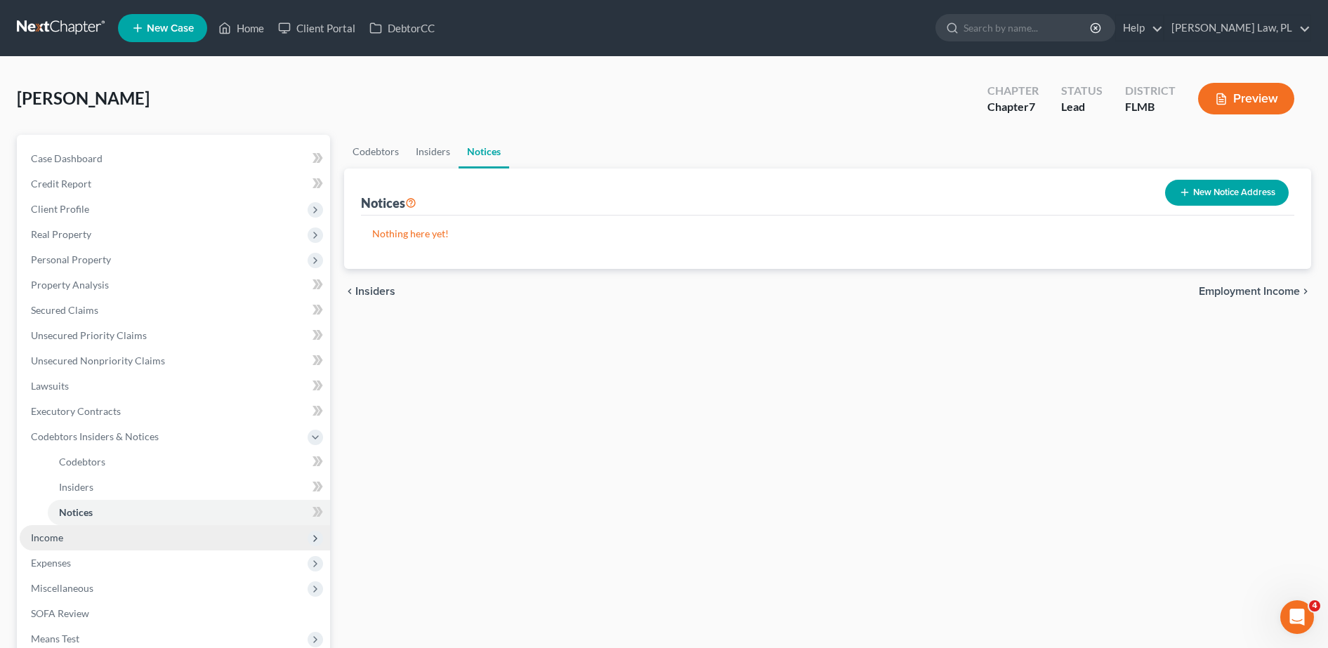
click at [60, 540] on span "Income" at bounding box center [47, 538] width 32 height 12
click at [82, 506] on span "Non Employment Income" at bounding box center [114, 512] width 111 height 12
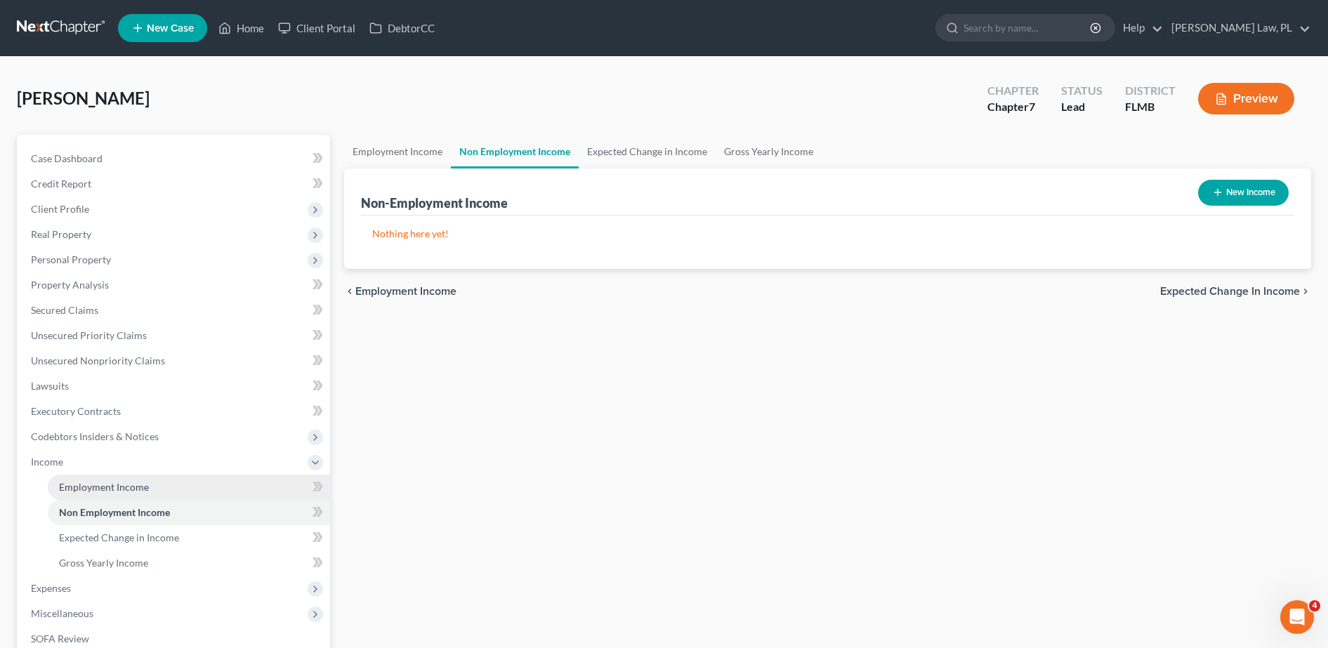
click at [74, 492] on span "Employment Income" at bounding box center [104, 487] width 90 height 12
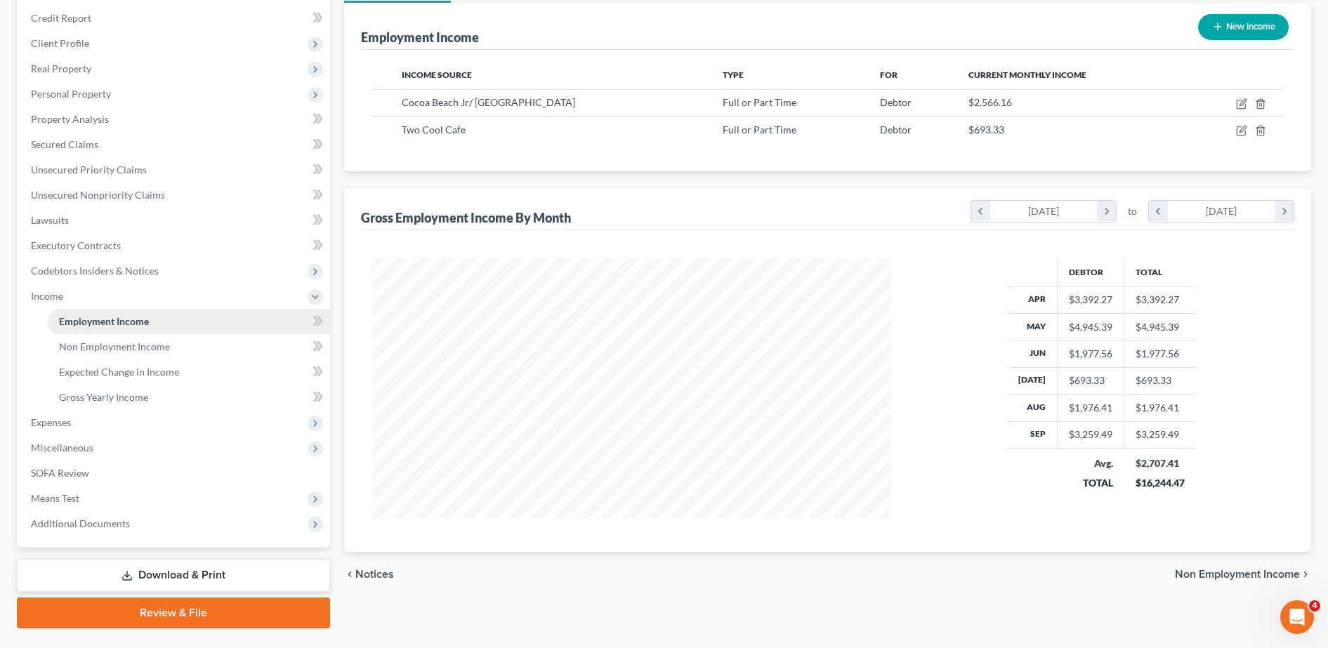
scroll to position [260, 548]
click at [103, 388] on link "Gross Yearly Income" at bounding box center [189, 397] width 282 height 25
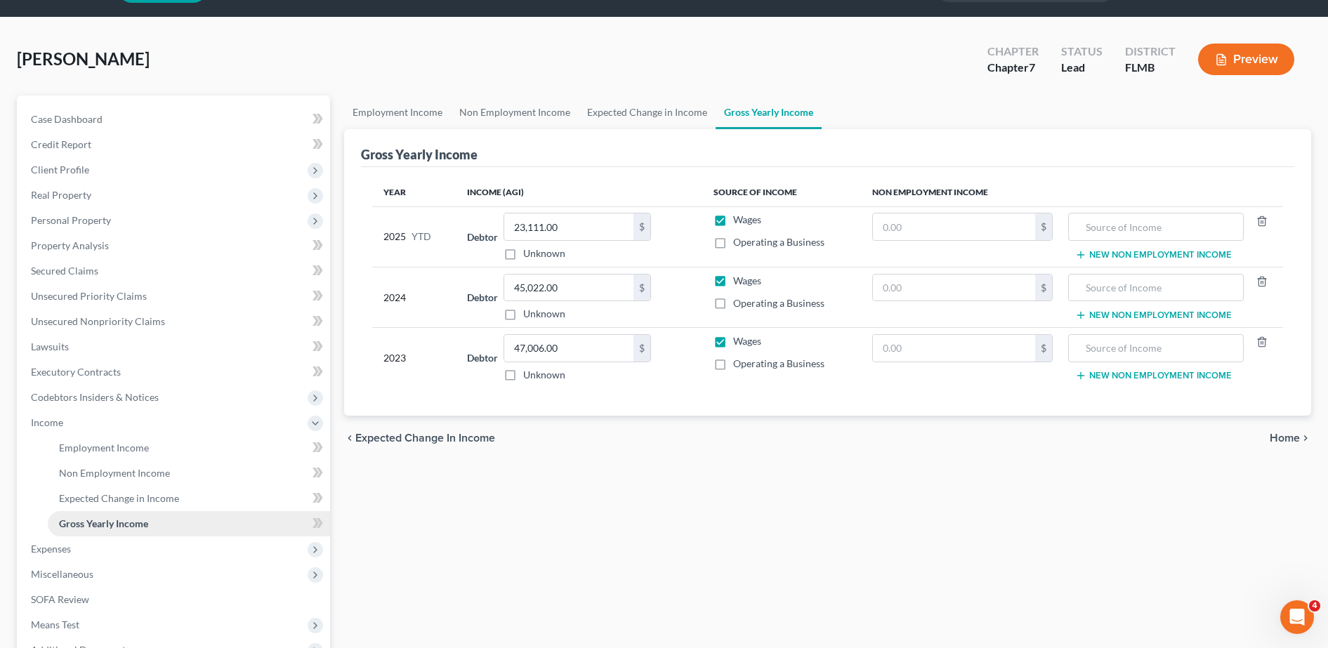
scroll to position [41, 0]
